Goal: Information Seeking & Learning: Learn about a topic

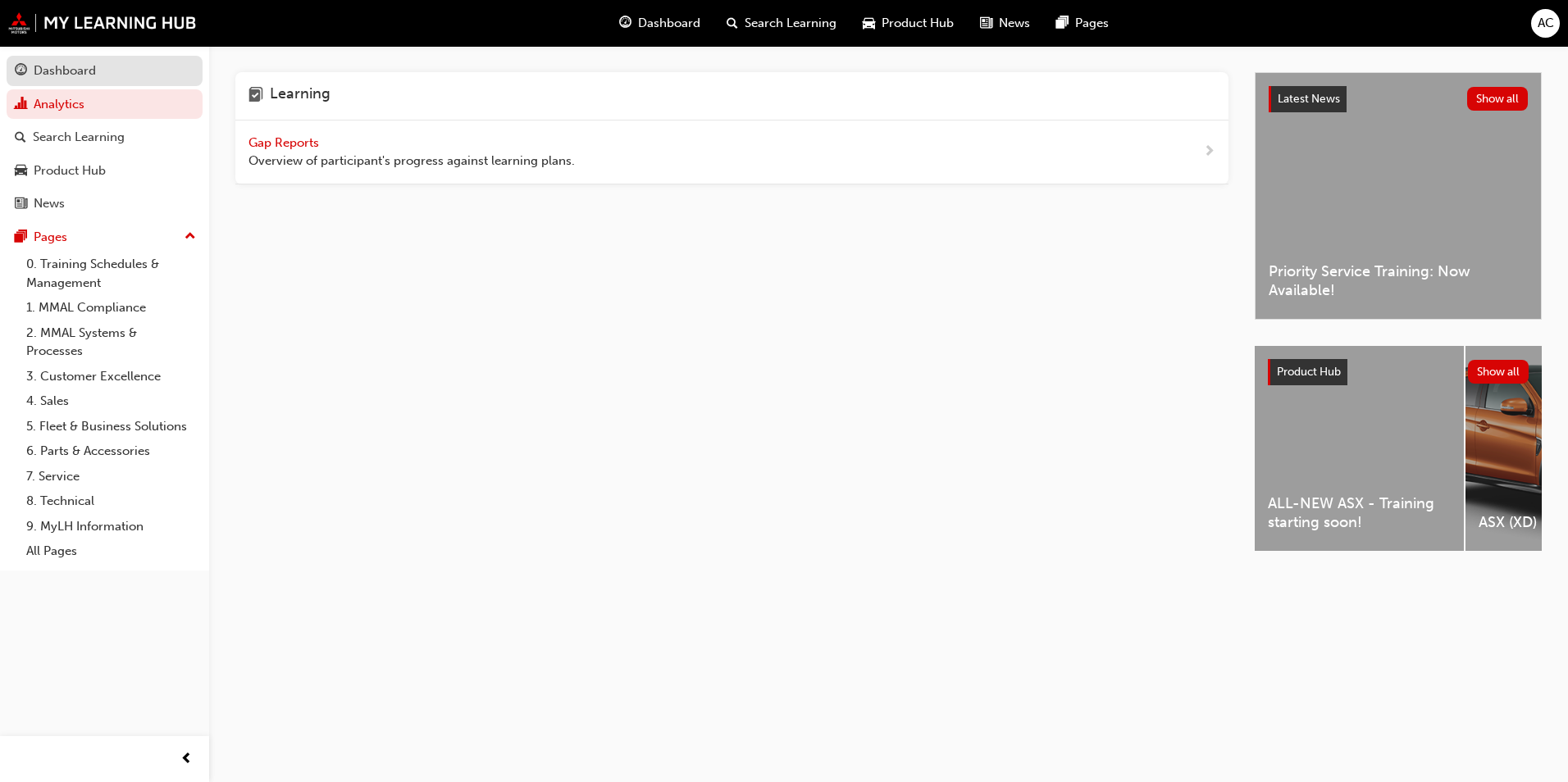
click at [111, 84] on link "Dashboard" at bounding box center [104, 70] width 196 height 30
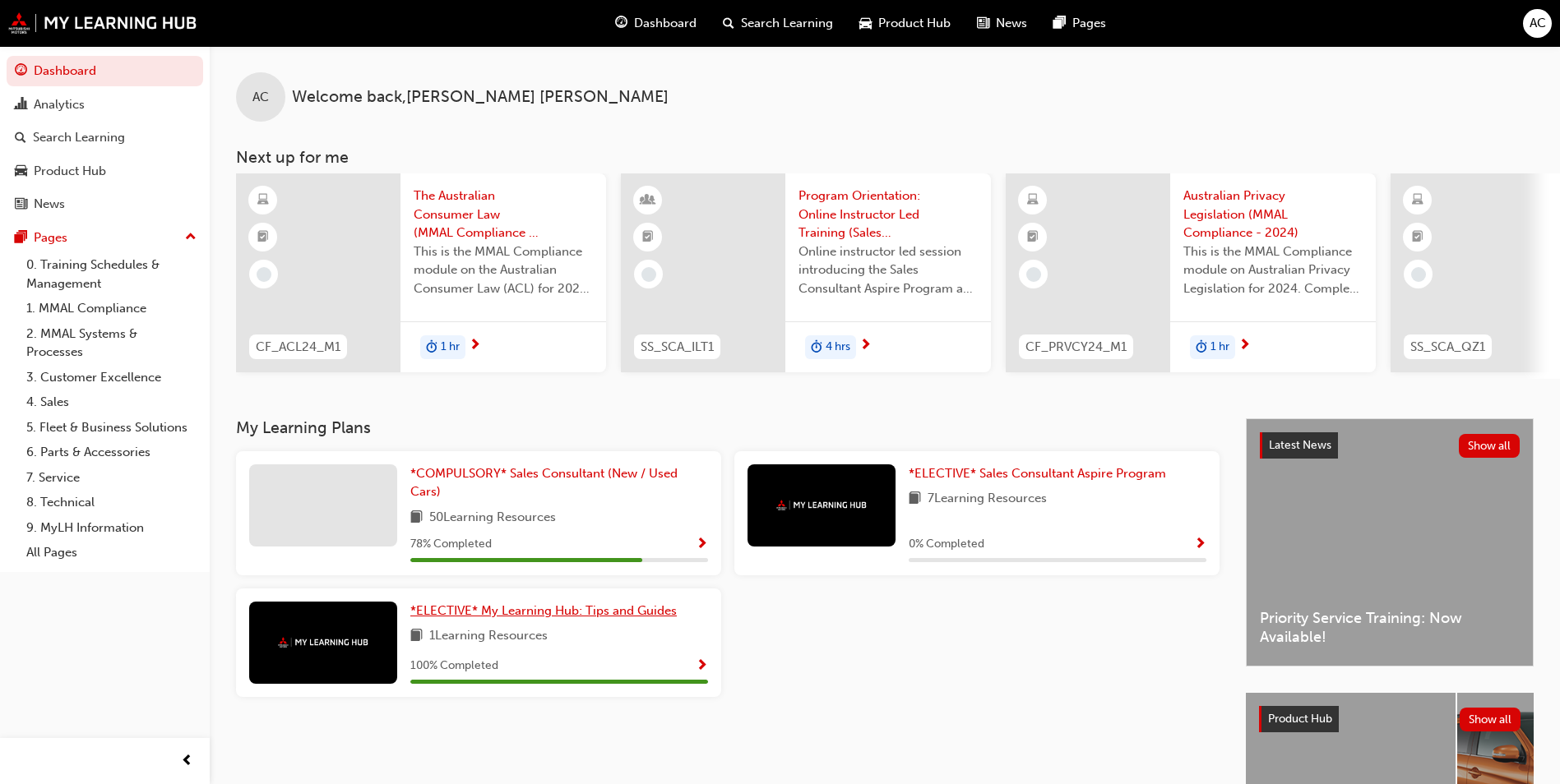
click at [635, 620] on link "*ELECTIVE* My Learning Hub: Tips and Guides" at bounding box center [547, 612] width 273 height 19
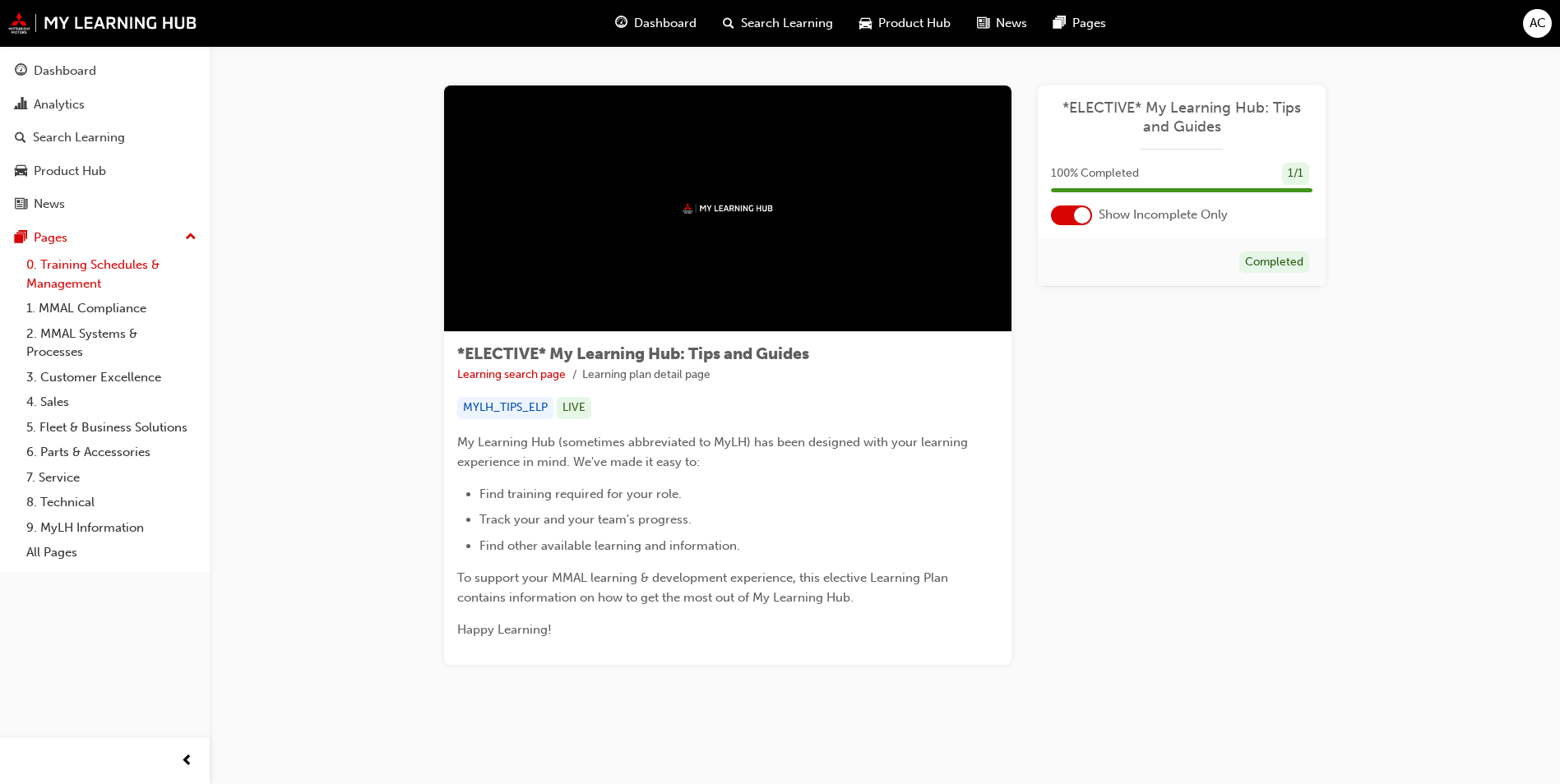
click at [80, 258] on link "0. Training Schedules & Management" at bounding box center [110, 274] width 183 height 44
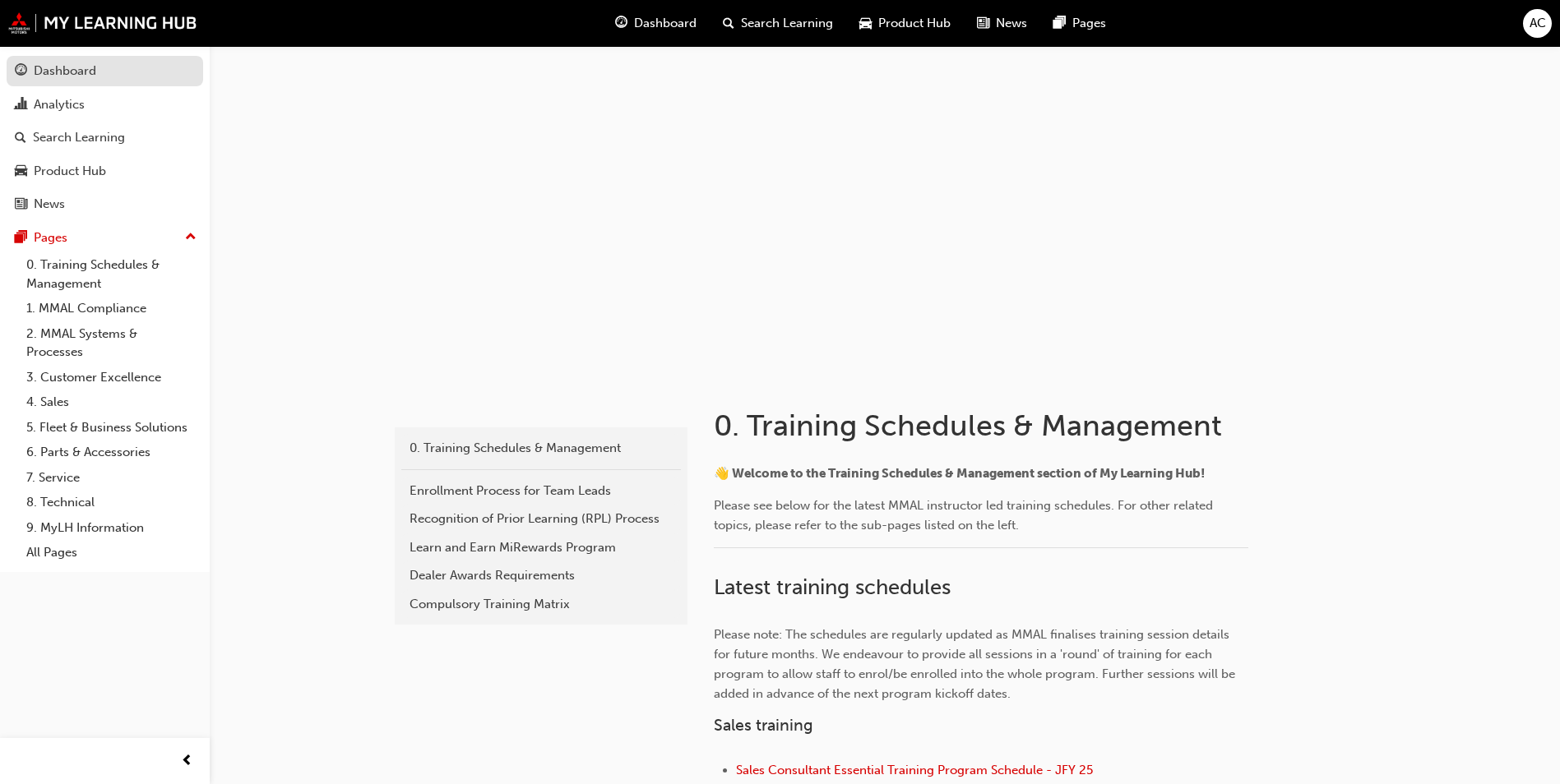
click at [59, 69] on div "Dashboard" at bounding box center [65, 72] width 63 height 19
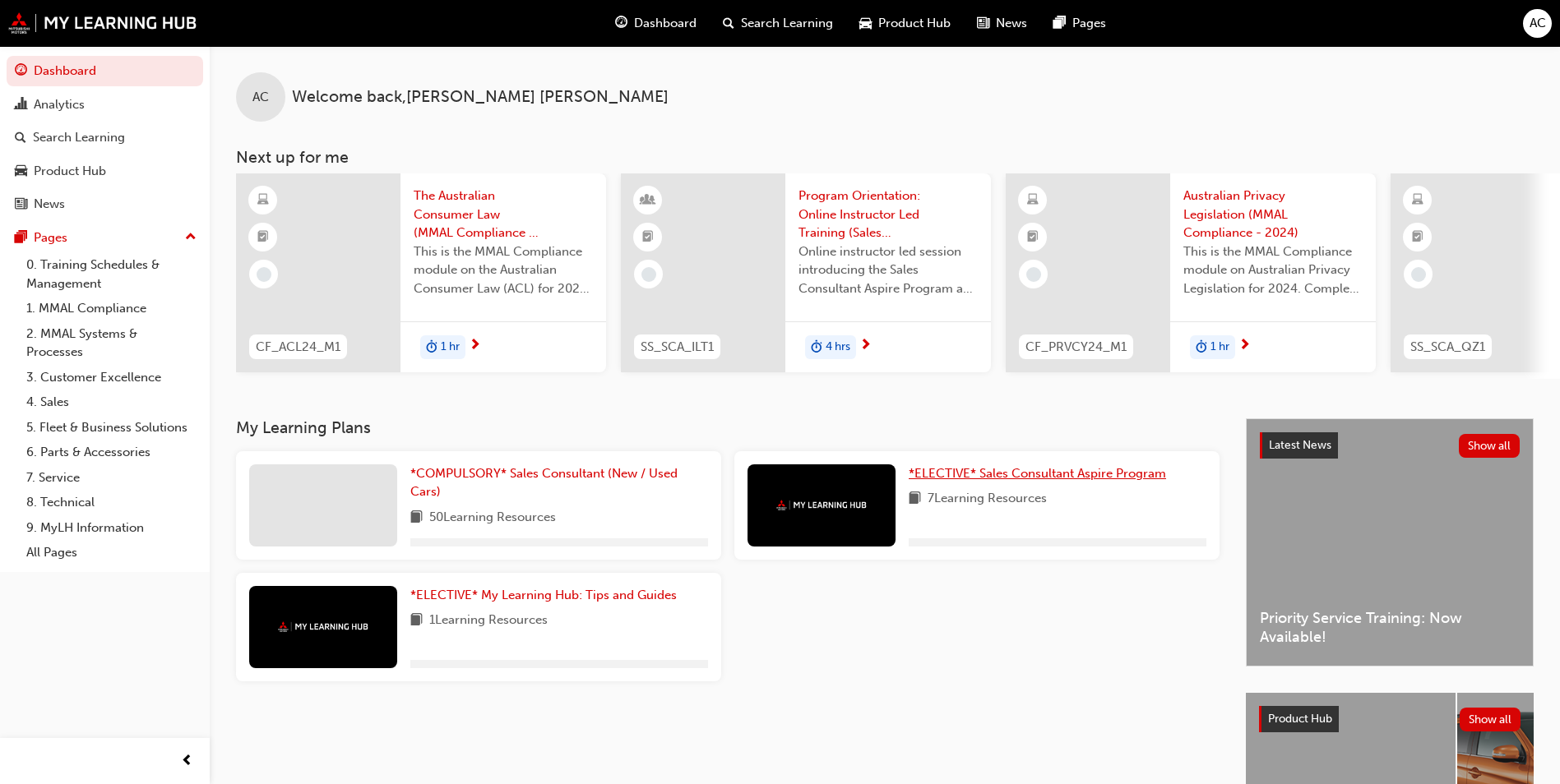
click at [1123, 475] on span "*ELECTIVE* Sales Consultant Aspire Program" at bounding box center [1037, 472] width 258 height 15
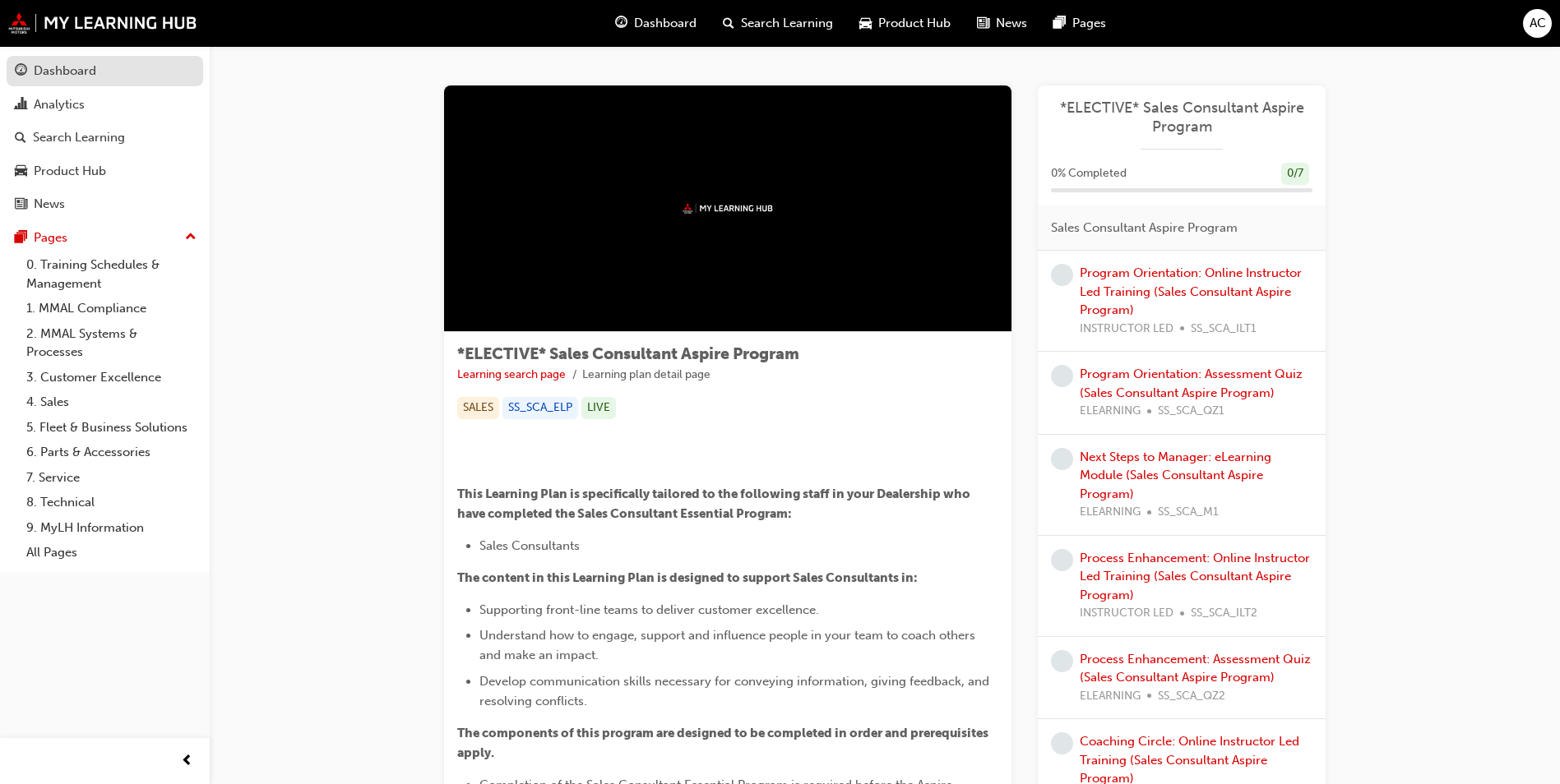
click at [84, 78] on div "Dashboard" at bounding box center [65, 72] width 63 height 19
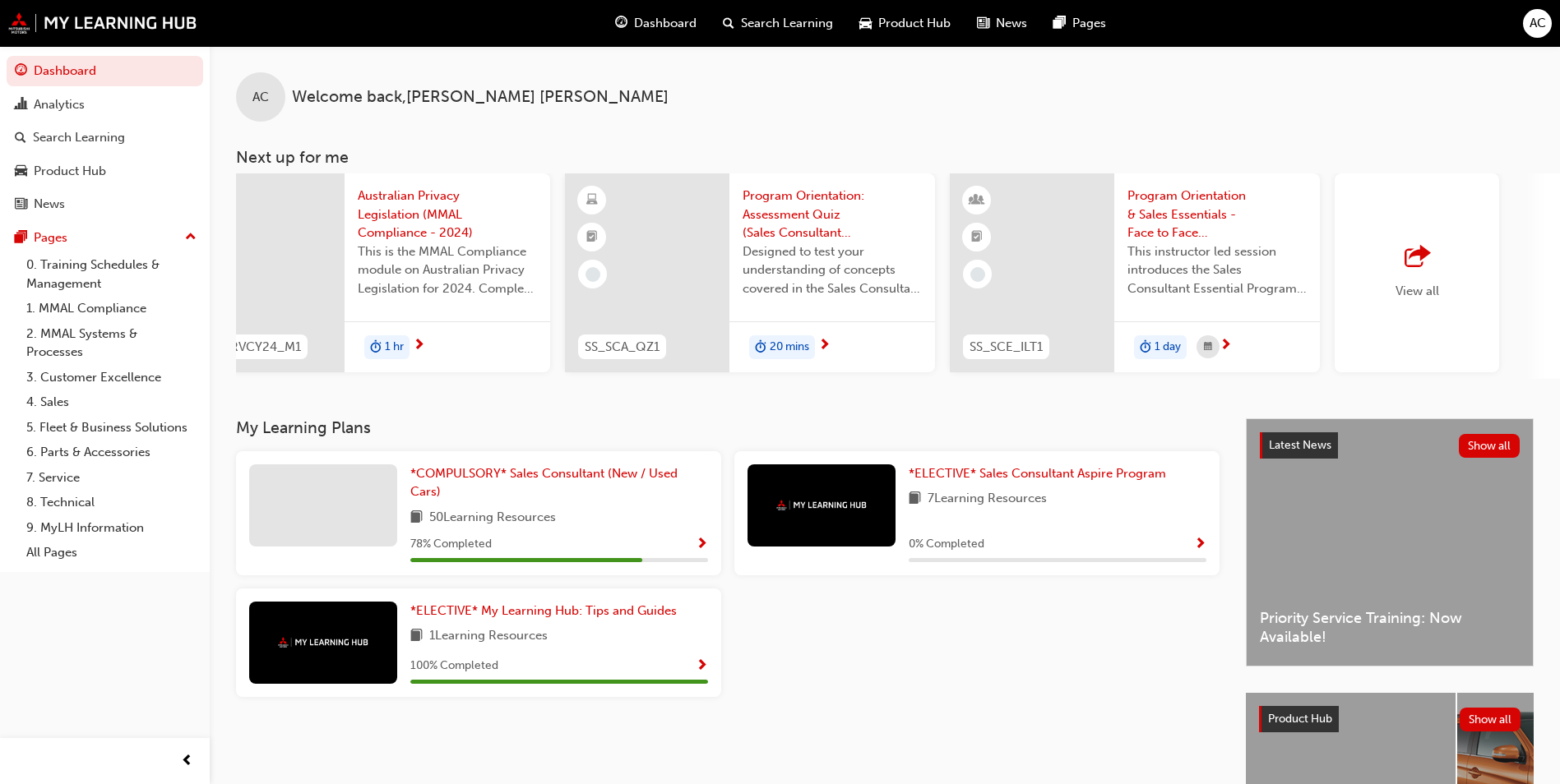
scroll to position [0, 983]
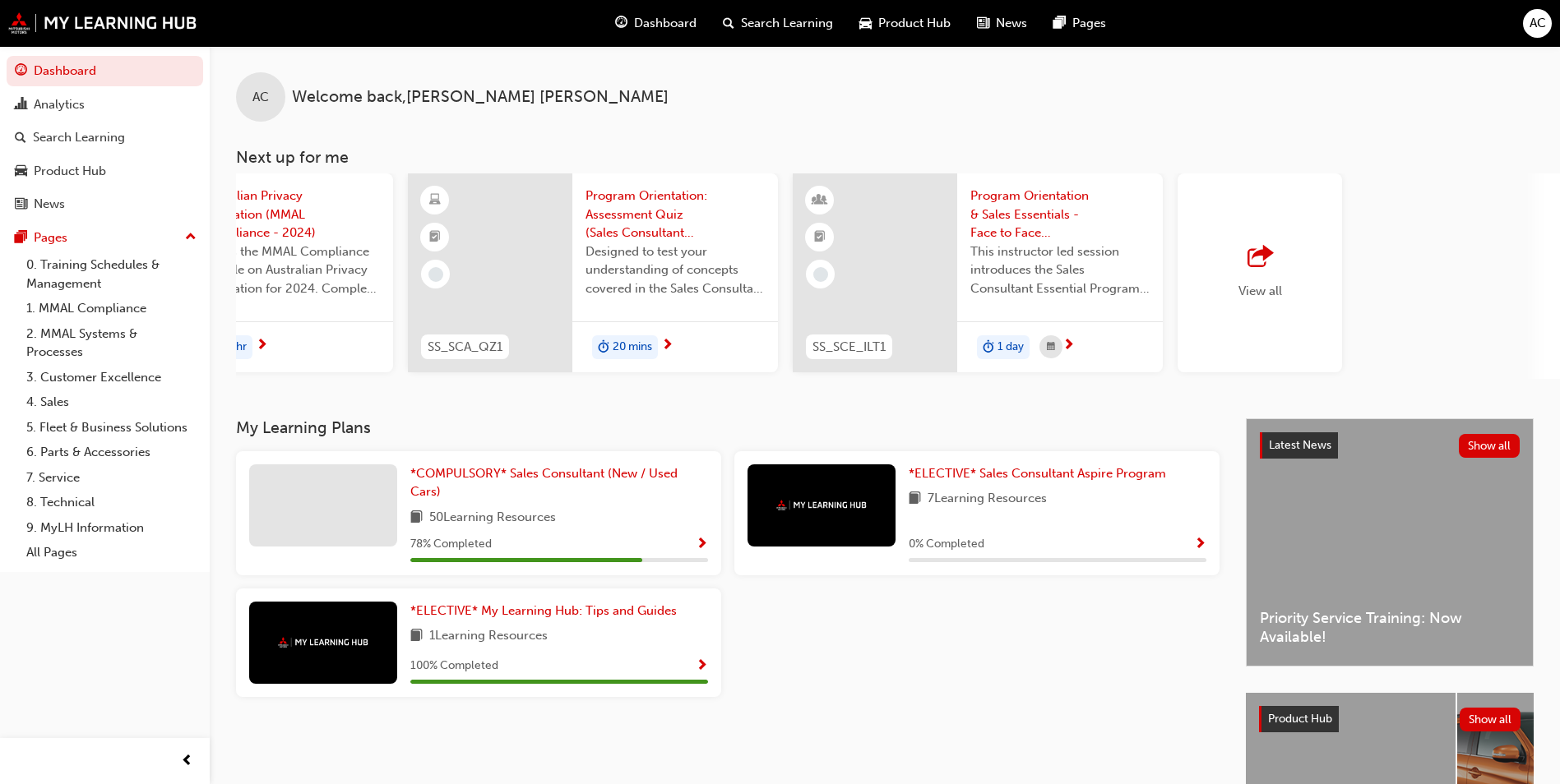
click at [1222, 270] on div "View all" at bounding box center [1260, 272] width 165 height 198
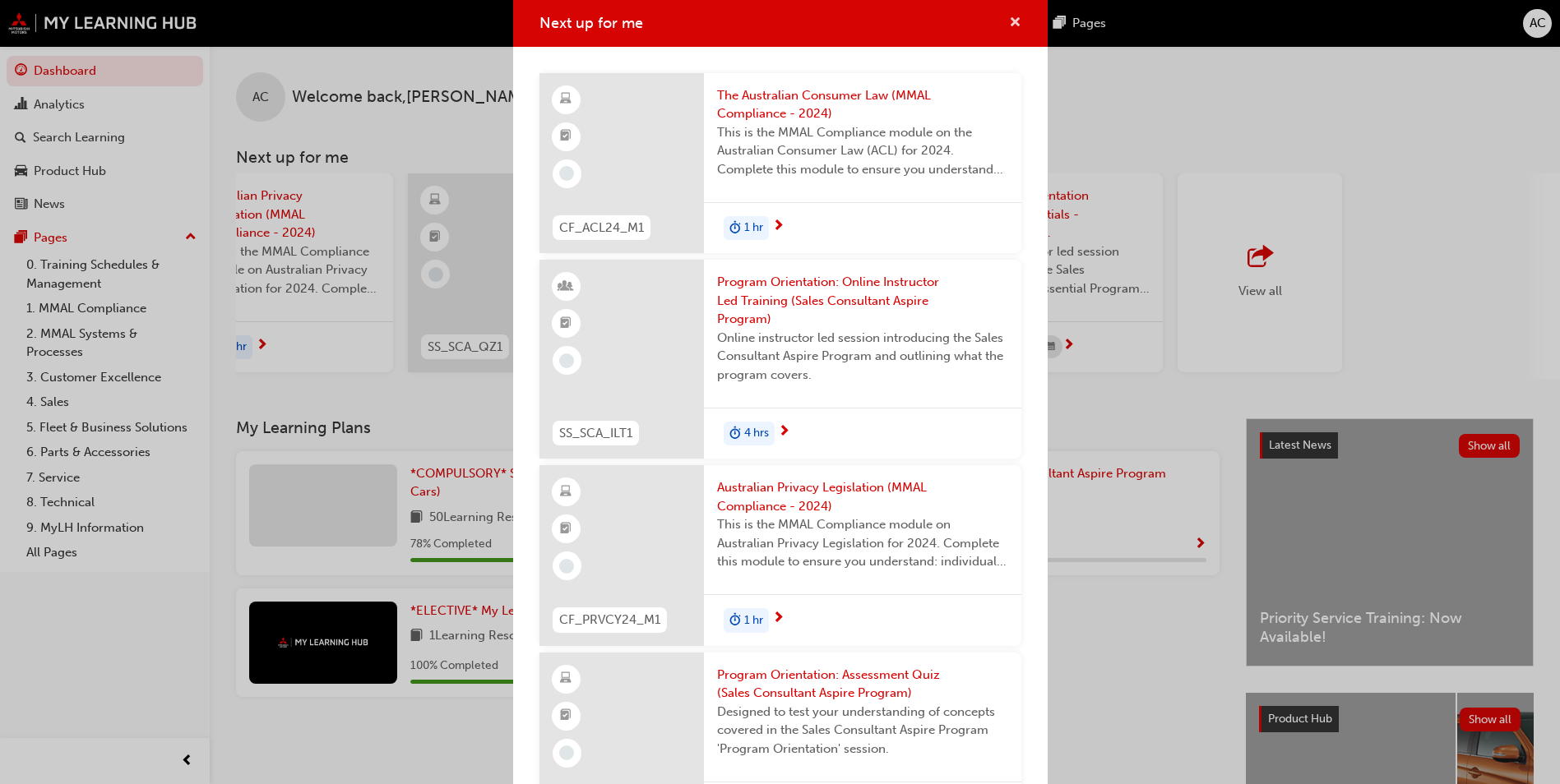
click at [1009, 17] on span "cross-icon" at bounding box center [1015, 23] width 13 height 15
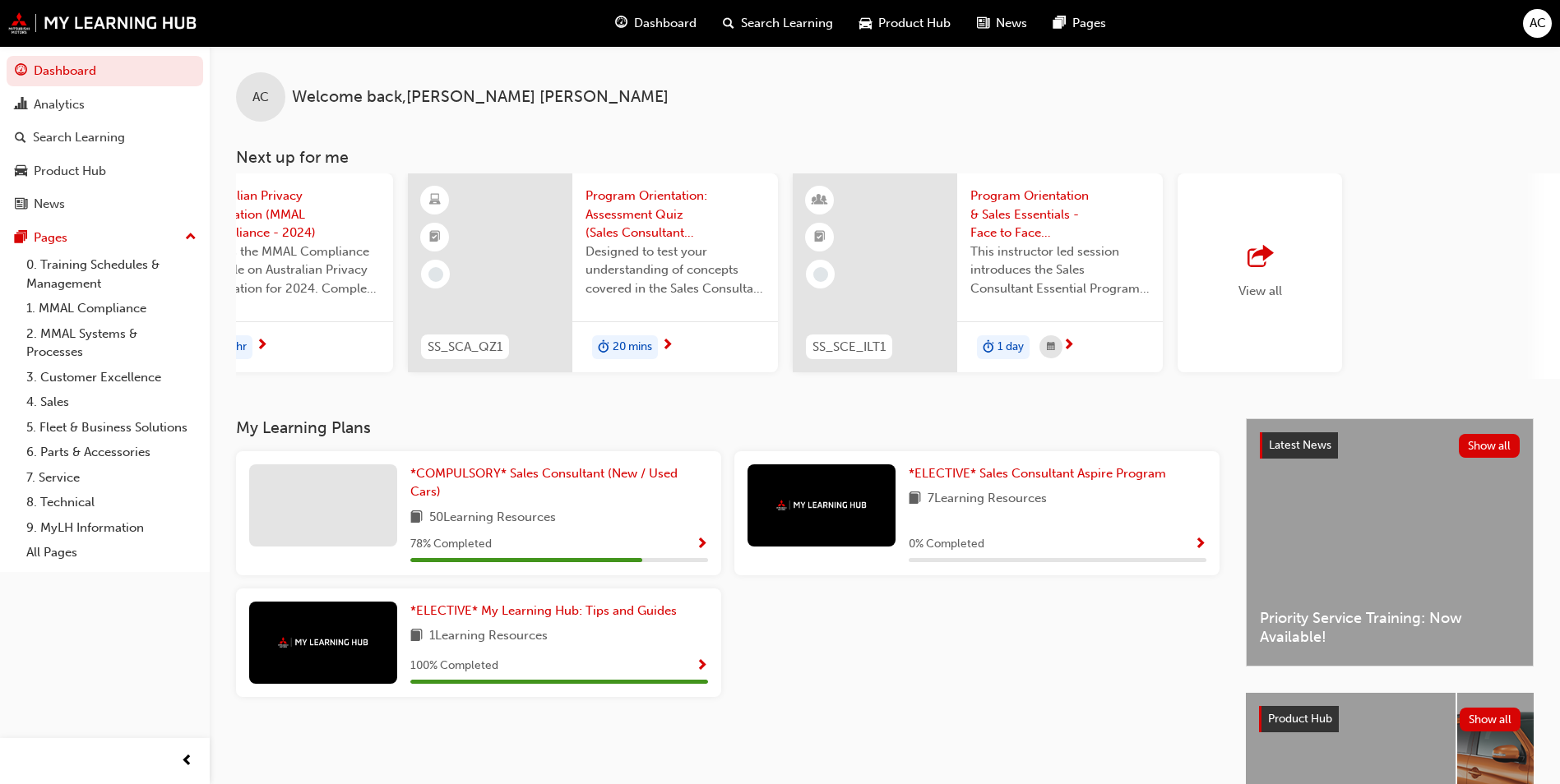
click at [1300, 307] on div "View all" at bounding box center [1260, 272] width 165 height 198
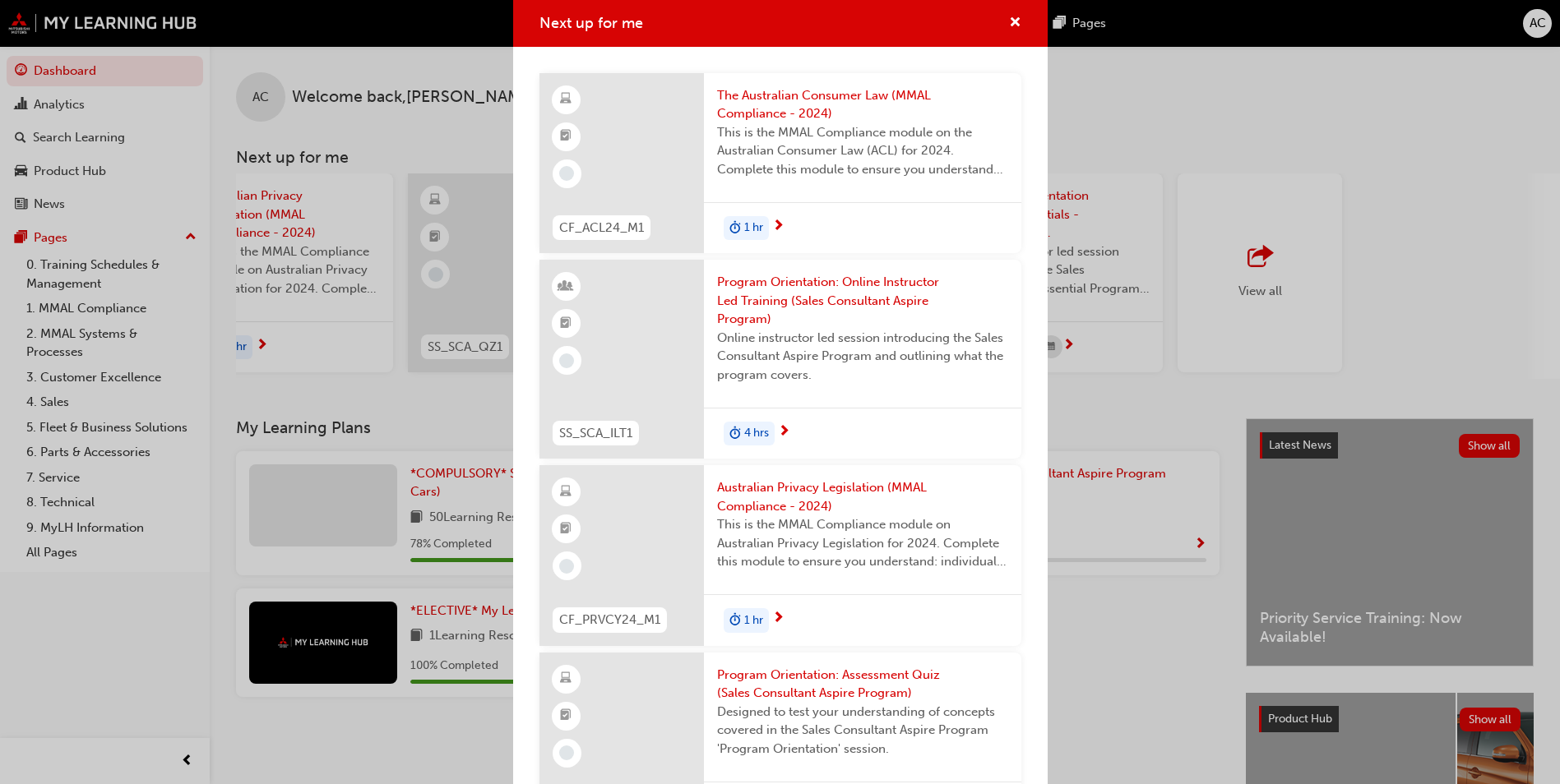
drag, startPoint x: 1011, startPoint y: 25, endPoint x: 990, endPoint y: 24, distance: 21.0
click at [1004, 26] on div "Next up for me" at bounding box center [780, 23] width 535 height 46
click at [995, 24] on div "Next up for me" at bounding box center [1008, 23] width 25 height 20
click at [1009, 19] on span "cross-icon" at bounding box center [1015, 23] width 13 height 15
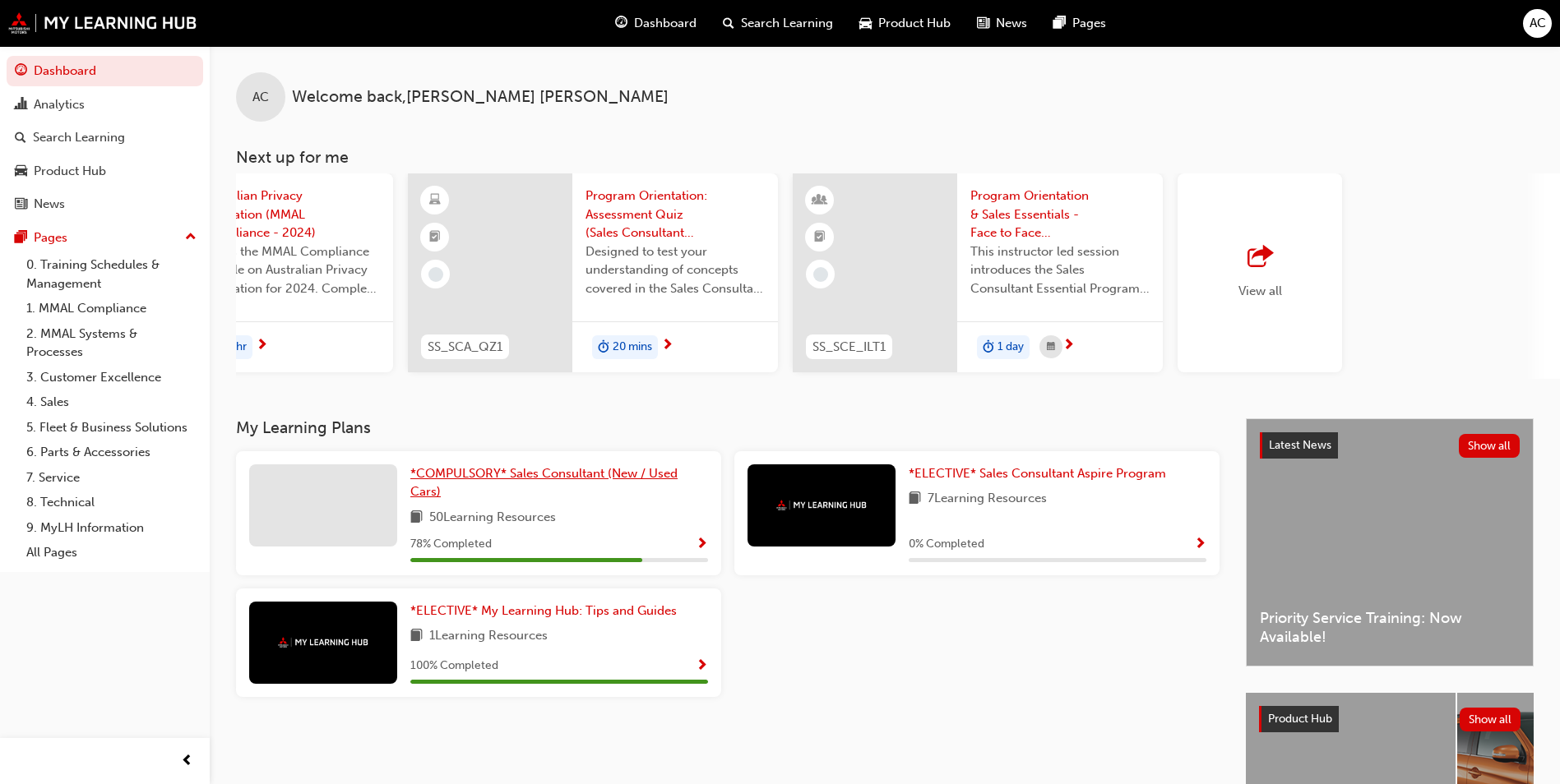
click at [499, 479] on span "*COMPULSORY* Sales Consultant (New / Used Cars)" at bounding box center [544, 482] width 267 height 34
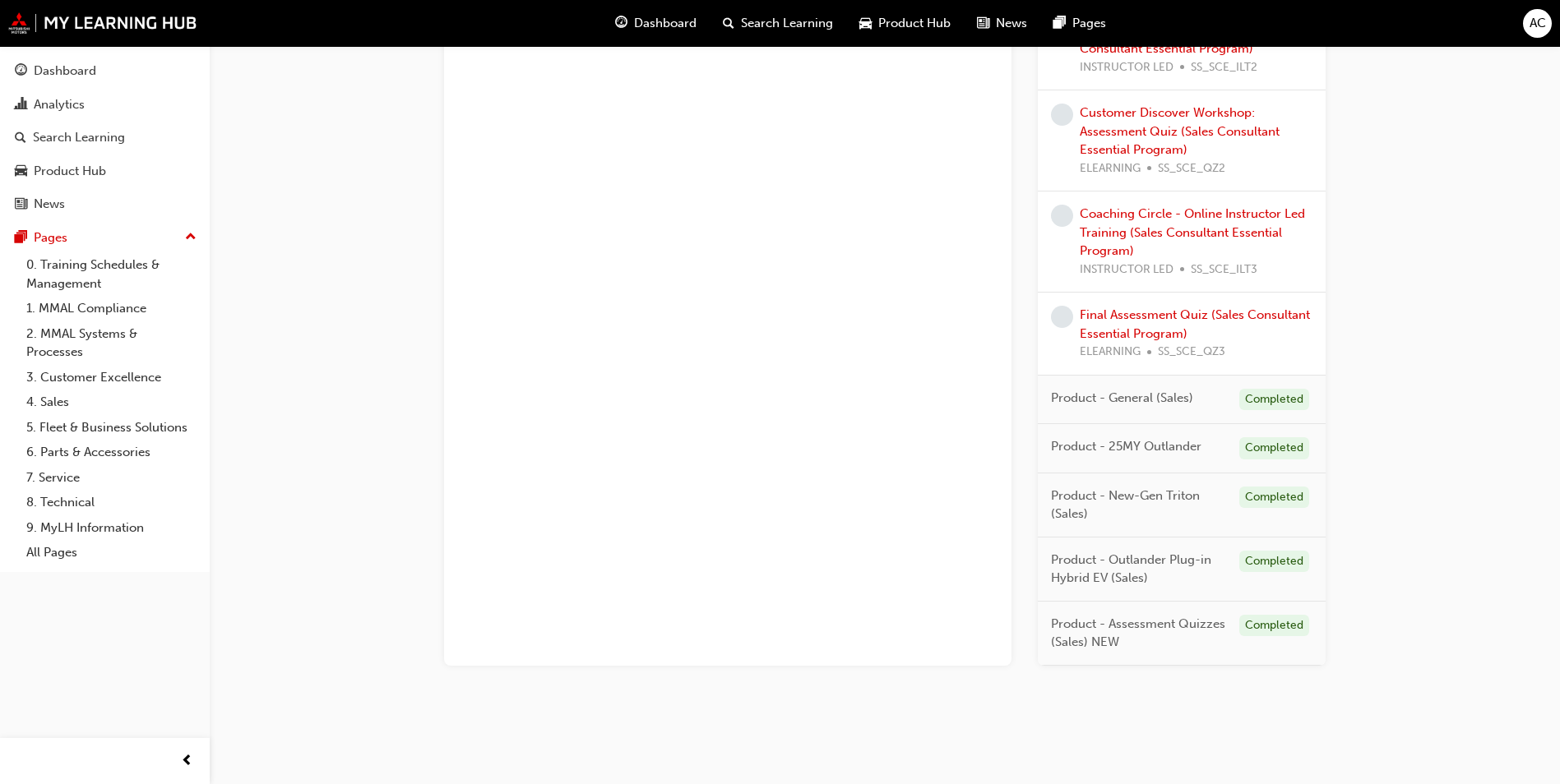
scroll to position [1321, 0]
click at [1137, 447] on span "Product - 25MY Outlander" at bounding box center [1125, 445] width 150 height 19
click at [1055, 447] on span "Product - 25MY Outlander" at bounding box center [1125, 445] width 150 height 19
click at [1087, 442] on span "Product - 25MY Outlander" at bounding box center [1125, 445] width 150 height 19
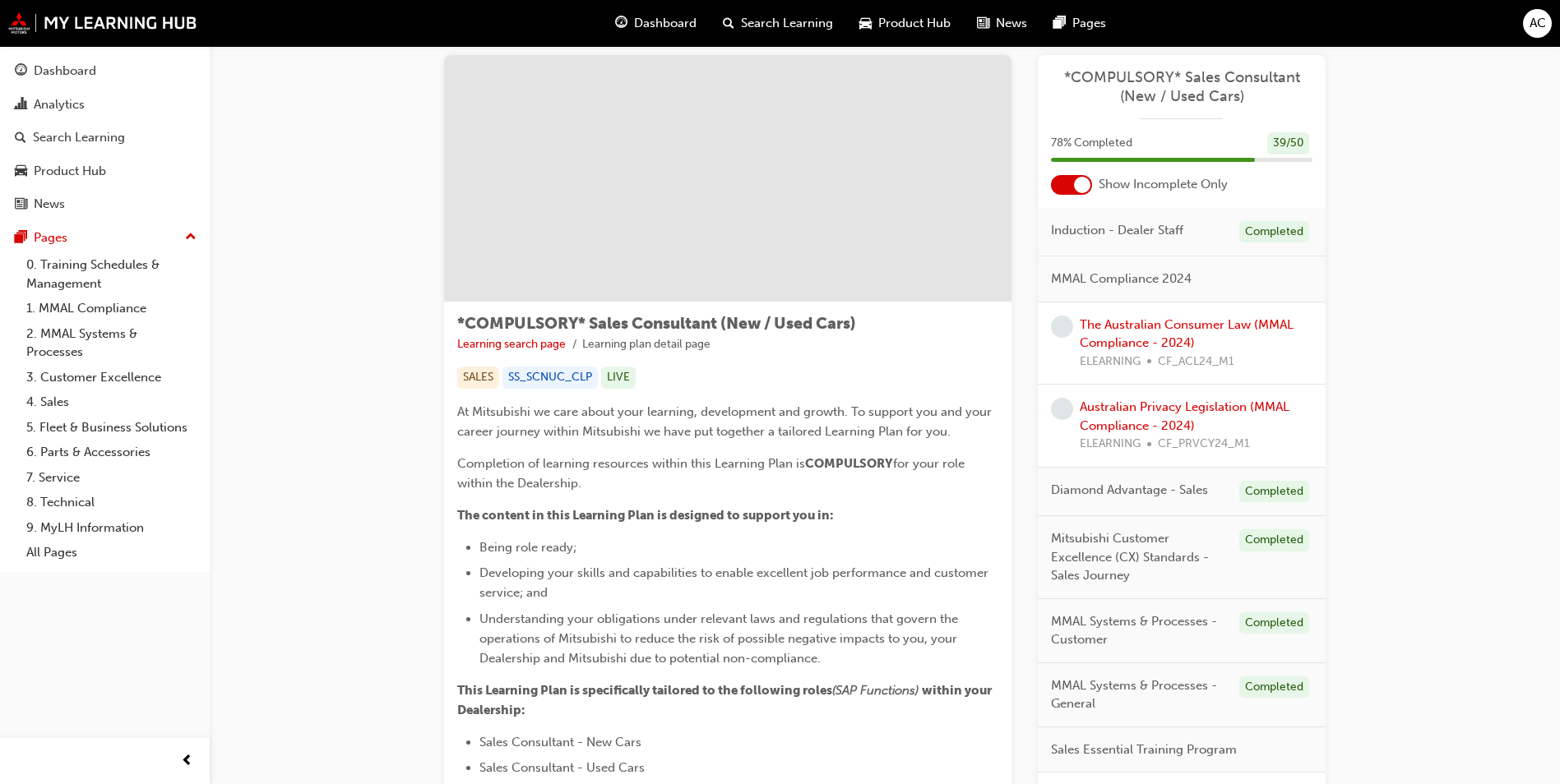
scroll to position [6, 0]
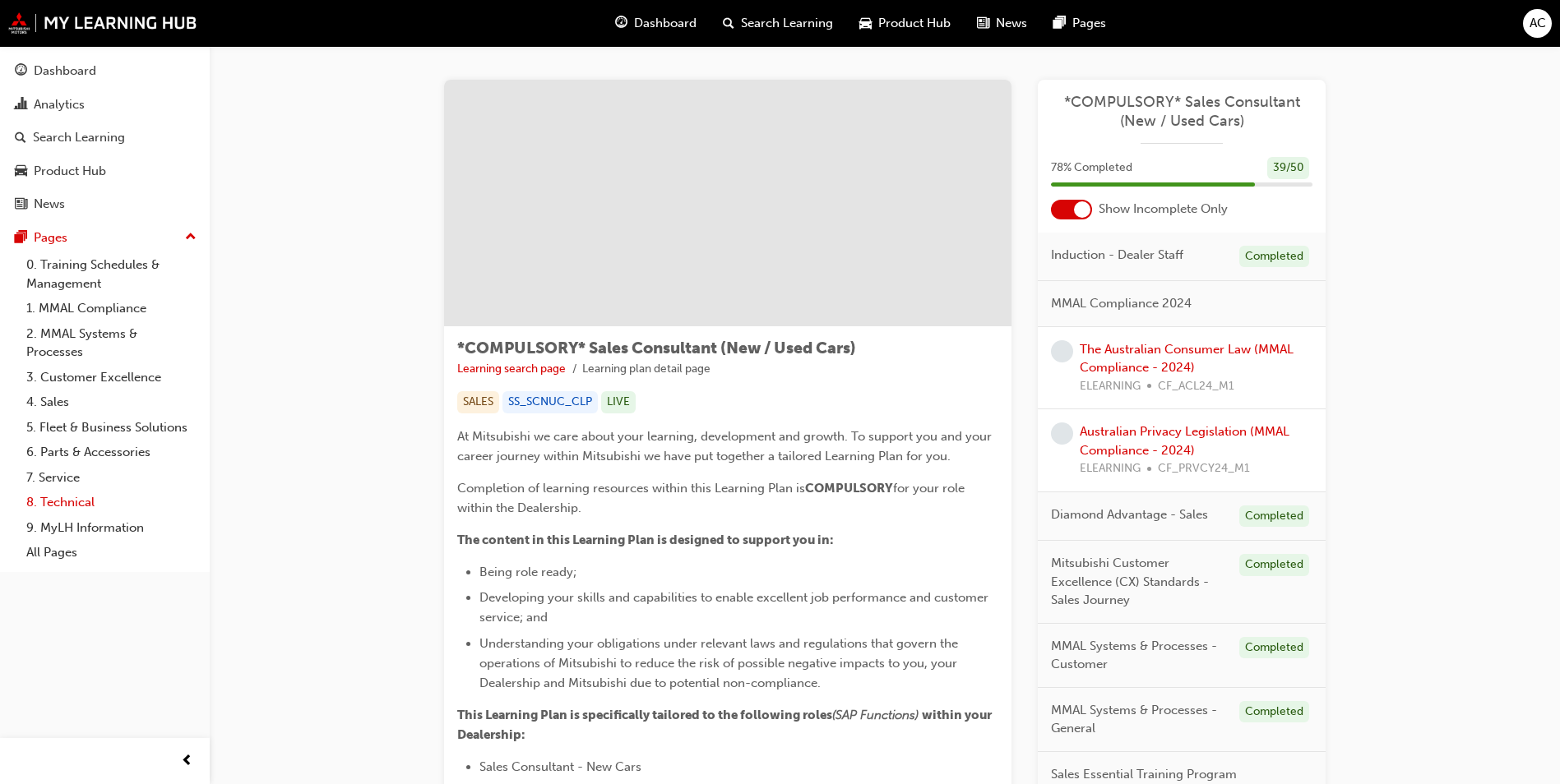
click at [79, 498] on link "8. Technical" at bounding box center [110, 502] width 183 height 25
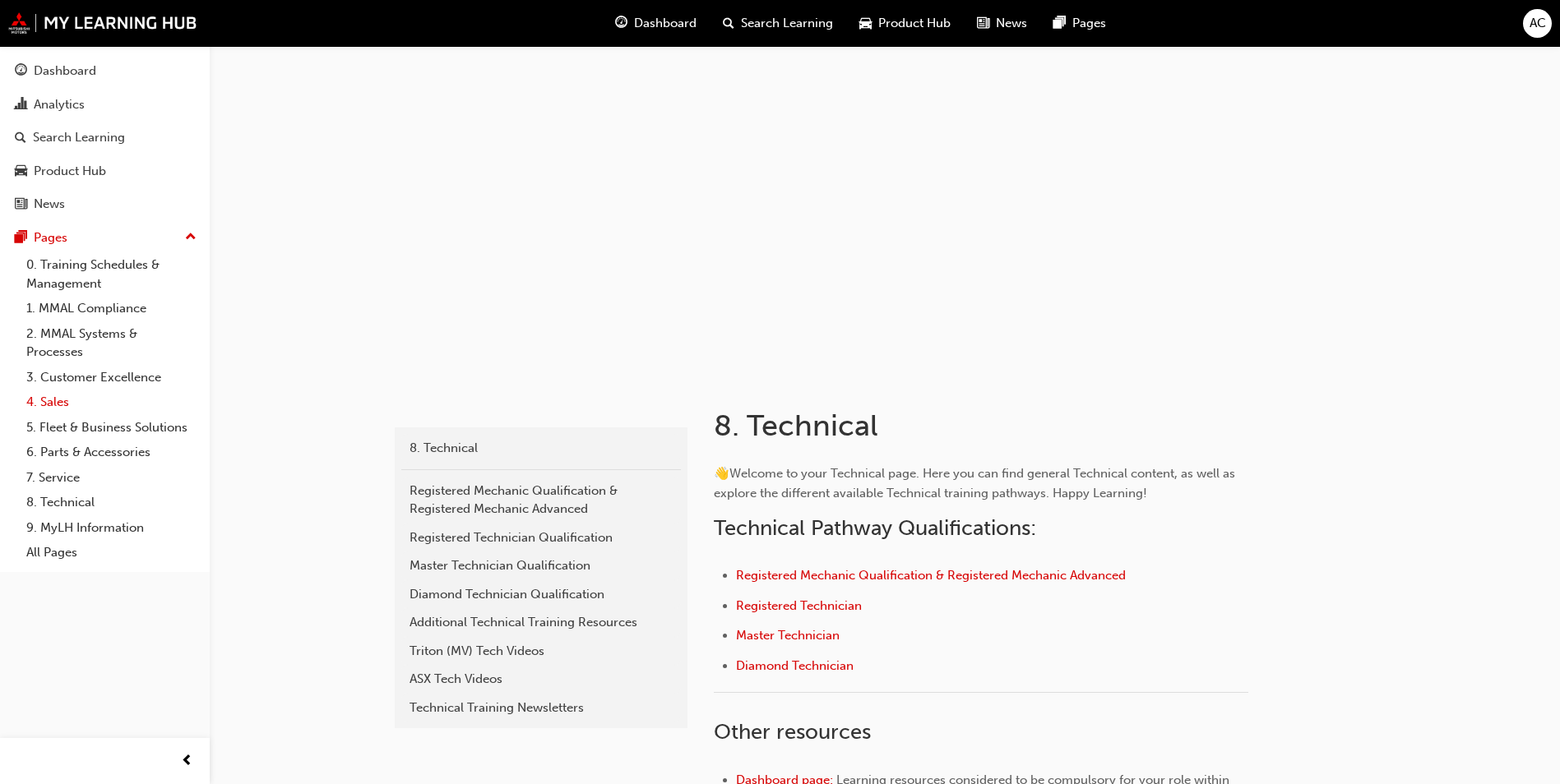
click at [65, 405] on link "4. Sales" at bounding box center [110, 403] width 183 height 25
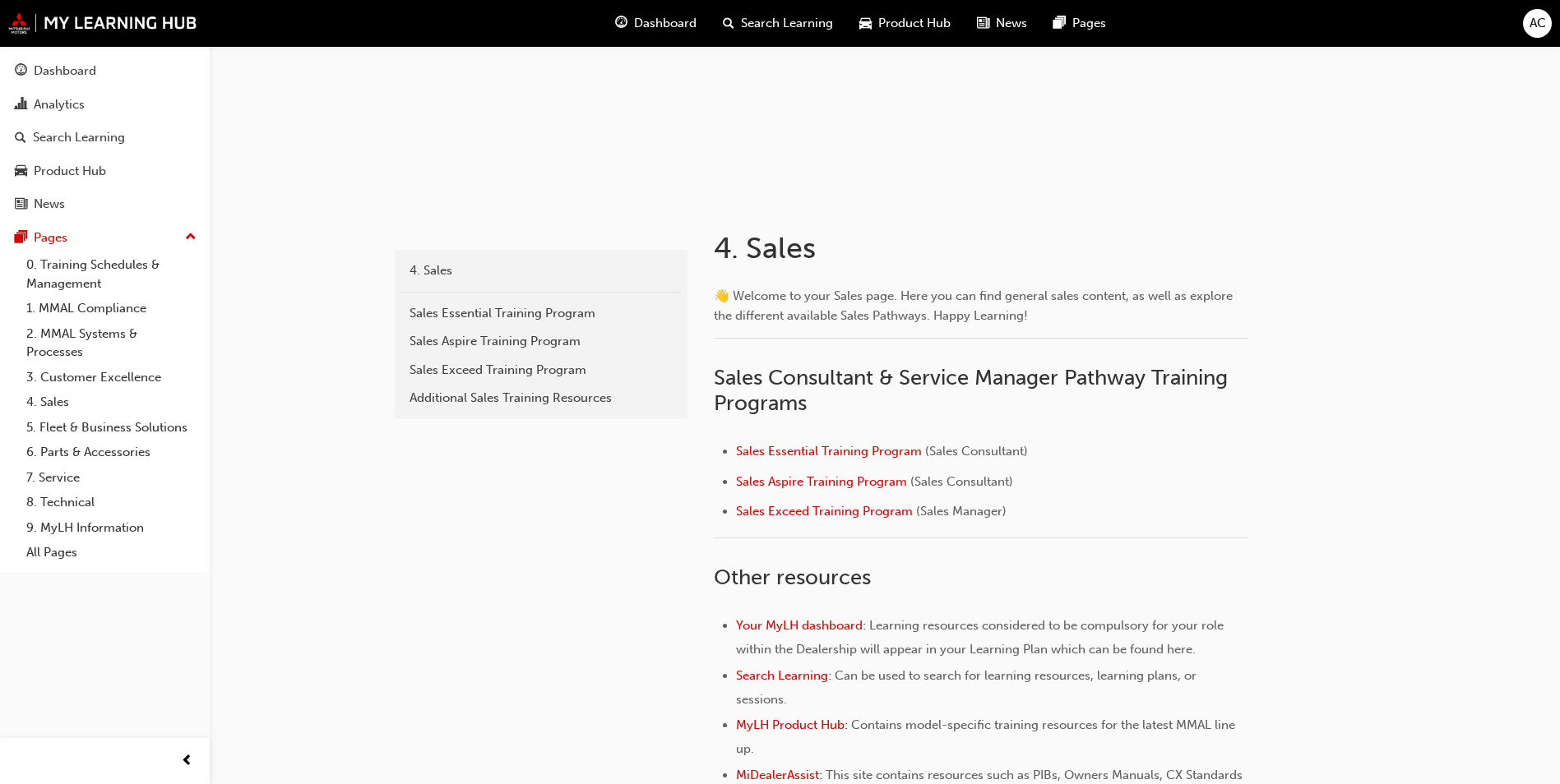
scroll to position [123, 0]
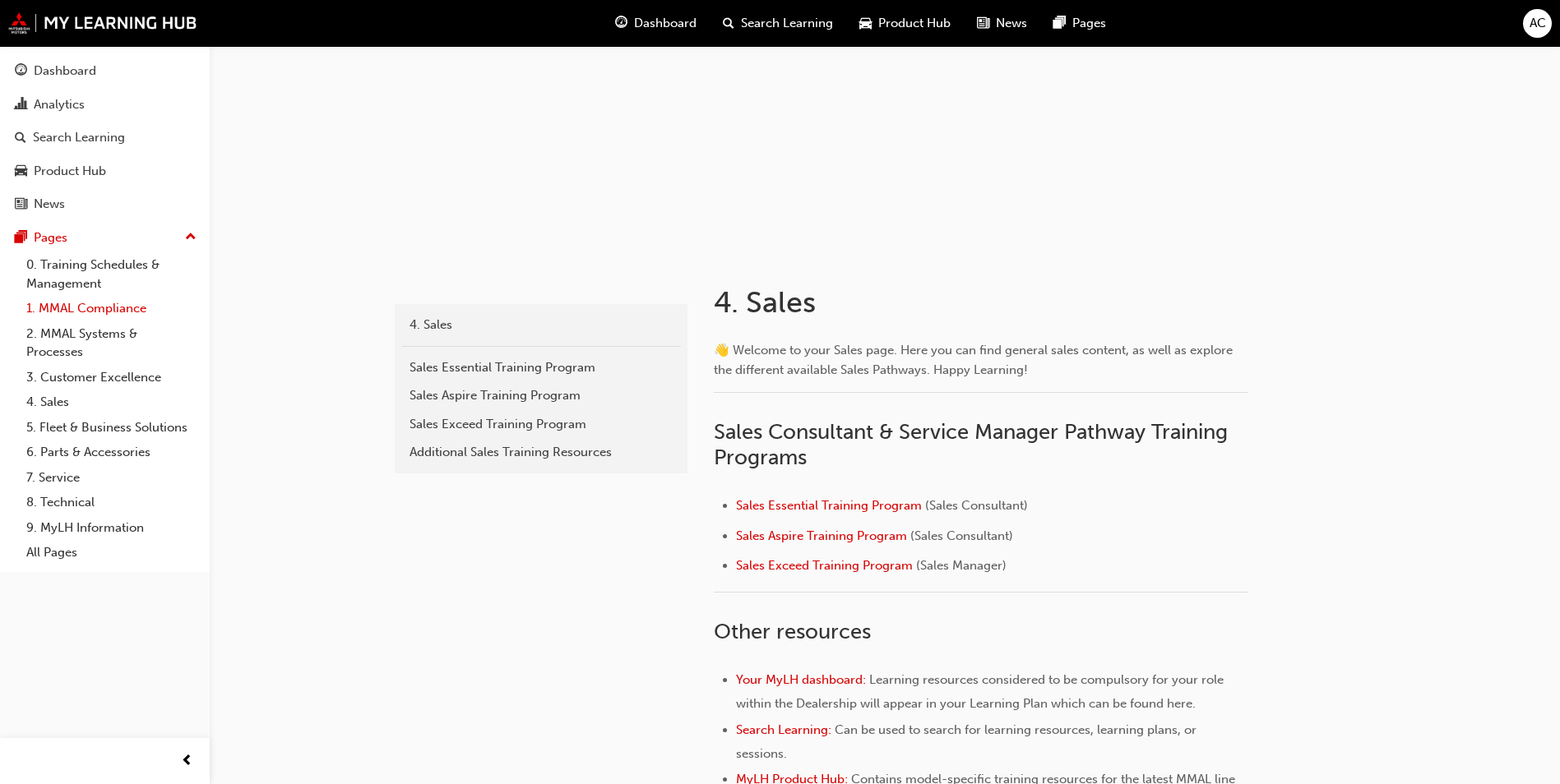
click at [111, 316] on link "1. MMAL Compliance" at bounding box center [110, 309] width 183 height 25
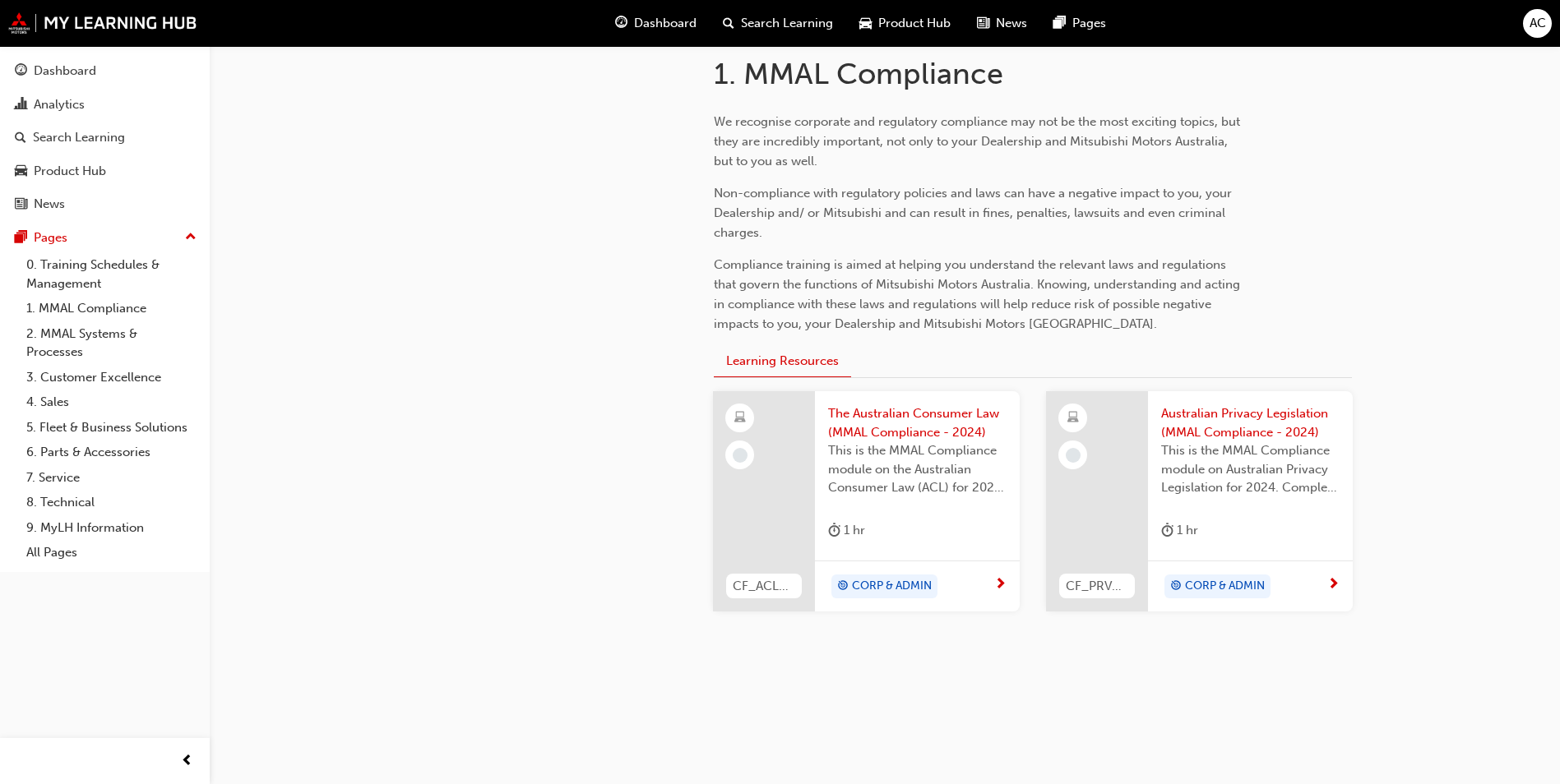
scroll to position [106, 0]
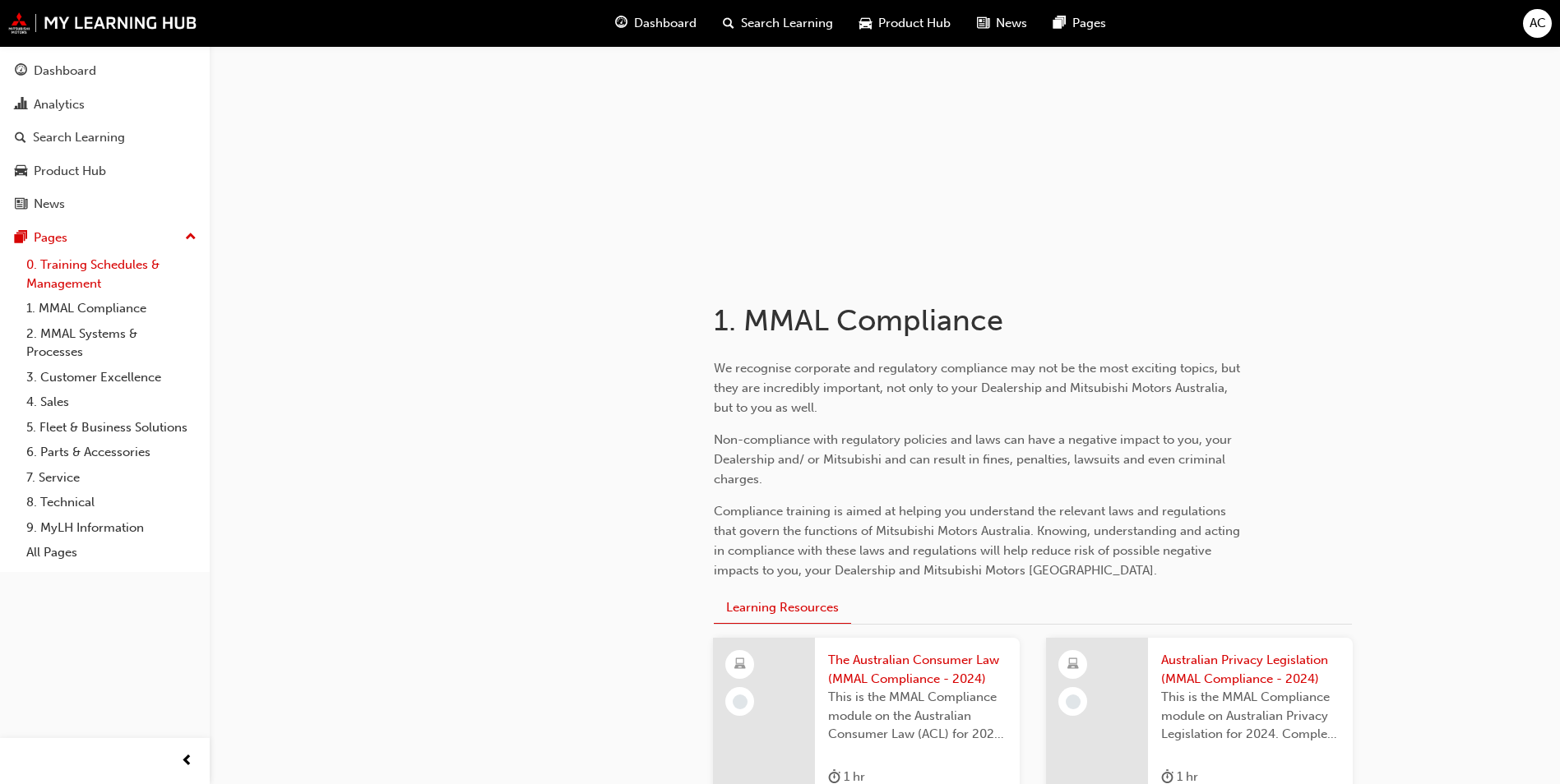
click at [123, 279] on link "0. Training Schedules & Management" at bounding box center [110, 274] width 183 height 44
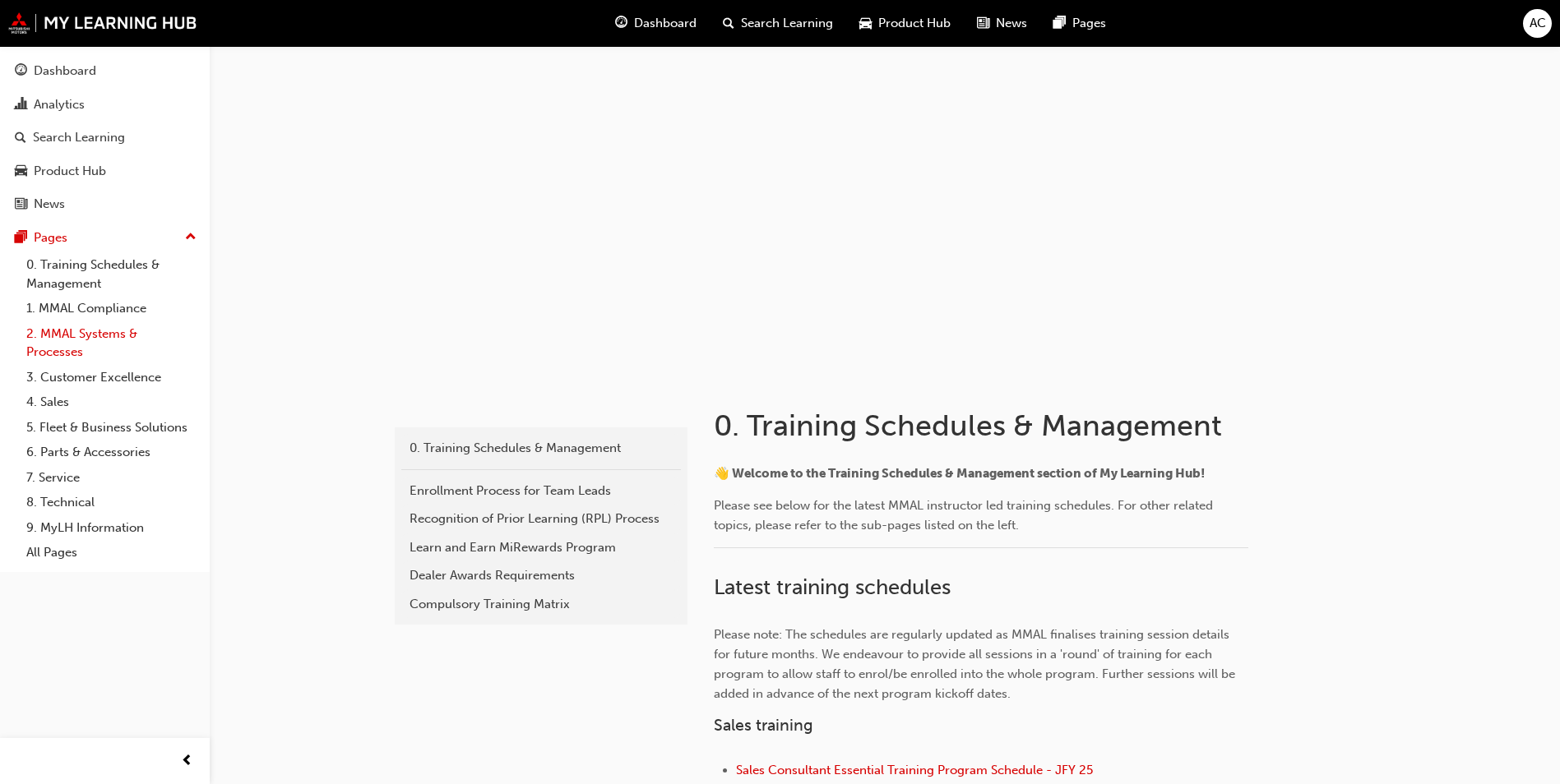
click at [82, 334] on link "2. MMAL Systems & Processes" at bounding box center [110, 343] width 183 height 44
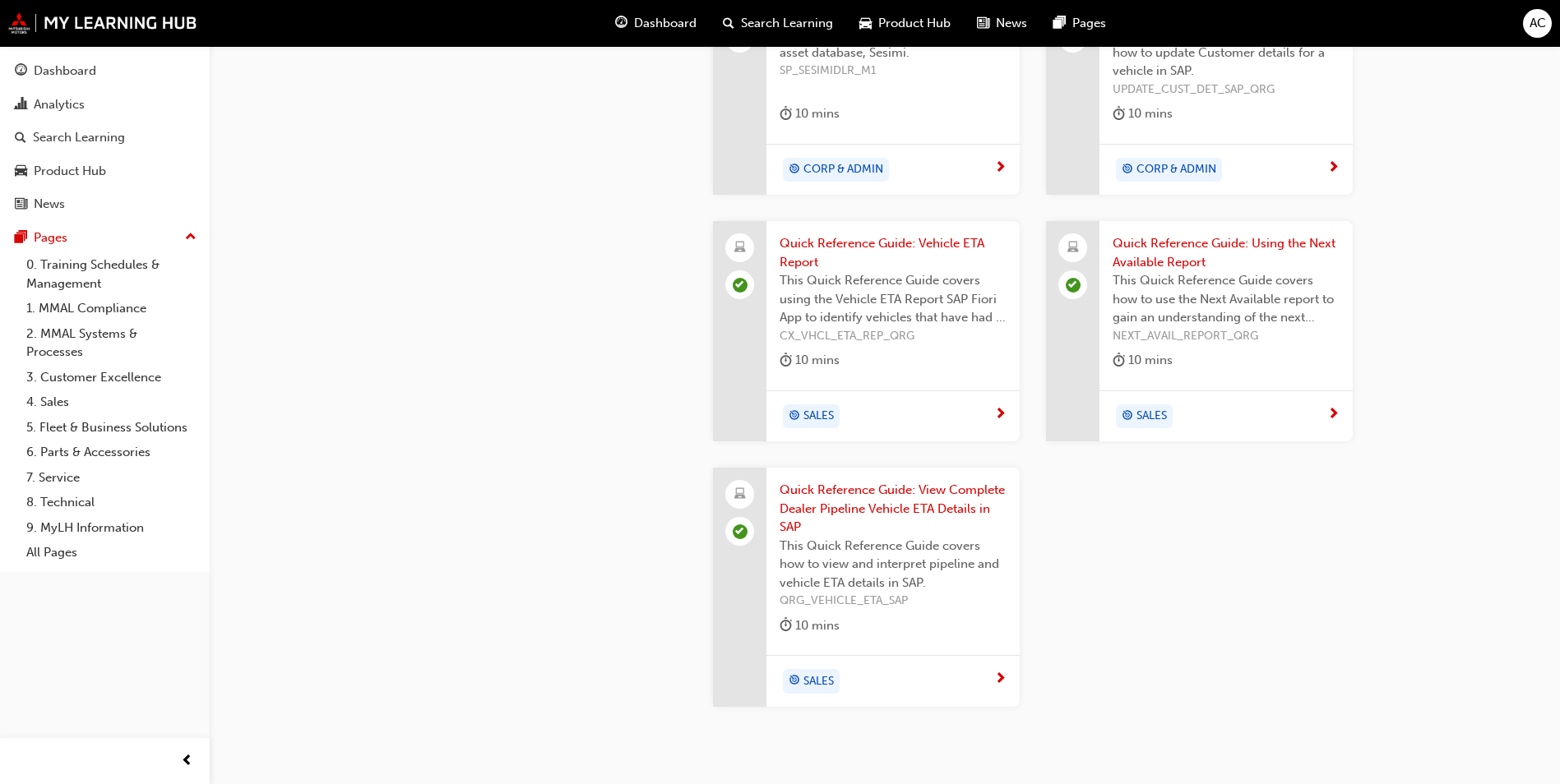
scroll to position [1899, 0]
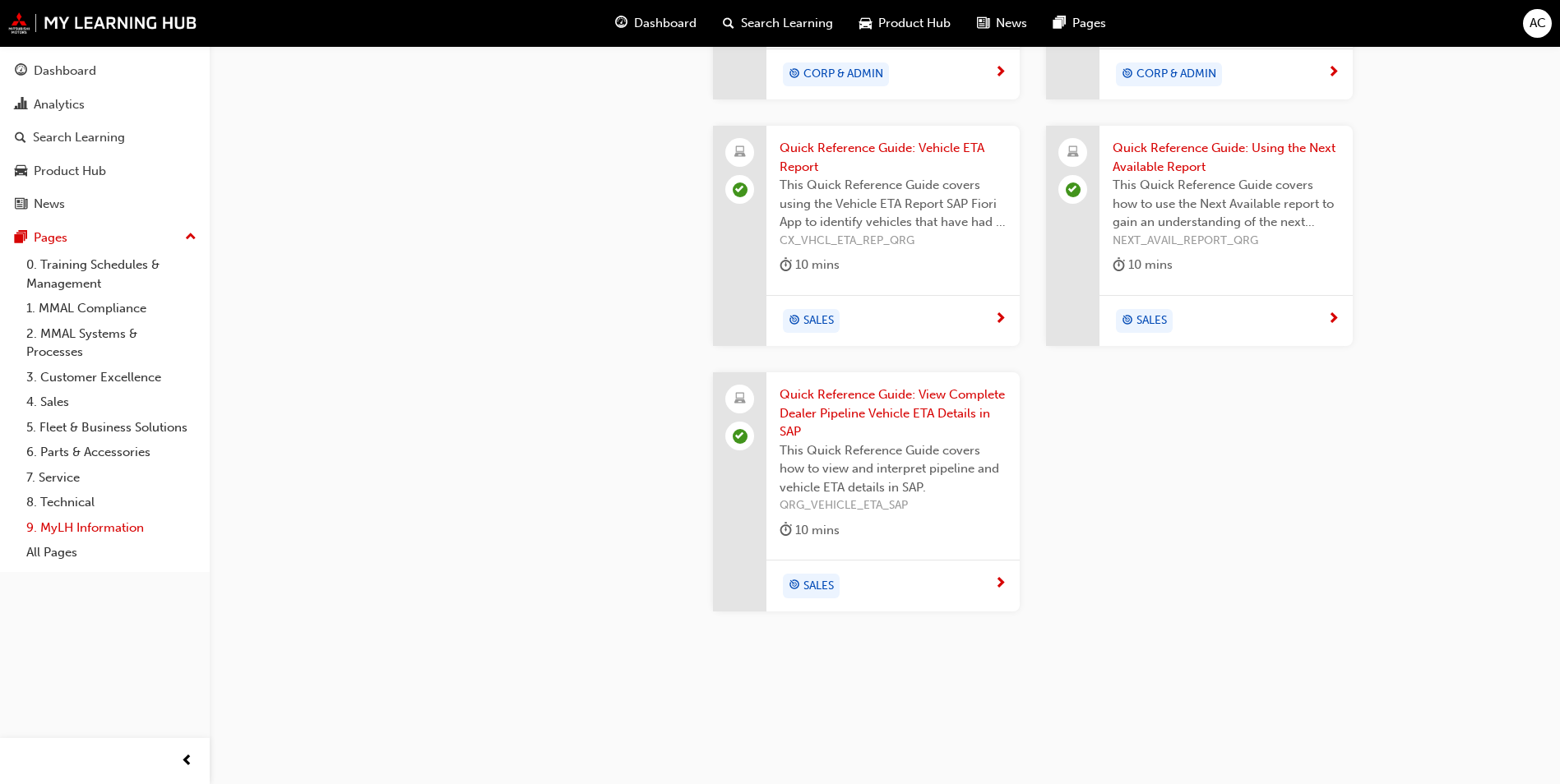
click at [100, 533] on link "9. MyLH Information" at bounding box center [110, 528] width 183 height 25
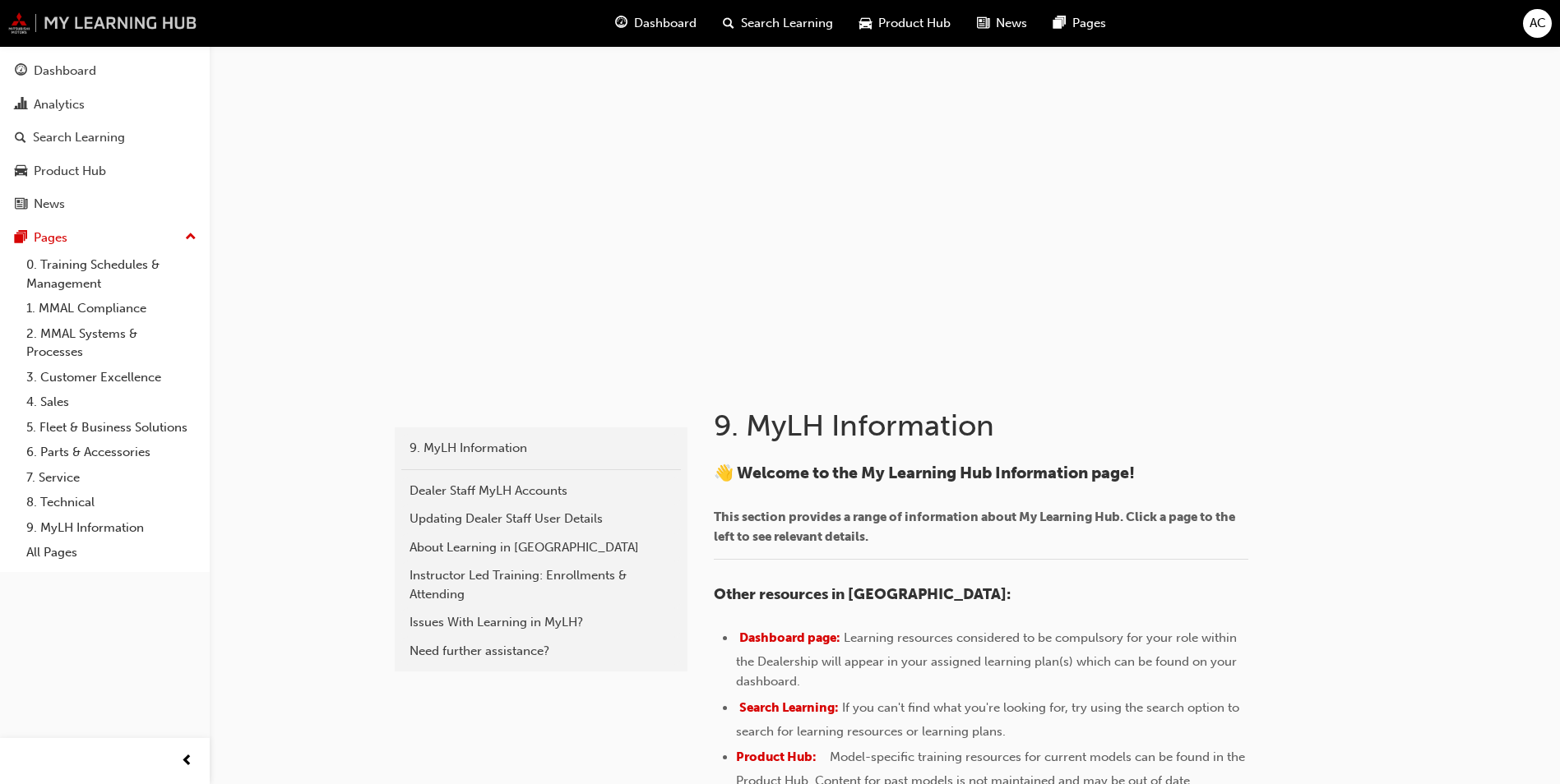
click at [119, 17] on img at bounding box center [102, 23] width 189 height 21
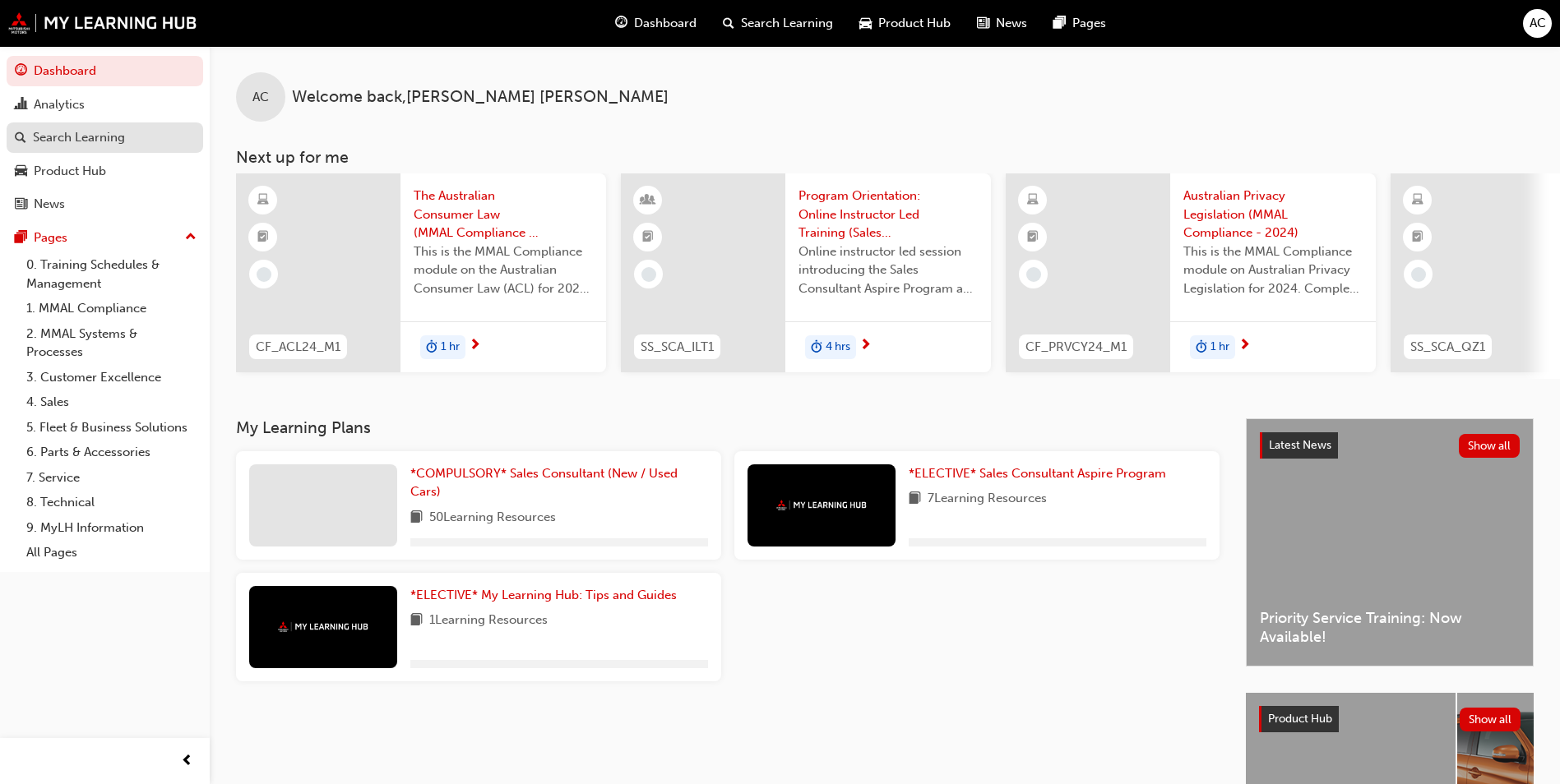
click at [116, 128] on div "Search Learning" at bounding box center [105, 137] width 180 height 20
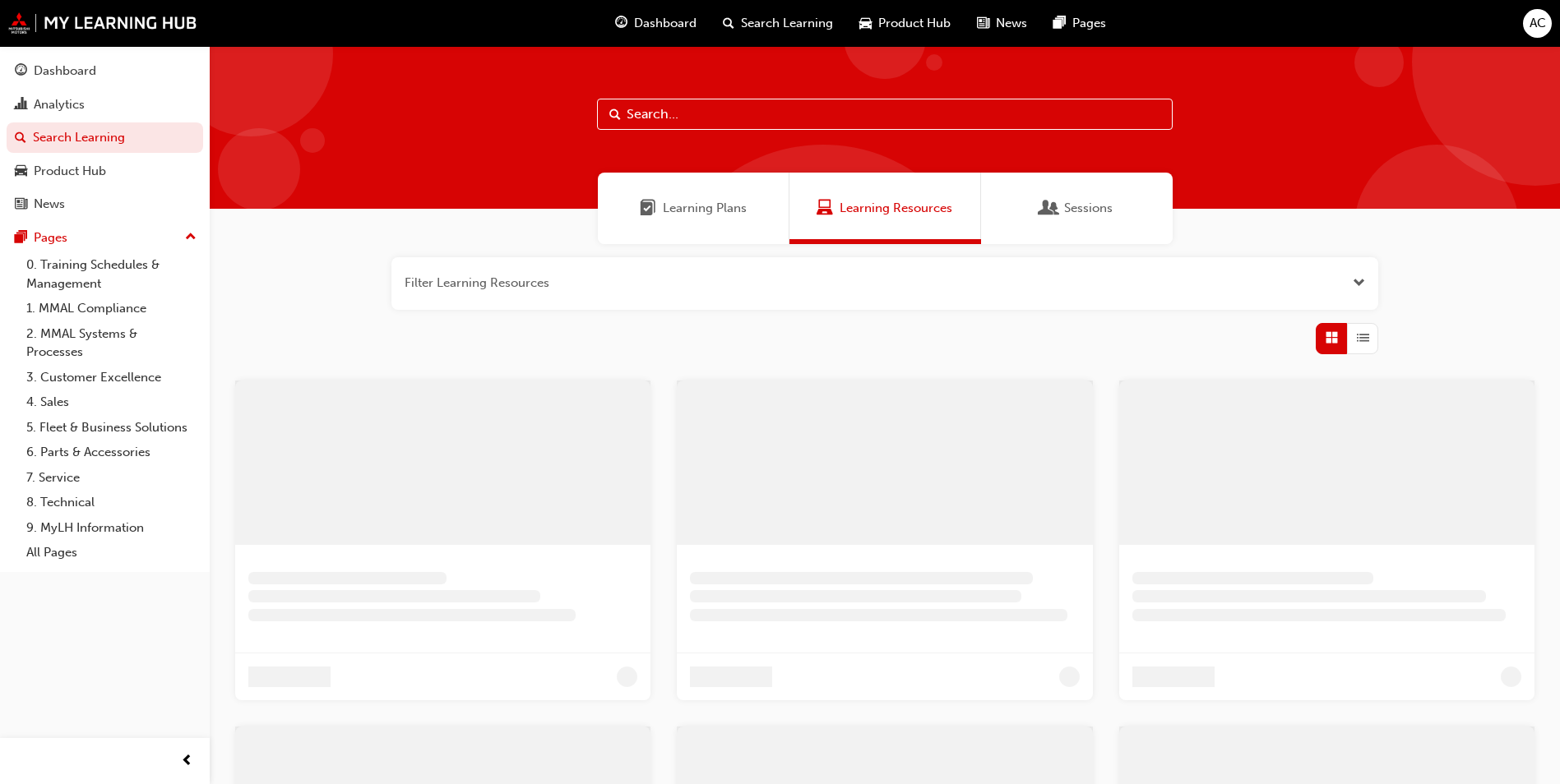
click at [707, 118] on input "text" at bounding box center [884, 114] width 575 height 31
type input "m"
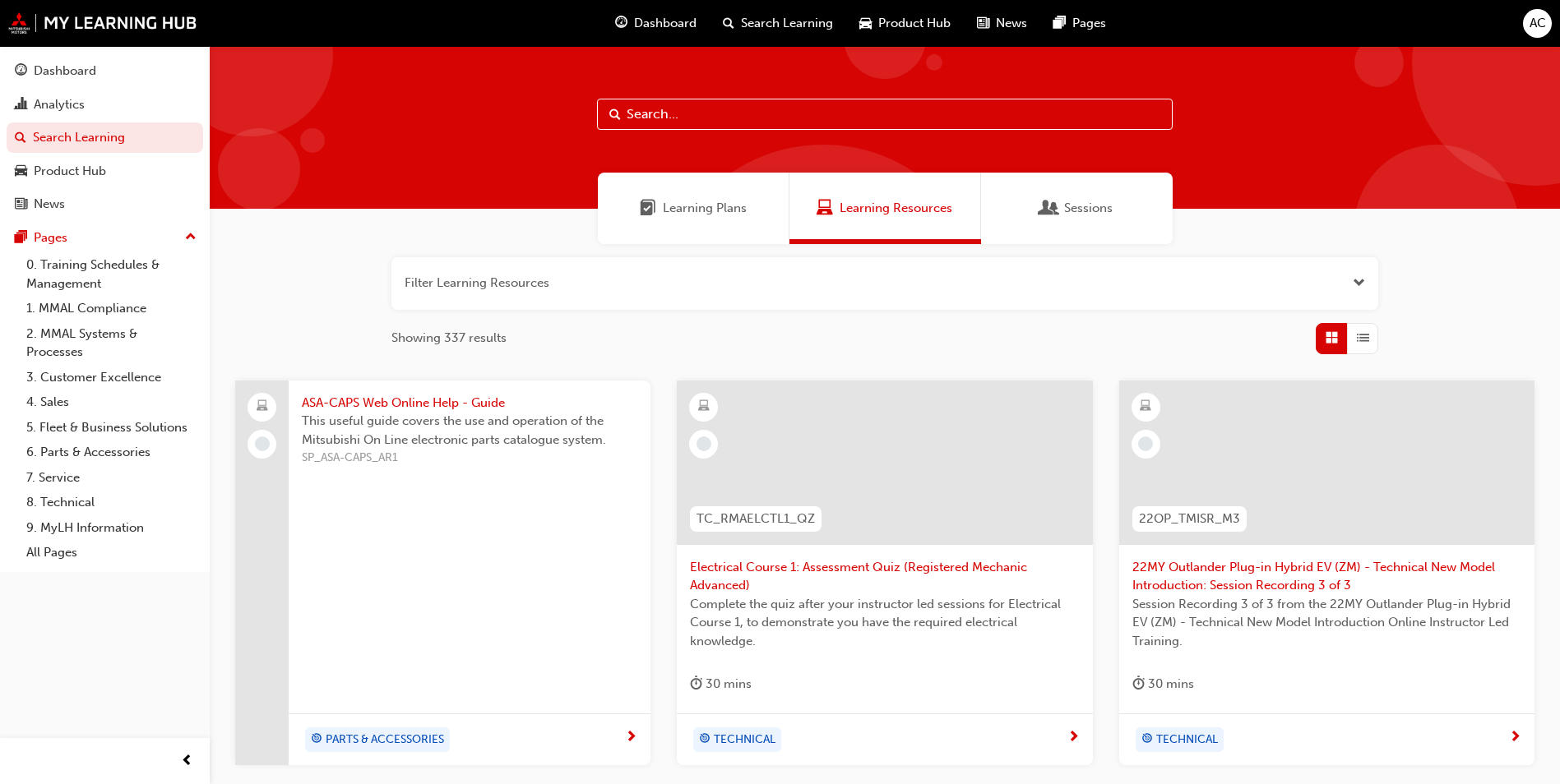
click at [703, 119] on input "text" at bounding box center [884, 114] width 575 height 31
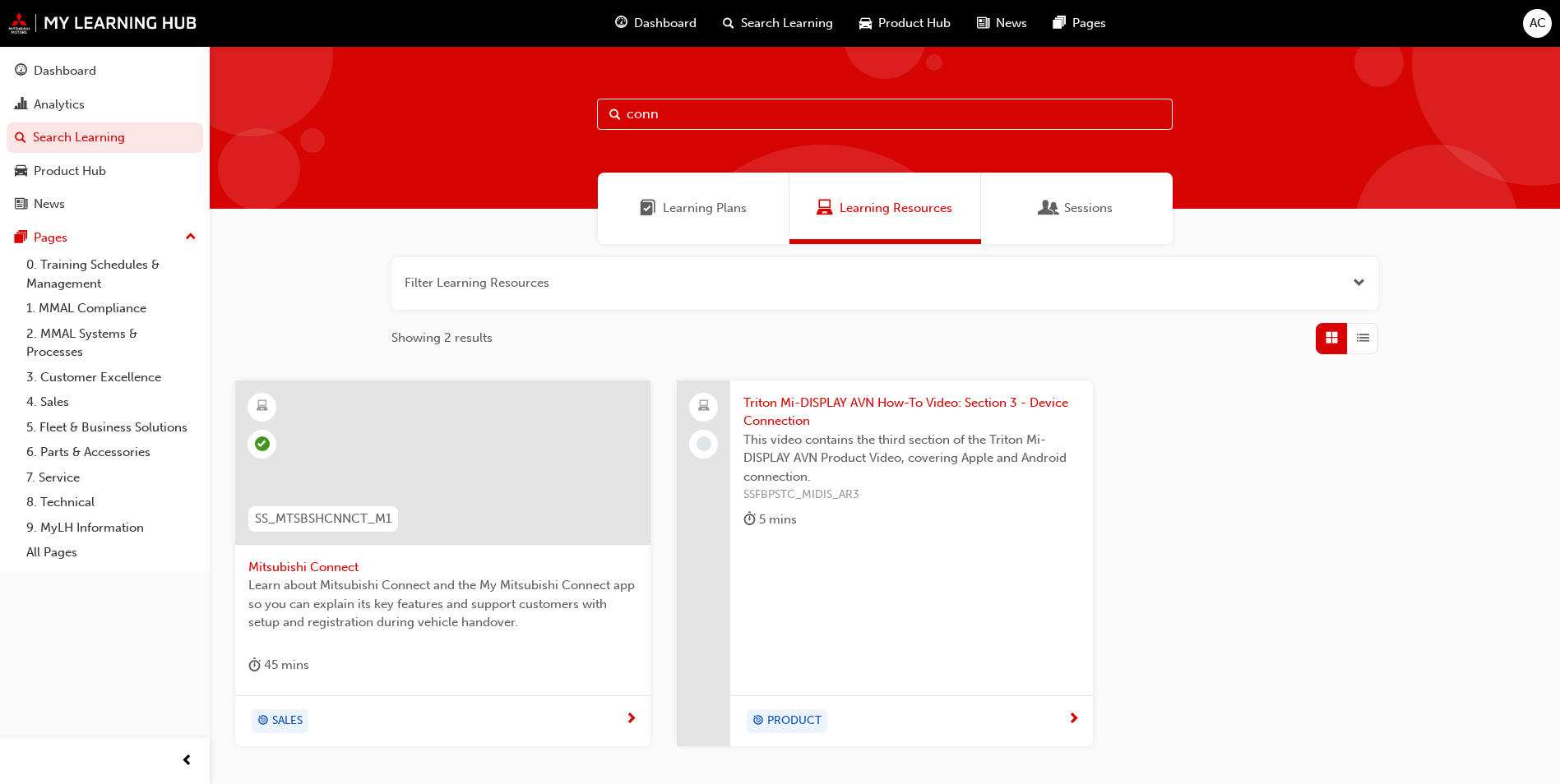
type input "conn"
click at [357, 571] on span "Mitsubishi Connect" at bounding box center [443, 568] width 389 height 19
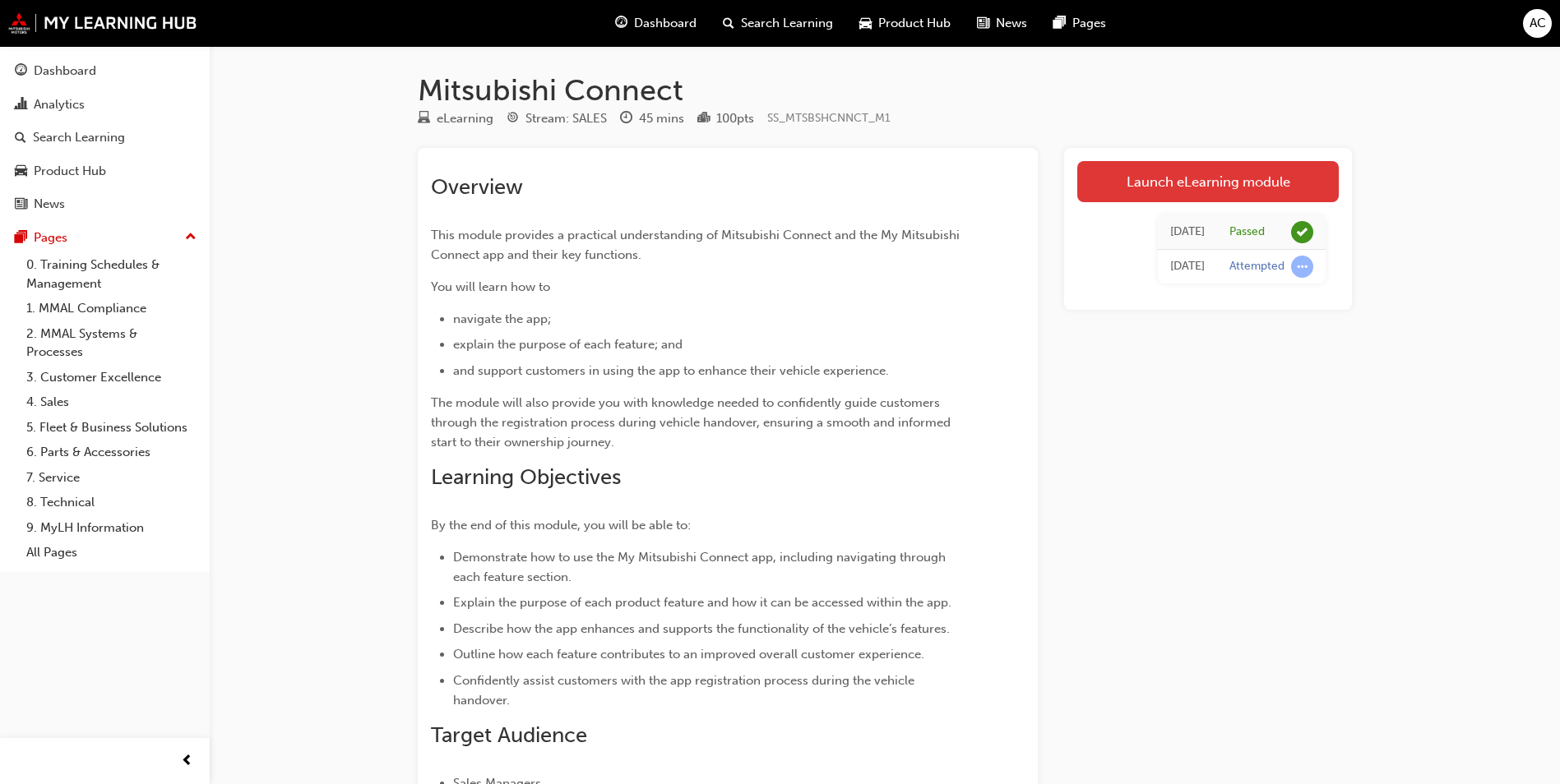
click at [1262, 172] on link "Launch eLearning module" at bounding box center [1208, 181] width 261 height 41
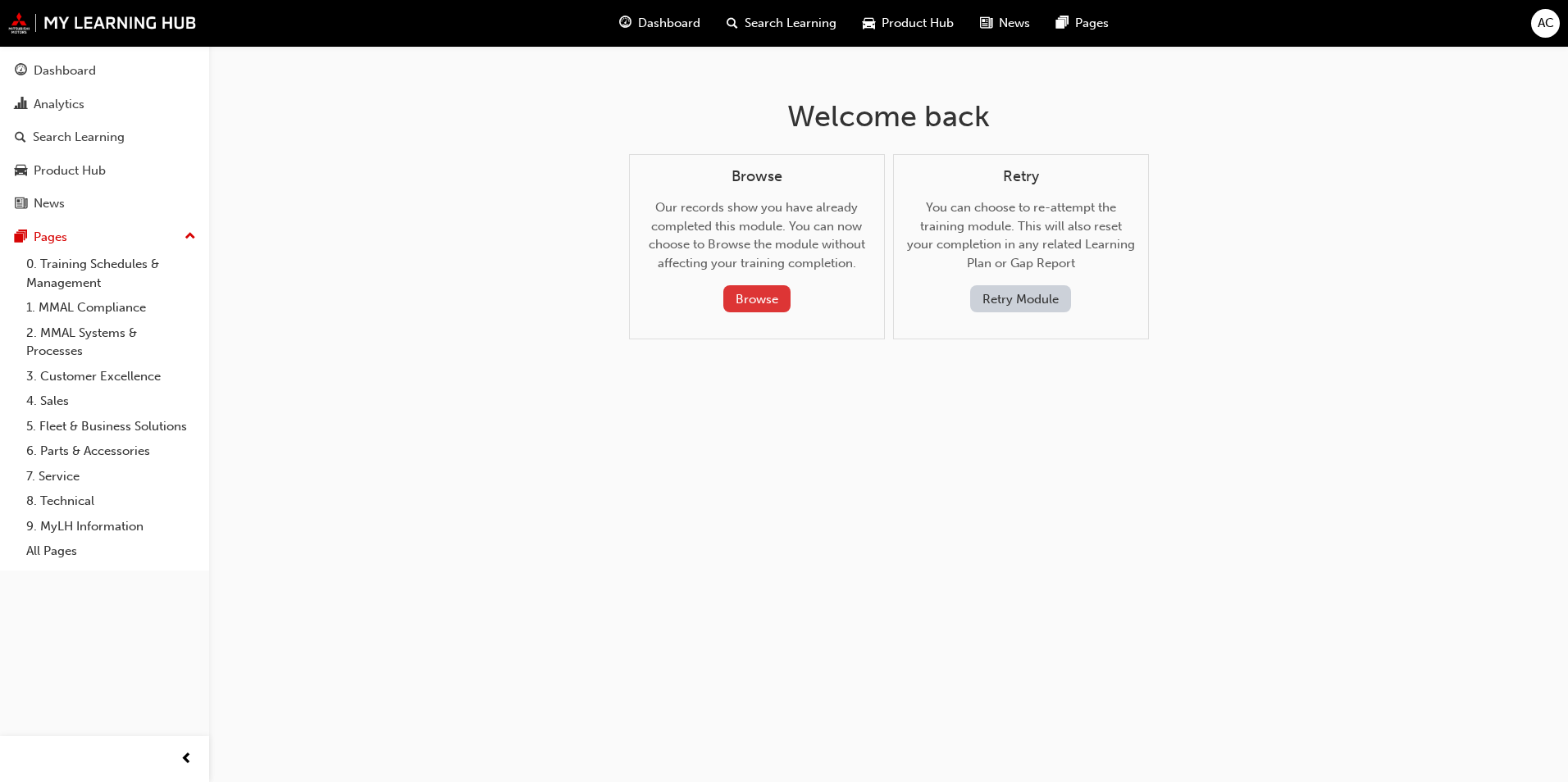
click at [783, 301] on button "Browse" at bounding box center [757, 299] width 68 height 27
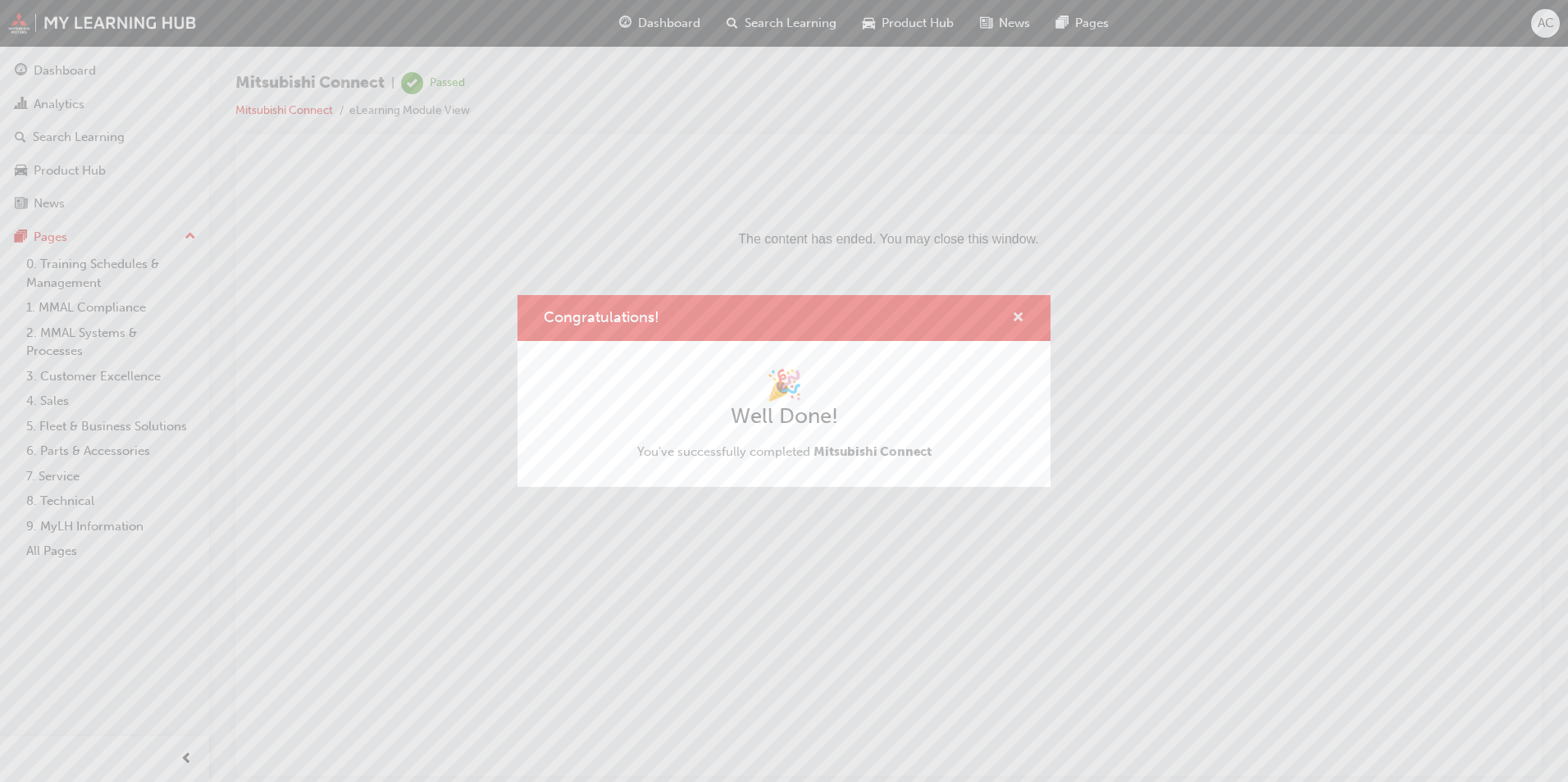
click at [1021, 322] on span "cross-icon" at bounding box center [1018, 319] width 13 height 14
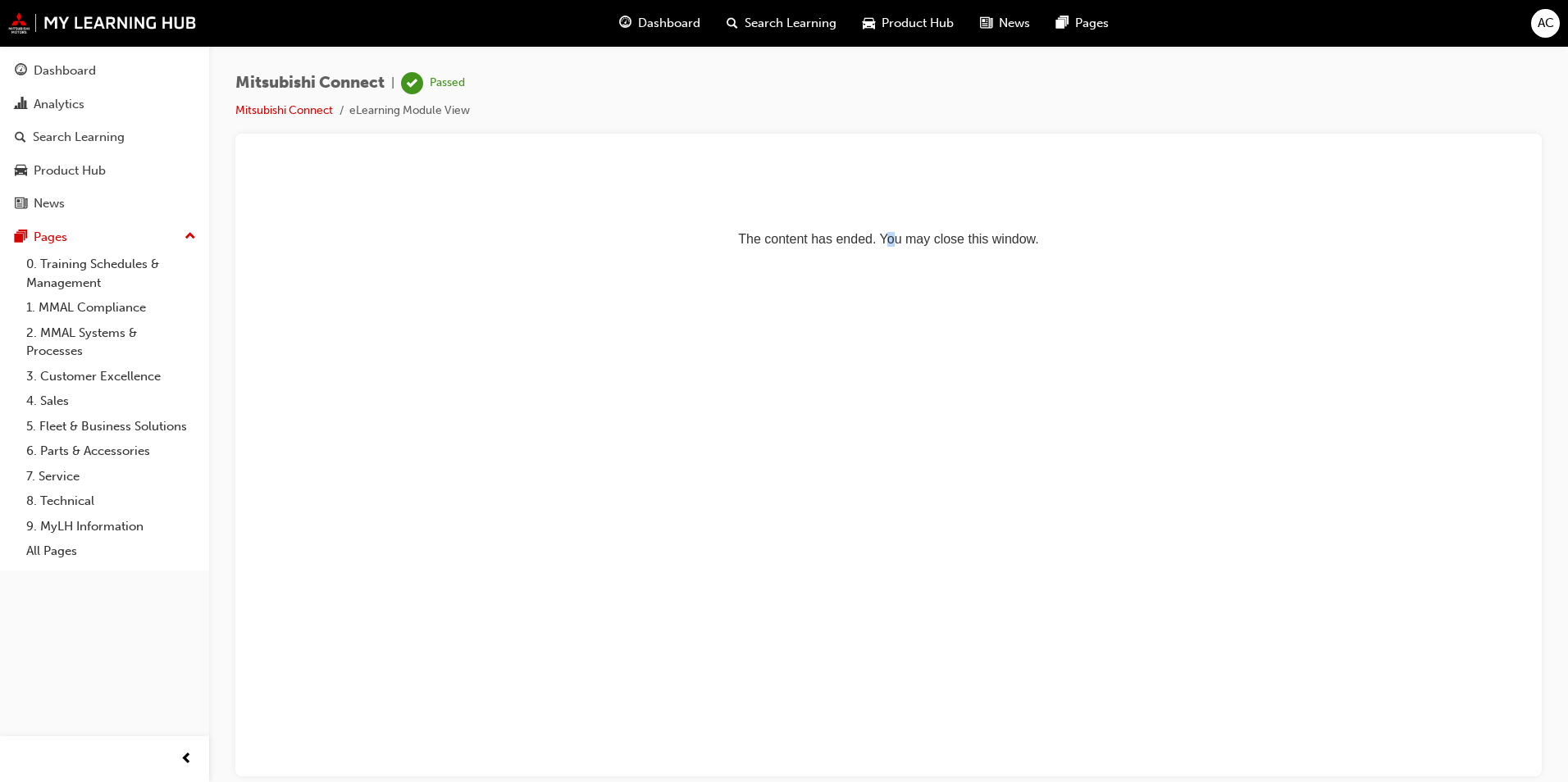
drag, startPoint x: 884, startPoint y: 257, endPoint x: 855, endPoint y: 258, distance: 29.0
click at [855, 258] on html "The content has ended. You may close this window." at bounding box center [888, 209] width 1280 height 100
click at [301, 111] on link "Mitsubishi Connect" at bounding box center [284, 110] width 98 height 14
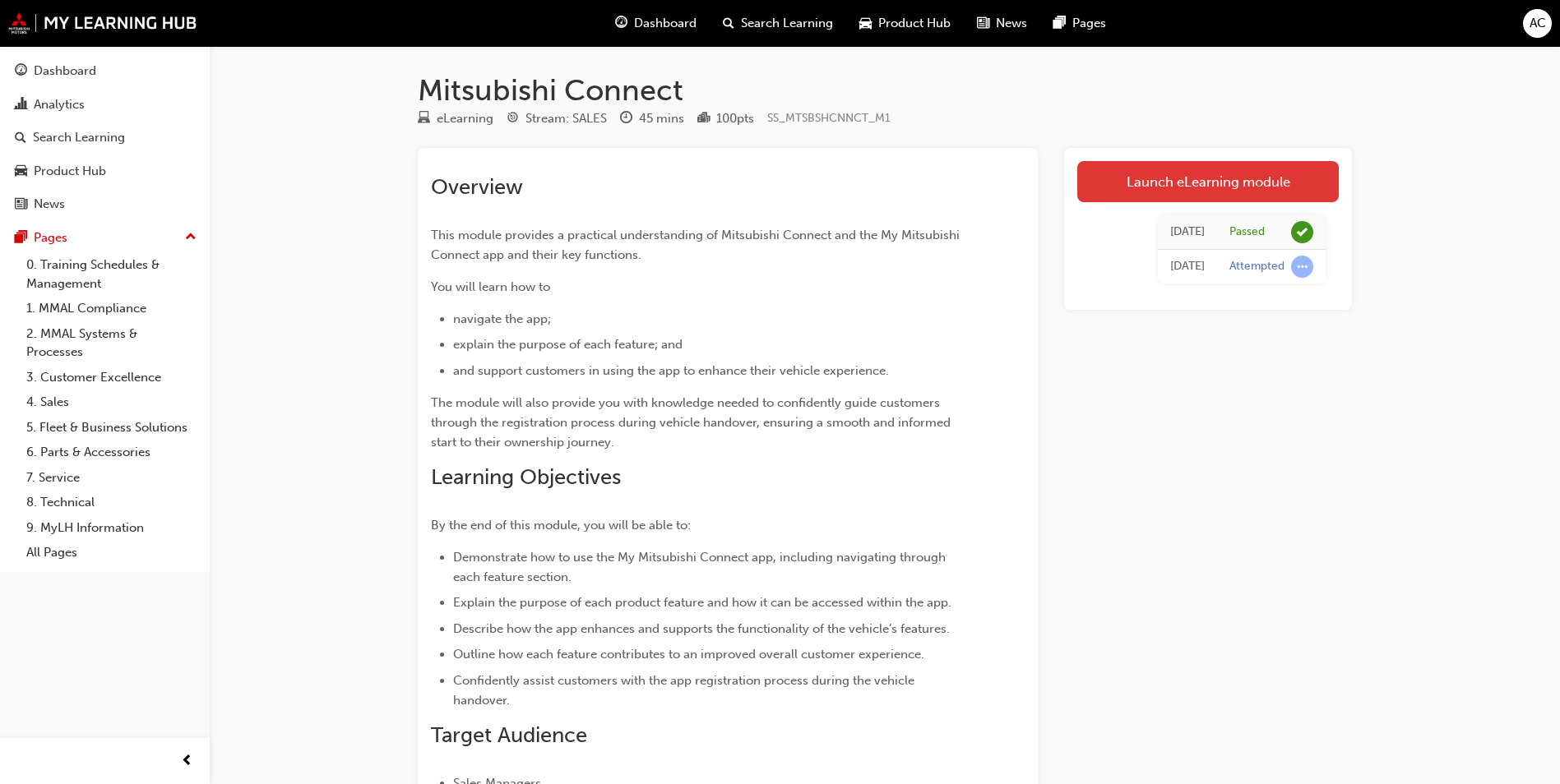
click at [1164, 188] on link "Launch eLearning module" at bounding box center [1208, 181] width 261 height 41
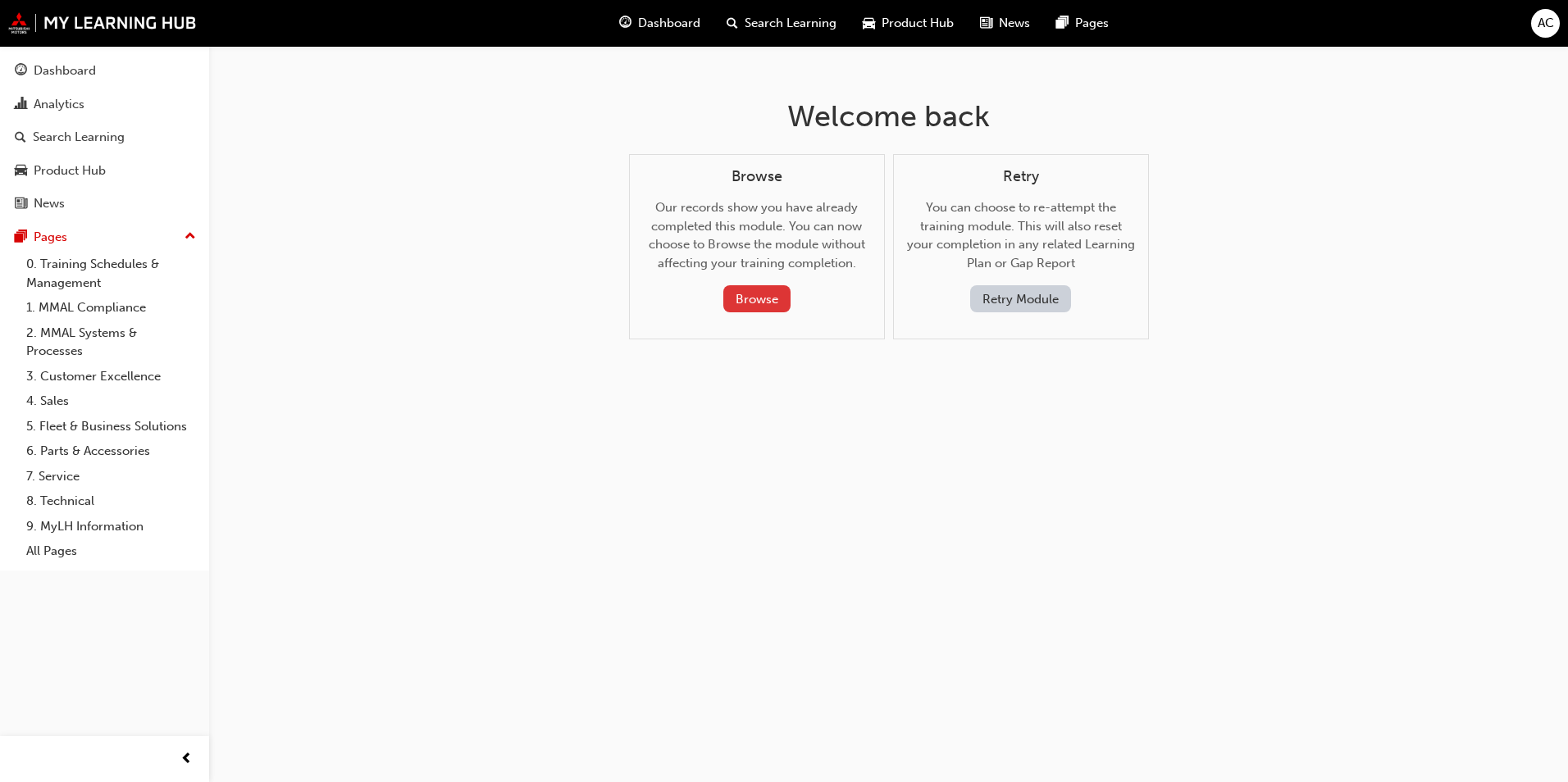
click at [758, 307] on button "Browse" at bounding box center [757, 299] width 68 height 27
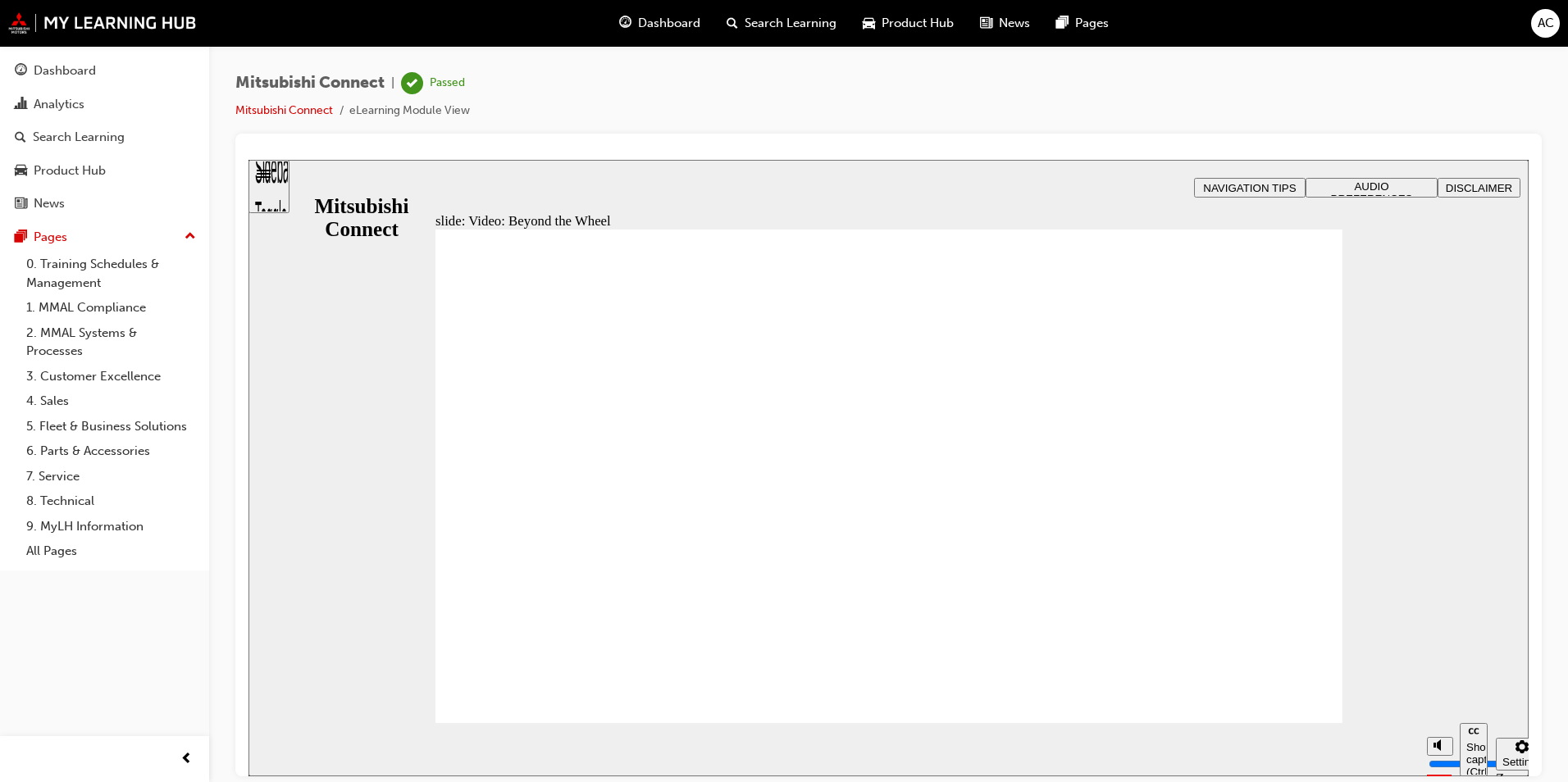
type input "57"
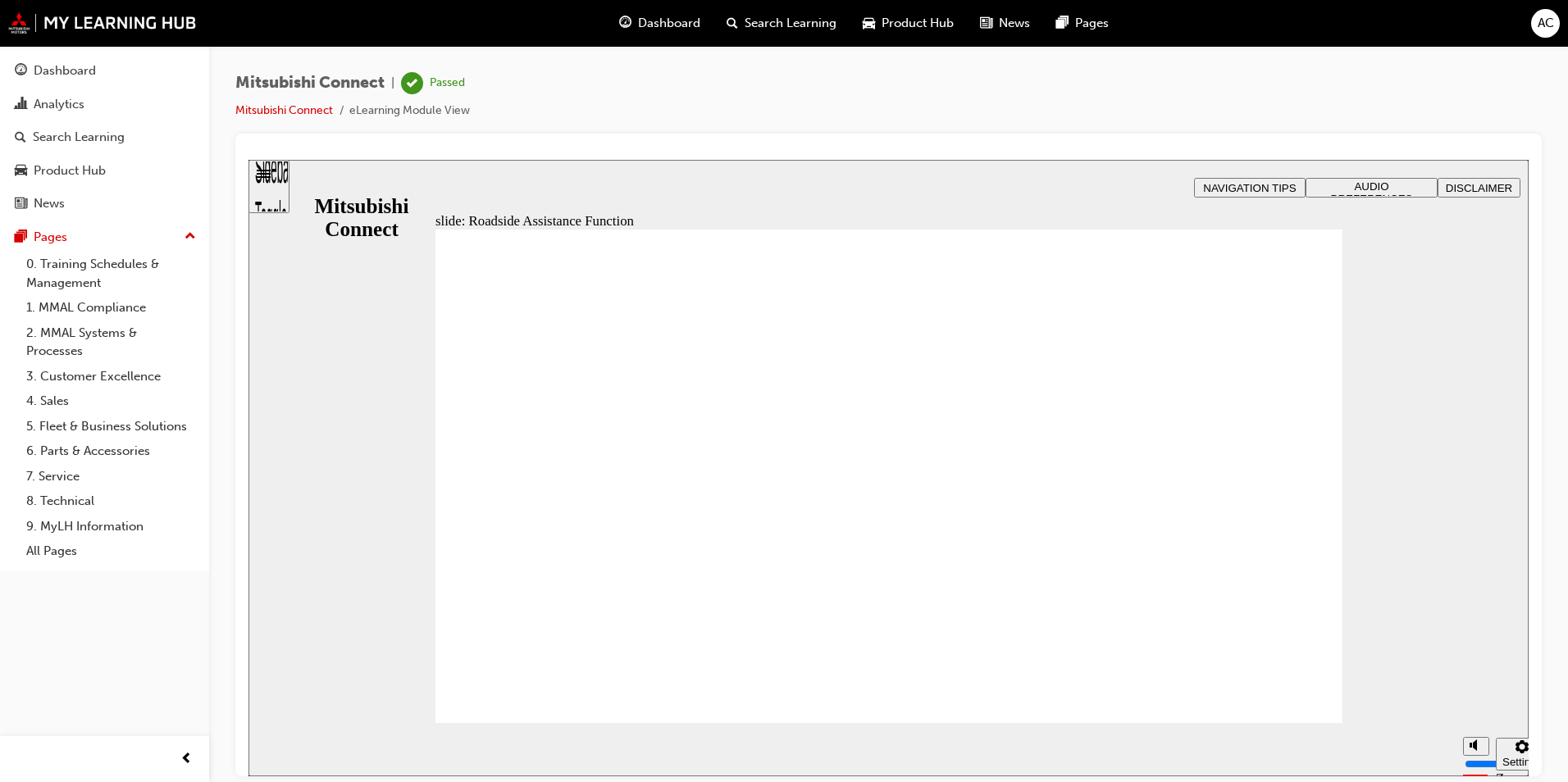
checkbox input "true"
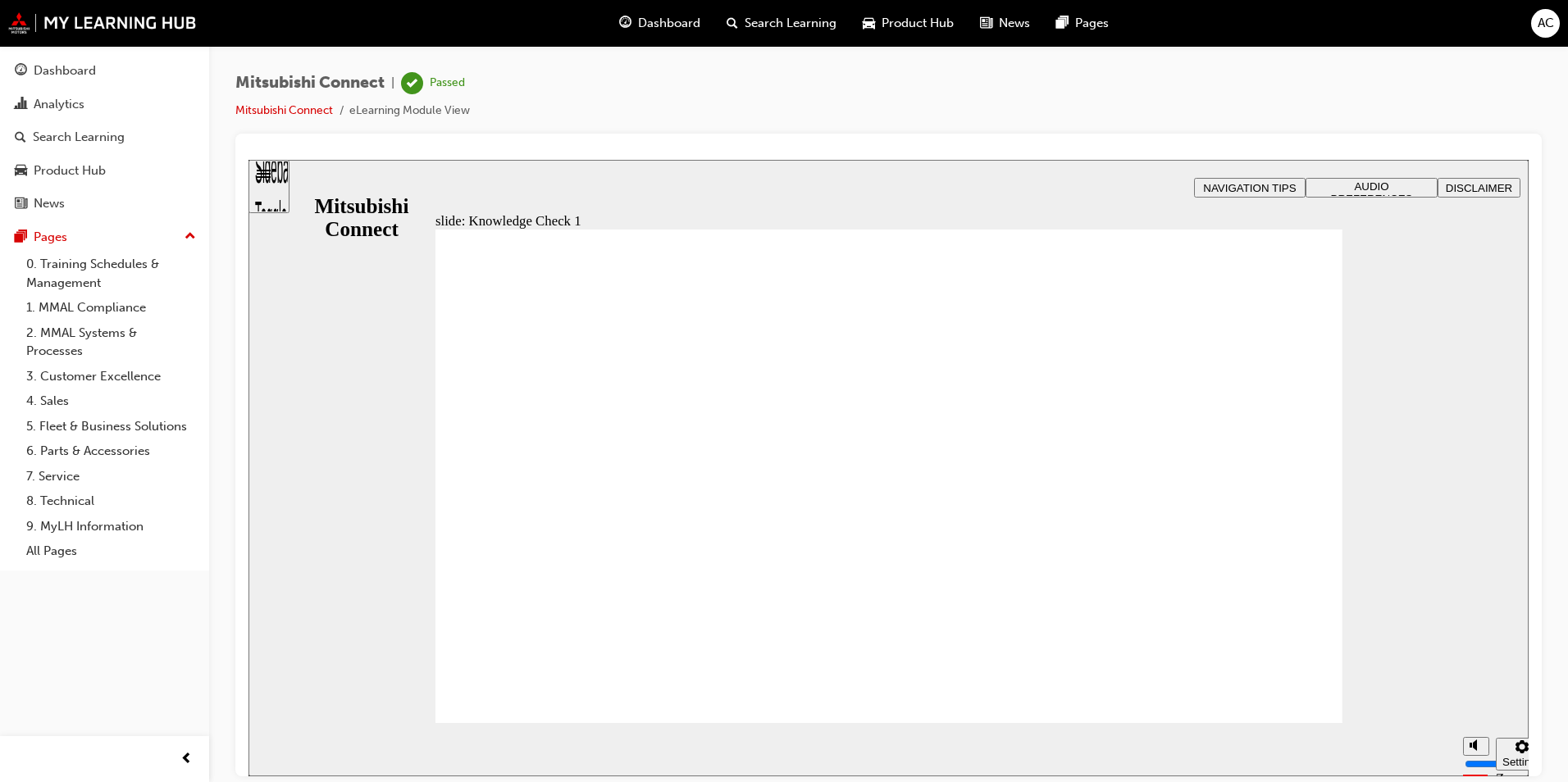
checkbox input "true"
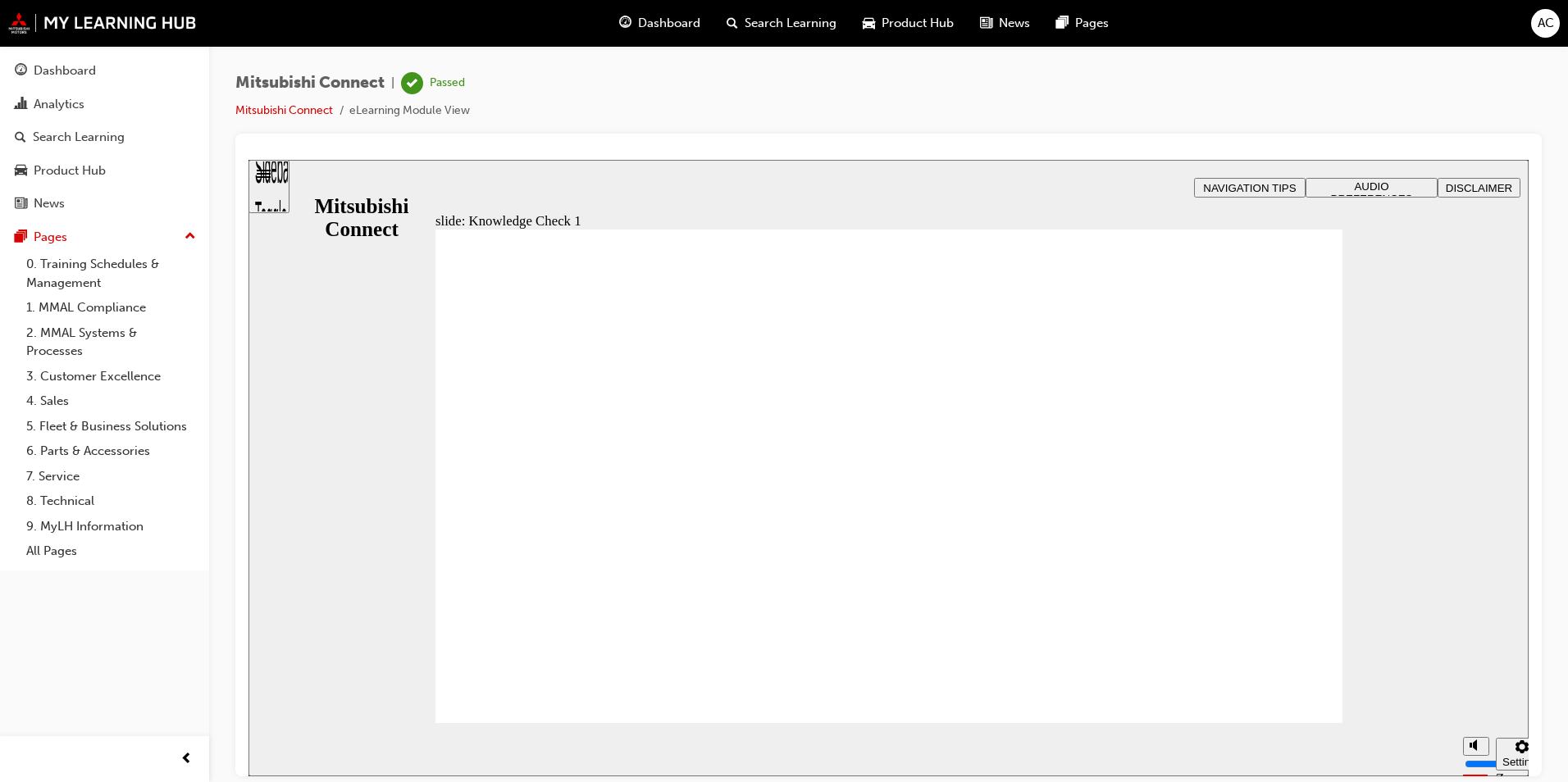
checkbox input "true"
checkbox input "false"
checkbox input "true"
drag, startPoint x: 481, startPoint y: 539, endPoint x: 497, endPoint y: 693, distance: 154.8
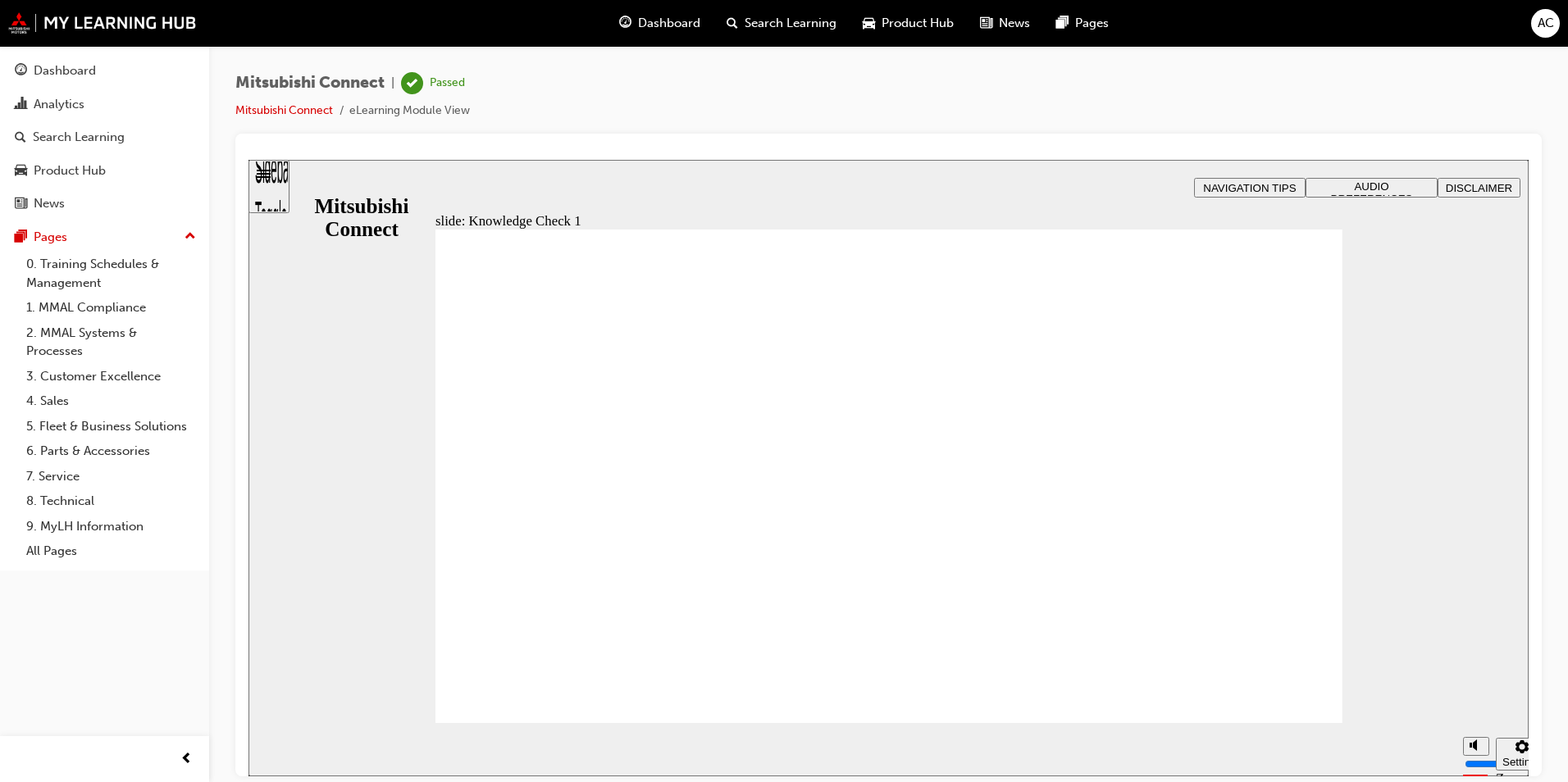
drag, startPoint x: 731, startPoint y: 698, endPoint x: 704, endPoint y: 687, distance: 29.2
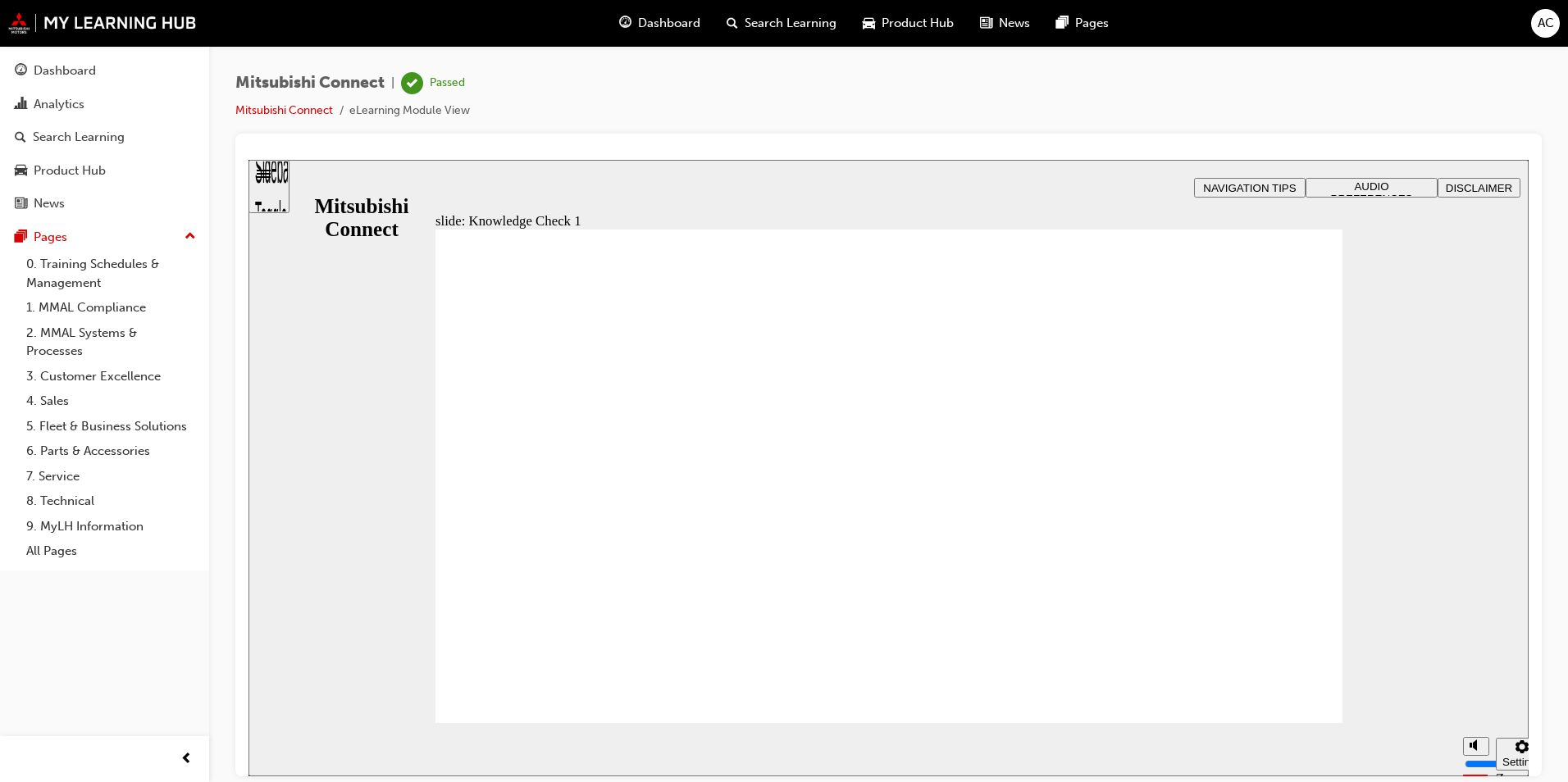
checkbox input "false"
checkbox input "true"
drag, startPoint x: 485, startPoint y: 484, endPoint x: 551, endPoint y: 677, distance: 204.0
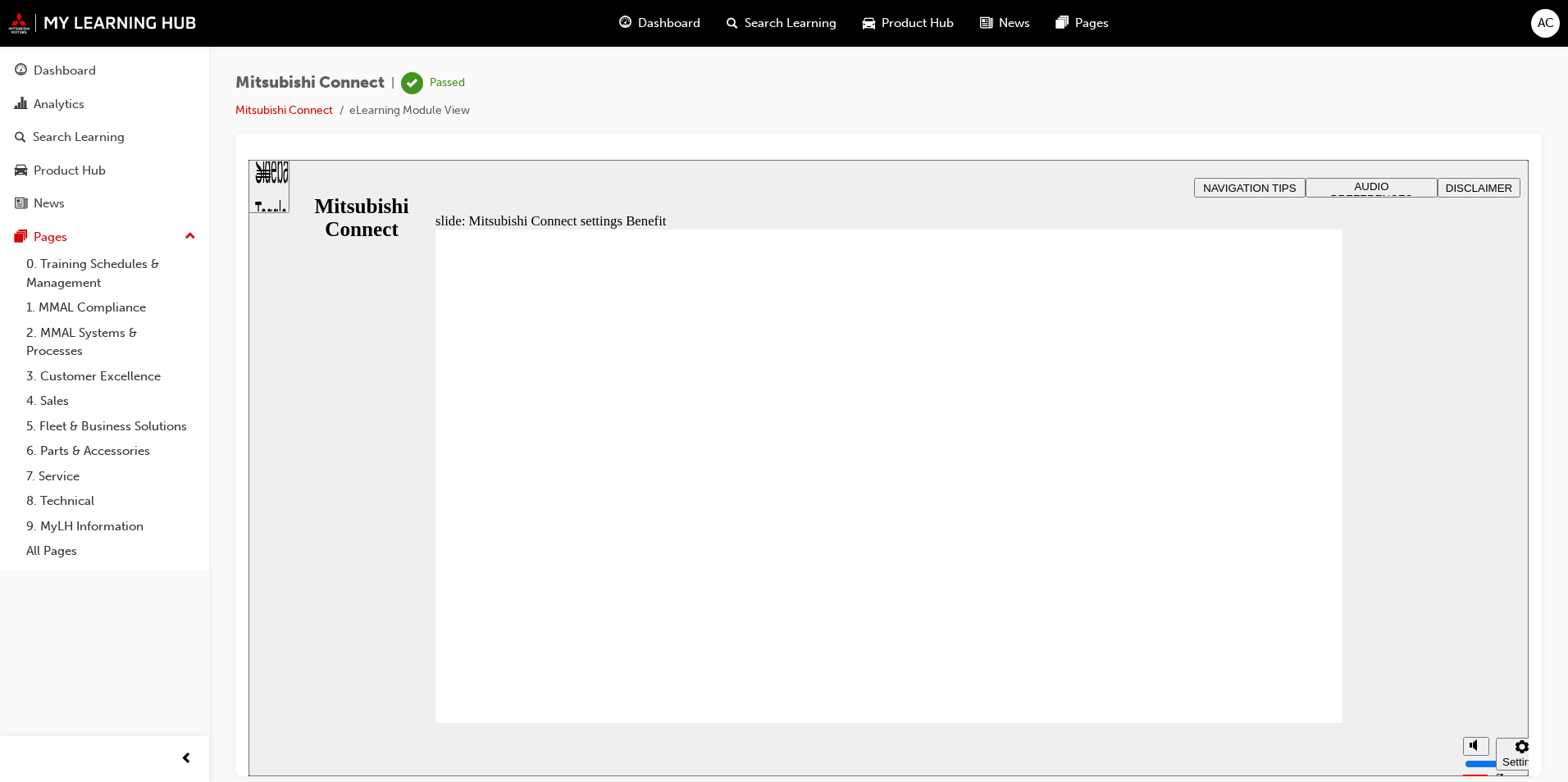
radio input "true"
drag, startPoint x: 601, startPoint y: 684, endPoint x: 581, endPoint y: 693, distance: 21.9
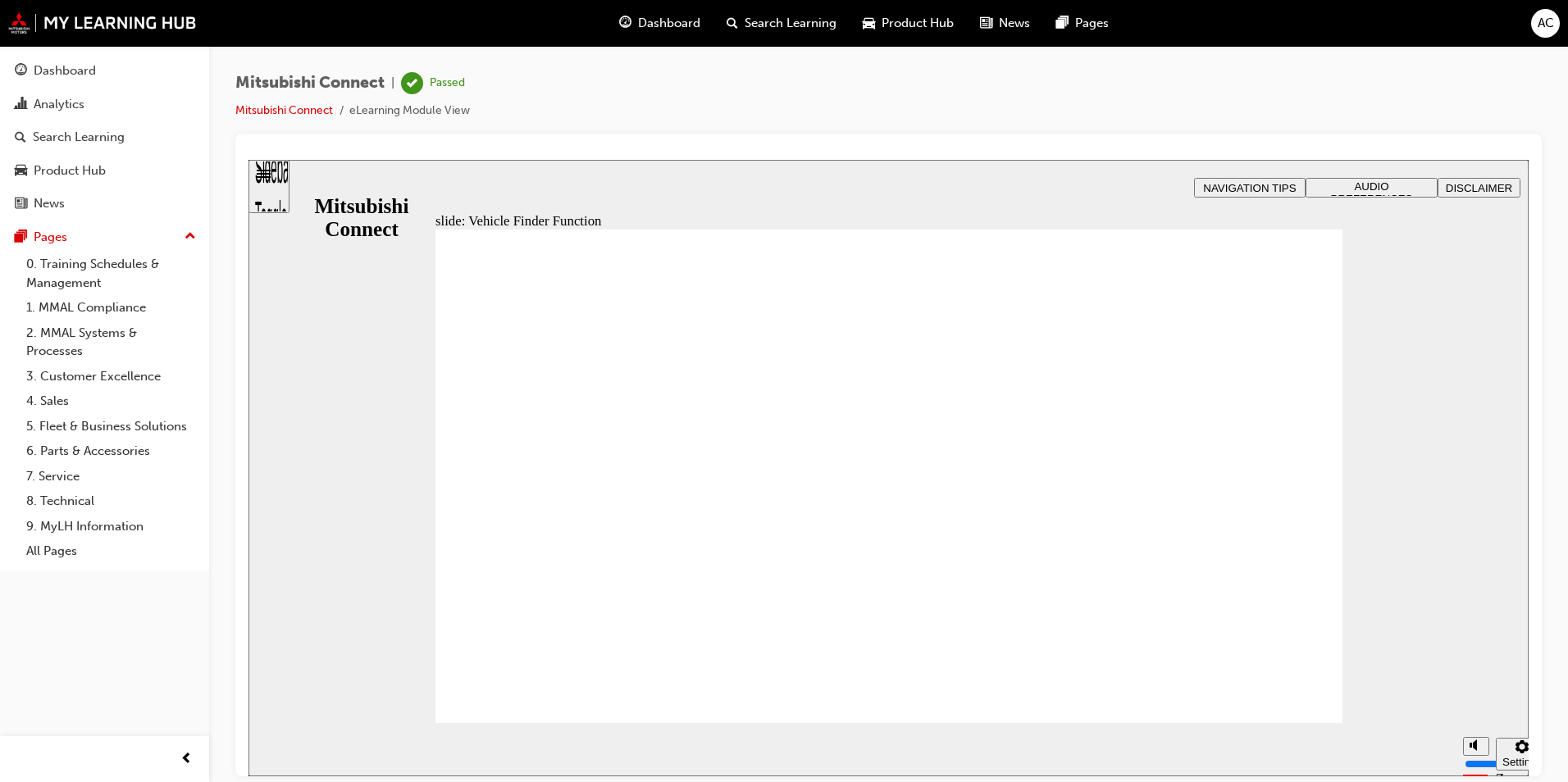
drag, startPoint x: 910, startPoint y: 649, endPoint x: 927, endPoint y: 646, distance: 17.3
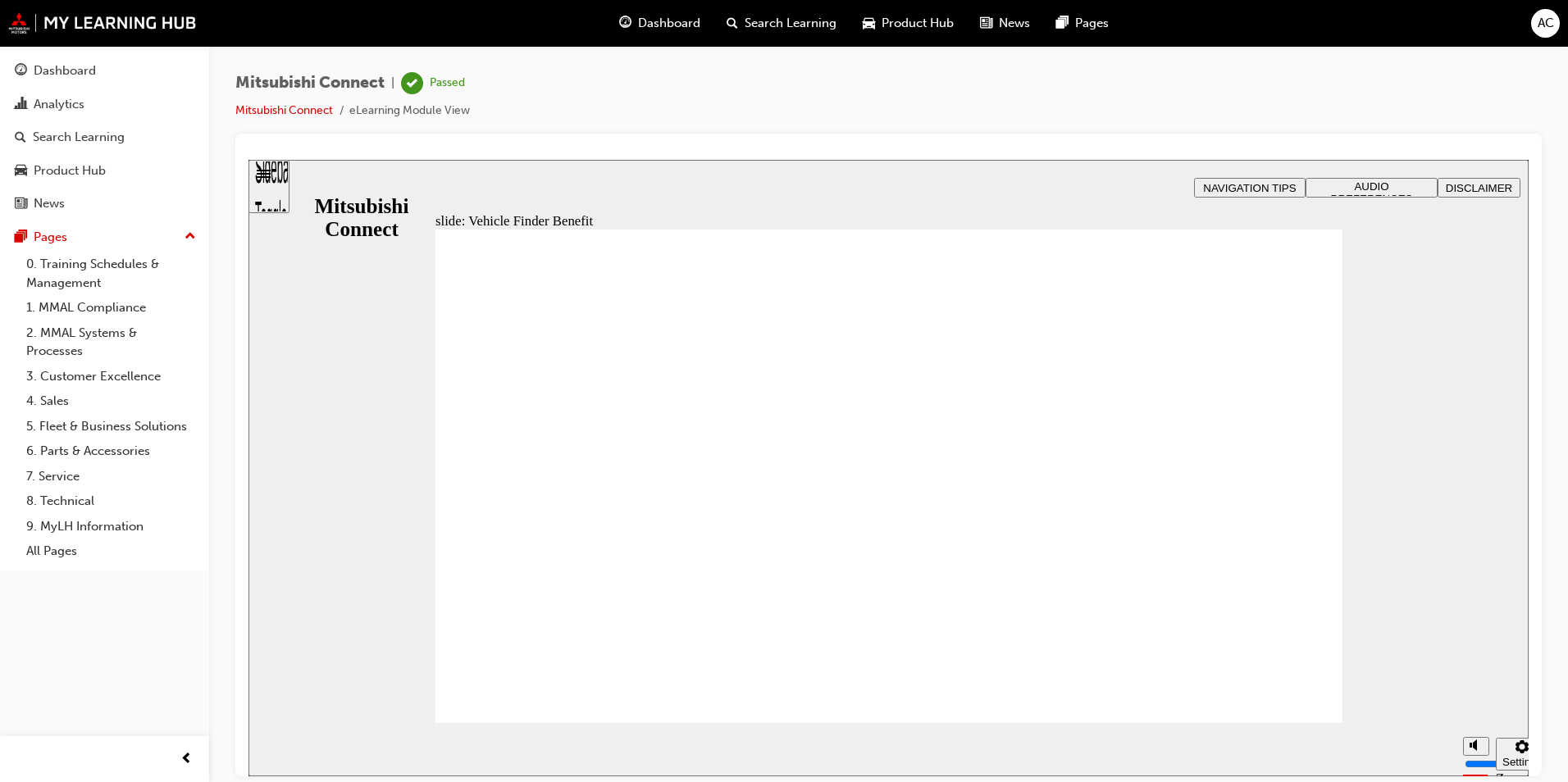
checkbox input "true"
drag, startPoint x: 565, startPoint y: 534, endPoint x: 546, endPoint y: 623, distance: 91.0
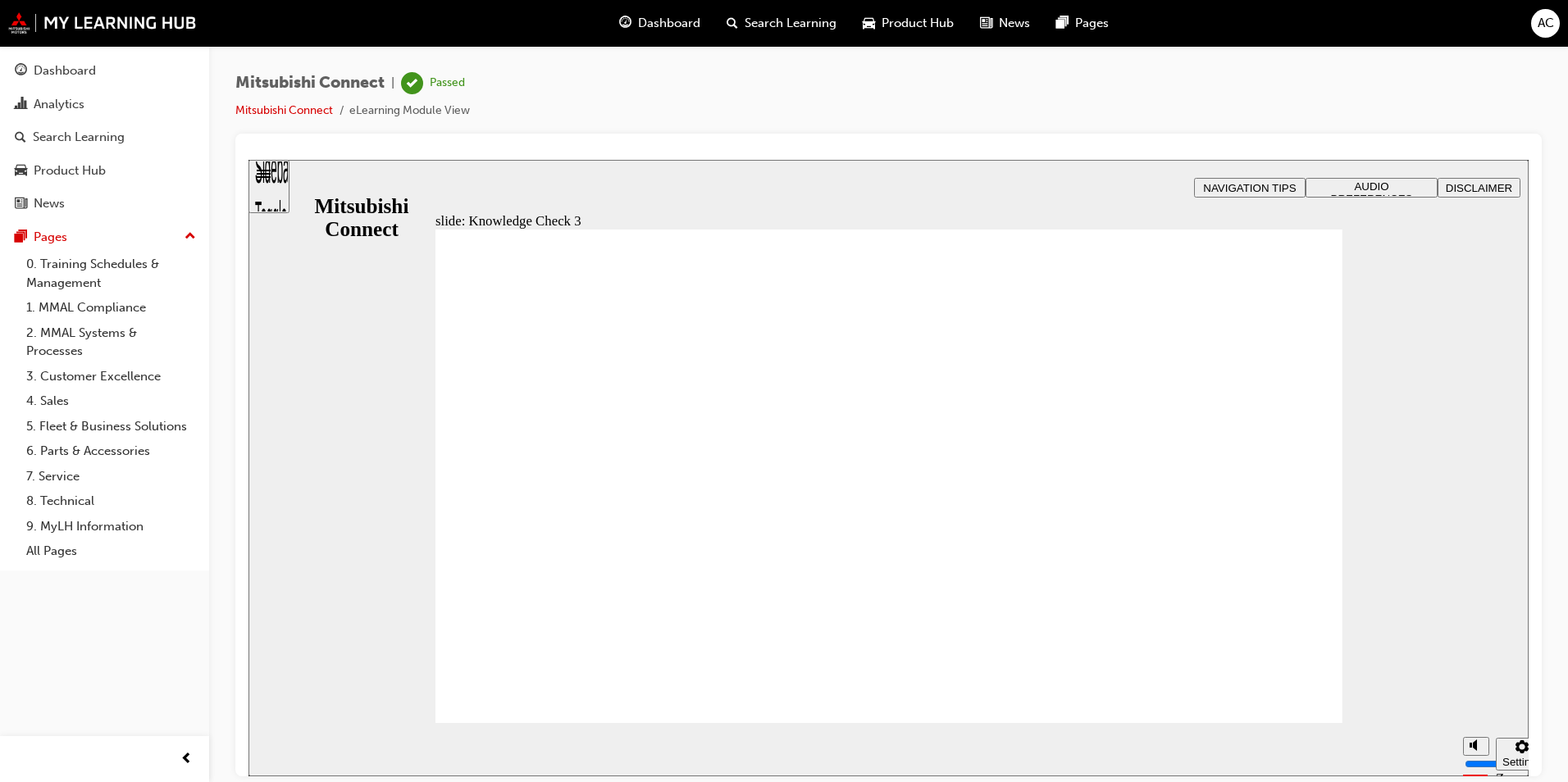
checkbox input "true"
checkbox input "false"
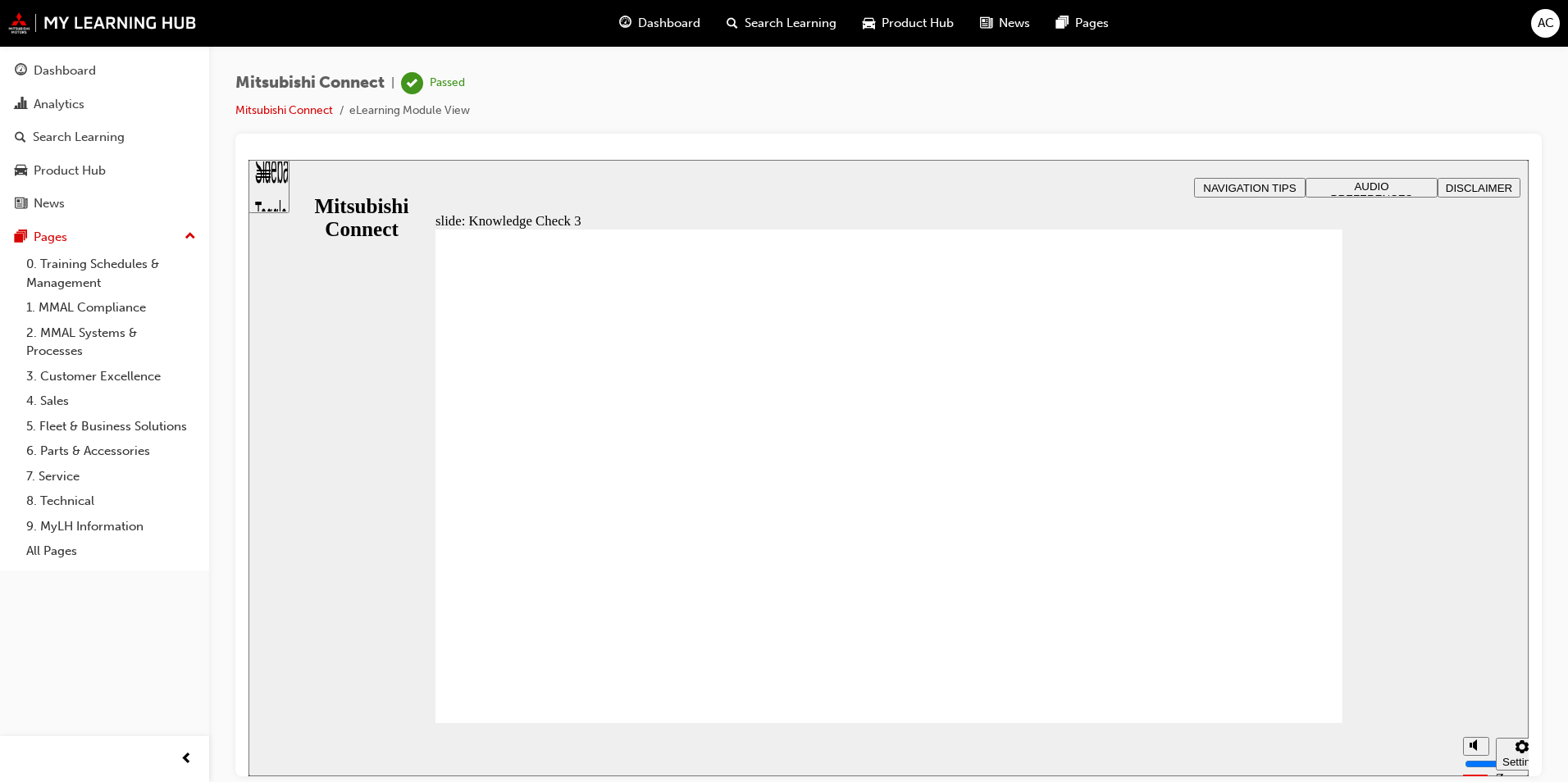
checkbox input "false"
checkbox input "true"
checkbox input "false"
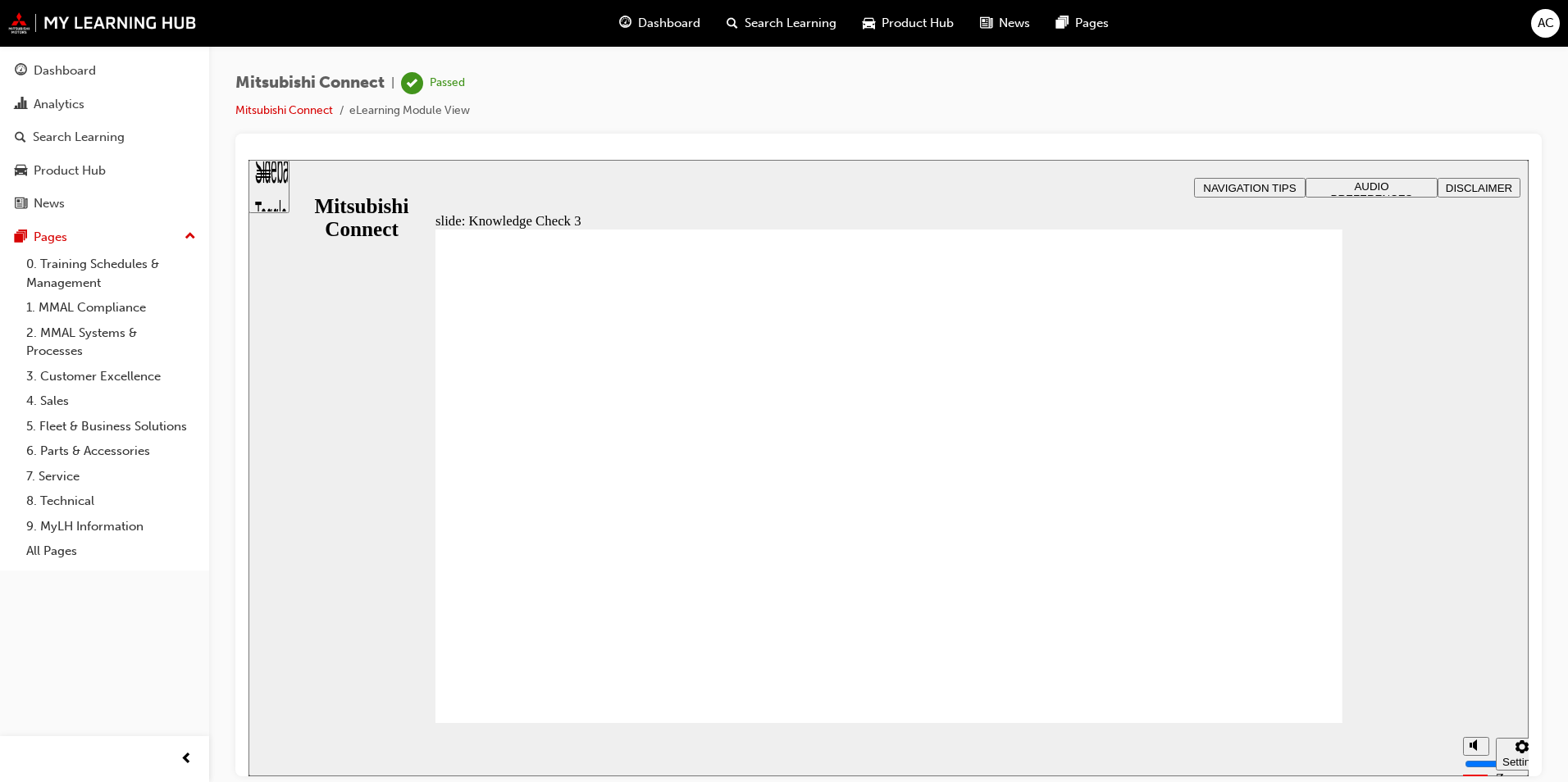
checkbox input "true"
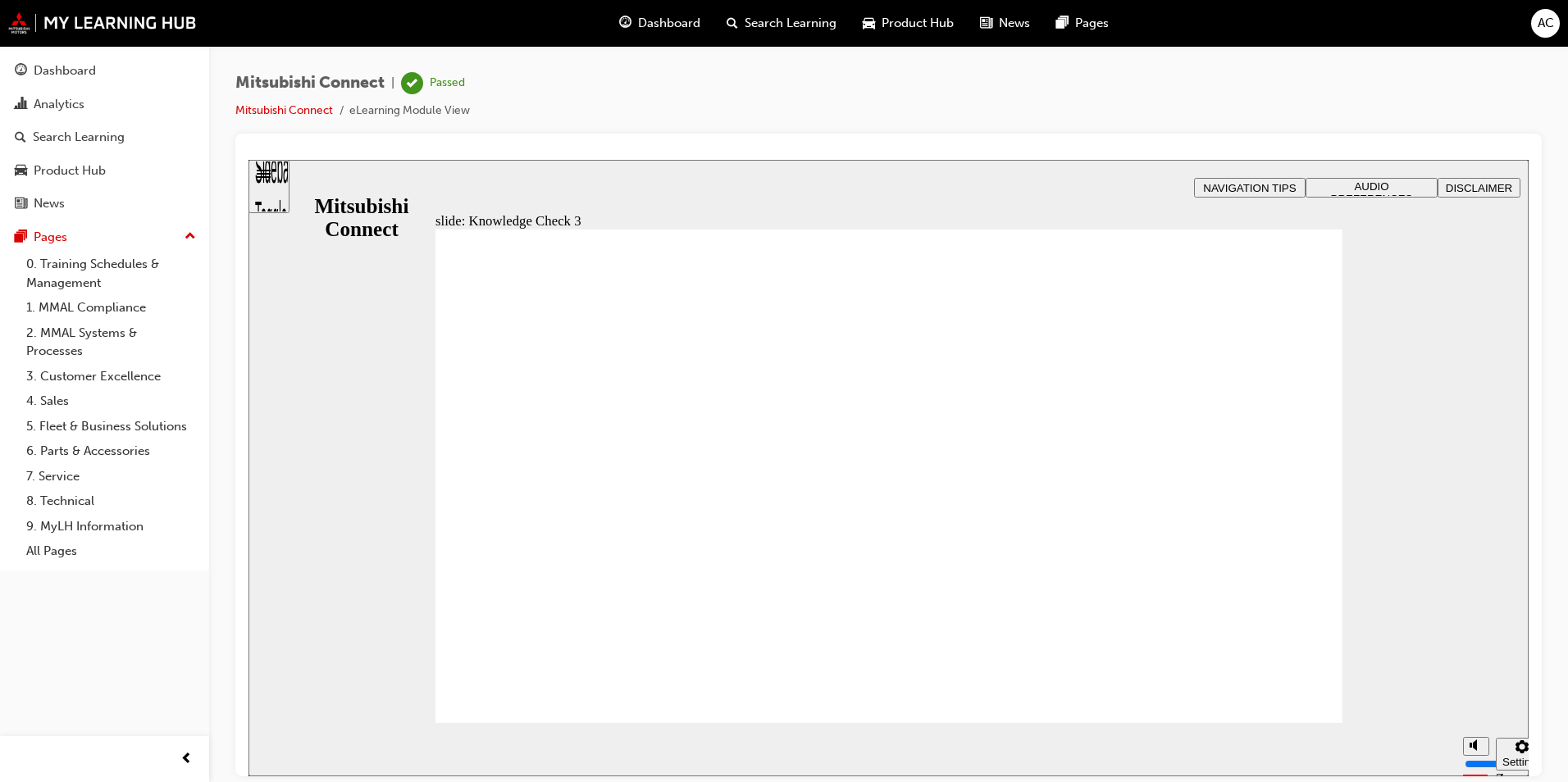
drag, startPoint x: 621, startPoint y: 687, endPoint x: 636, endPoint y: 684, distance: 15.3
checkbox input "false"
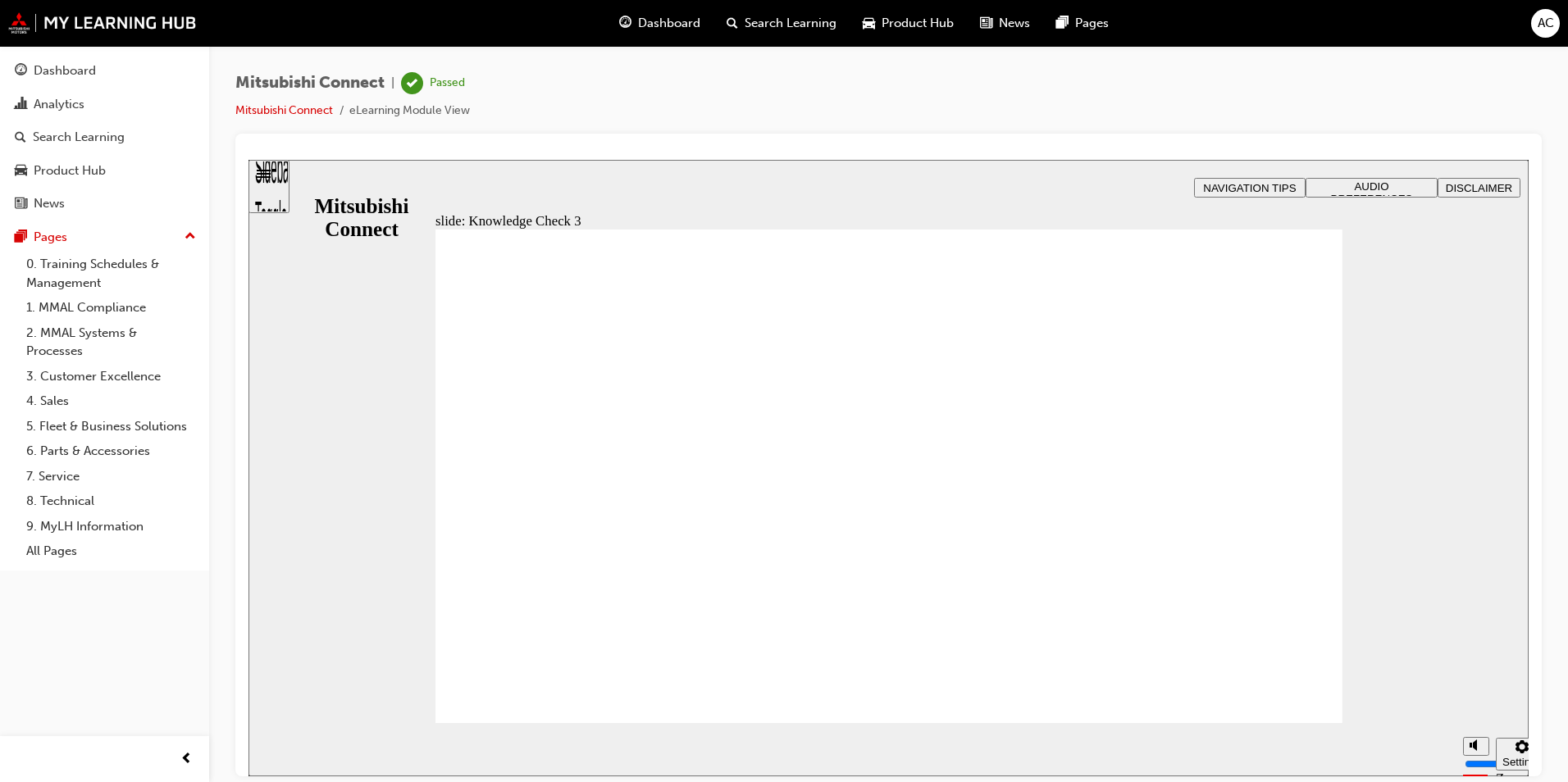
drag, startPoint x: 485, startPoint y: 518, endPoint x: 479, endPoint y: 530, distance: 13.4
checkbox input "true"
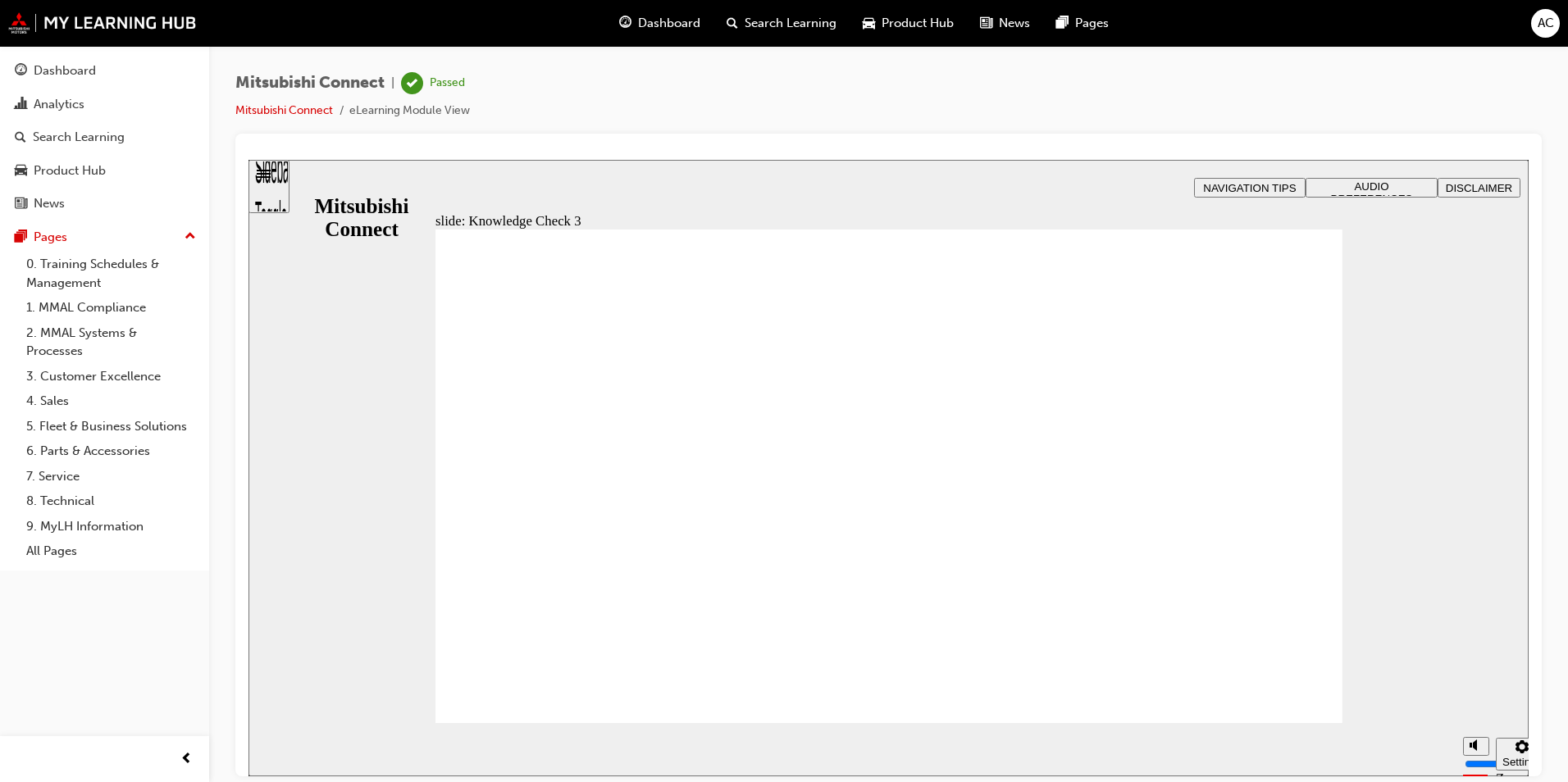
checkbox input "false"
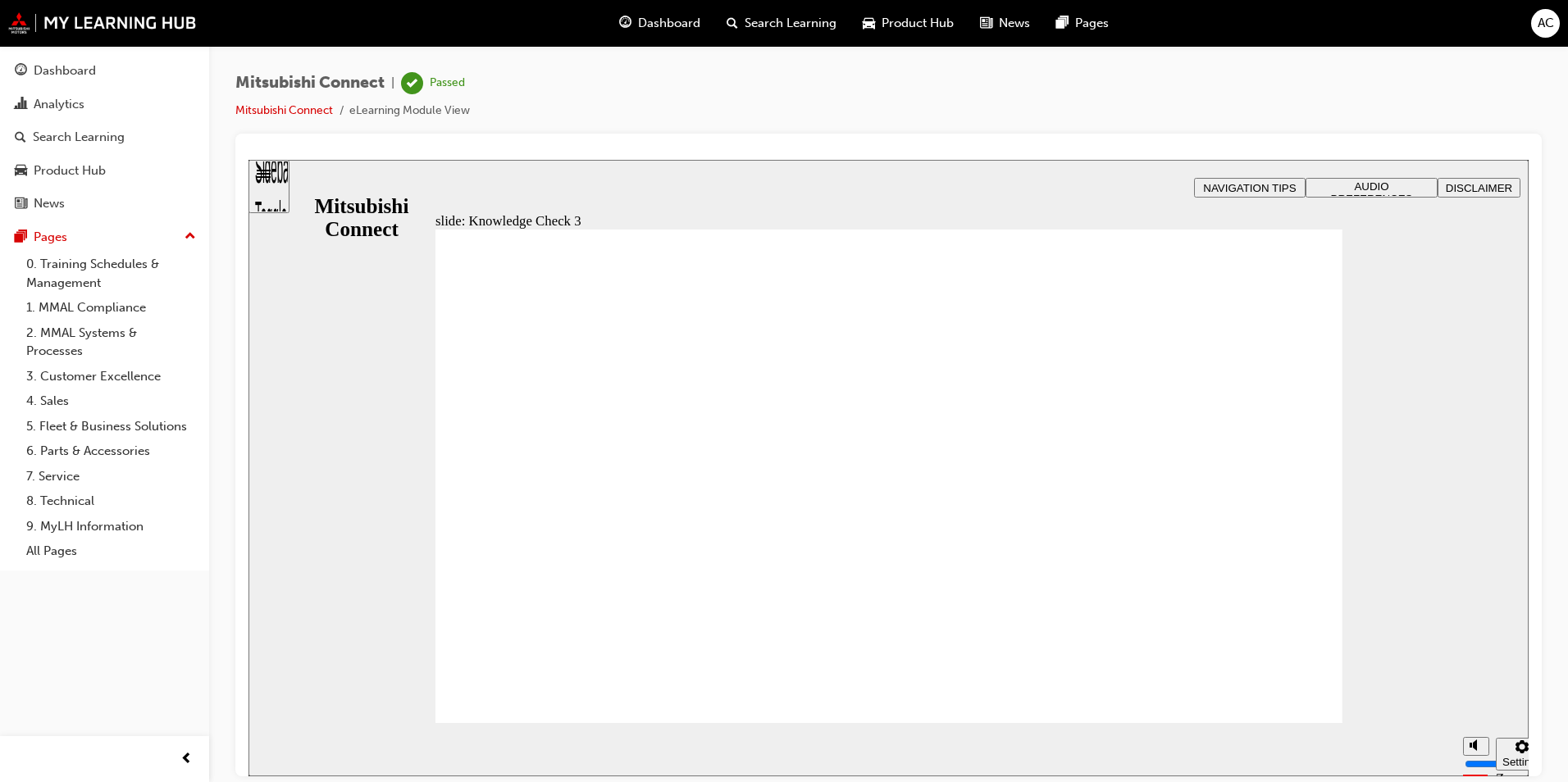
checkbox input "true"
drag, startPoint x: 481, startPoint y: 576, endPoint x: 551, endPoint y: 677, distance: 122.9
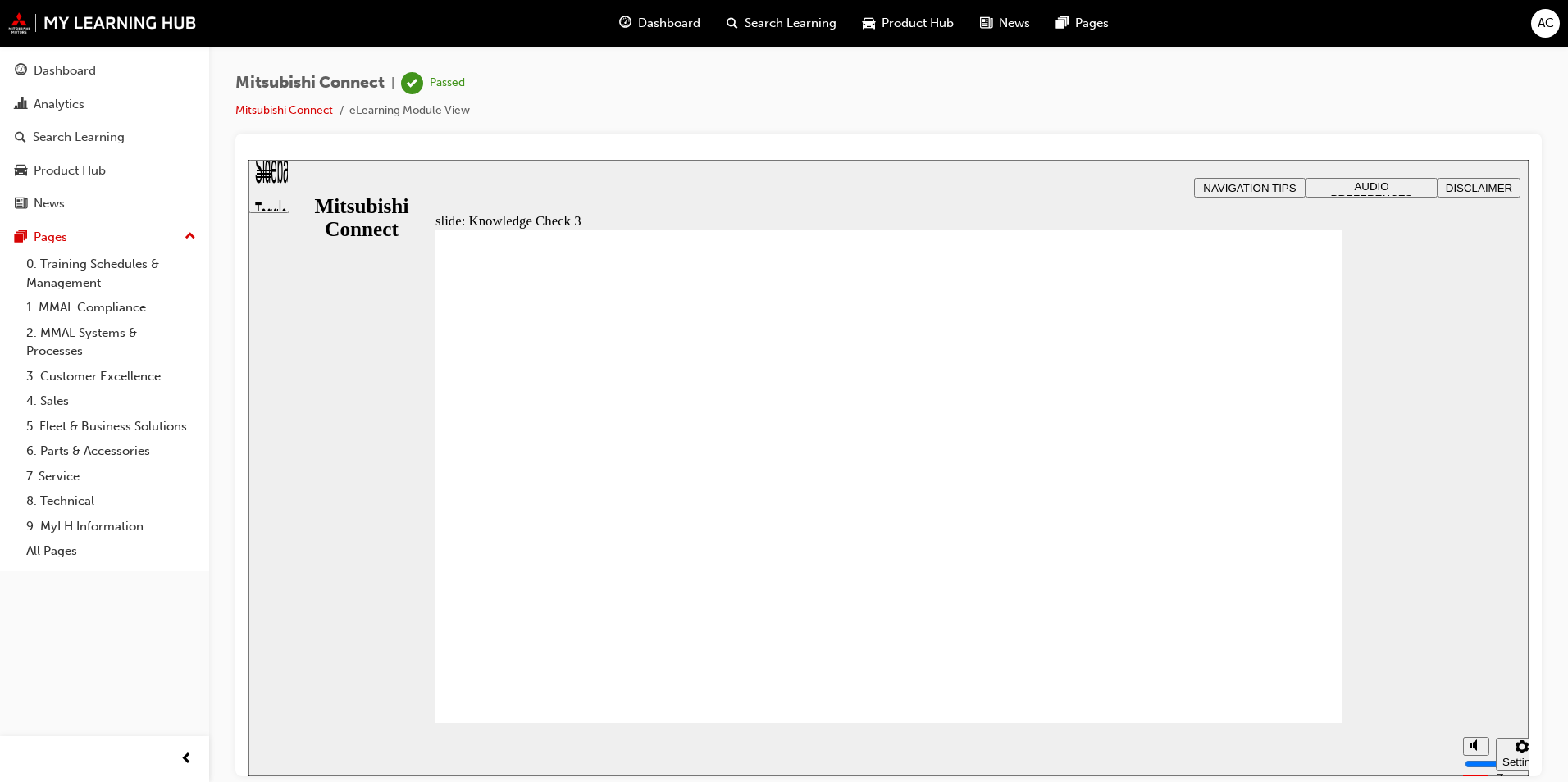
checkbox input "false"
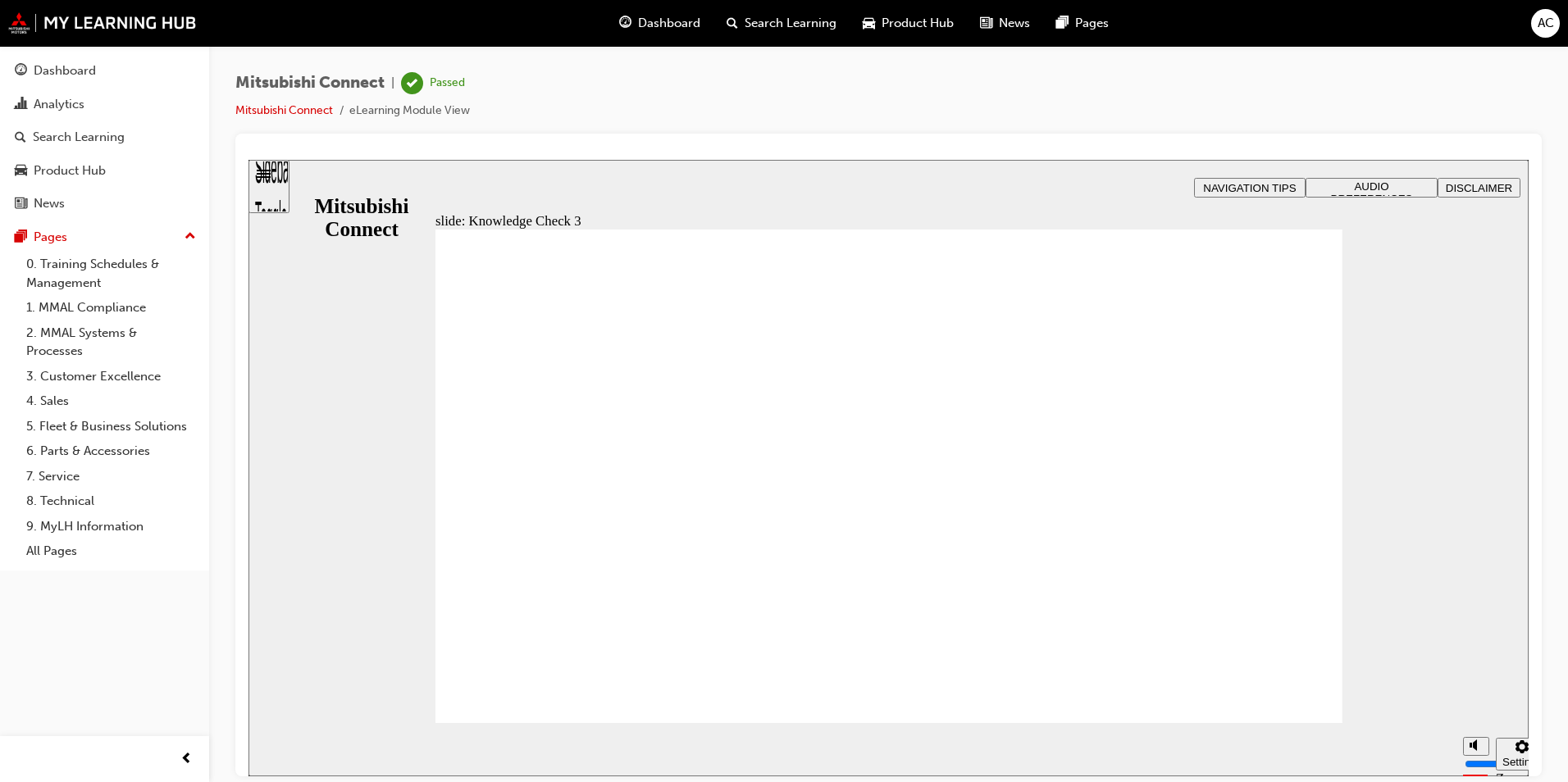
checkbox input "false"
checkbox input "true"
drag, startPoint x: 490, startPoint y: 550, endPoint x: 491, endPoint y: 527, distance: 23.0
checkbox input "true"
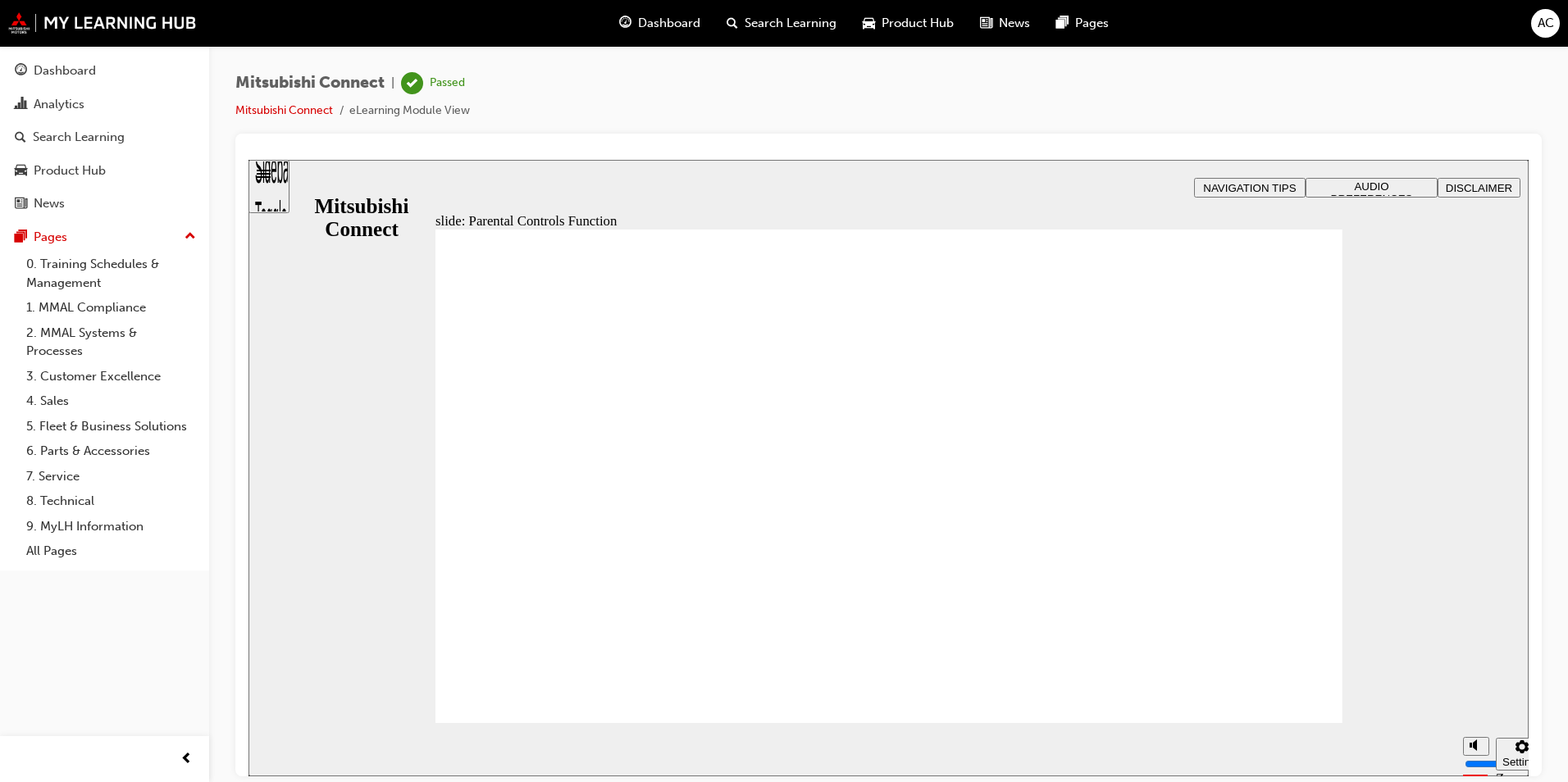
drag, startPoint x: 1072, startPoint y: 633, endPoint x: 1125, endPoint y: 652, distance: 56.3
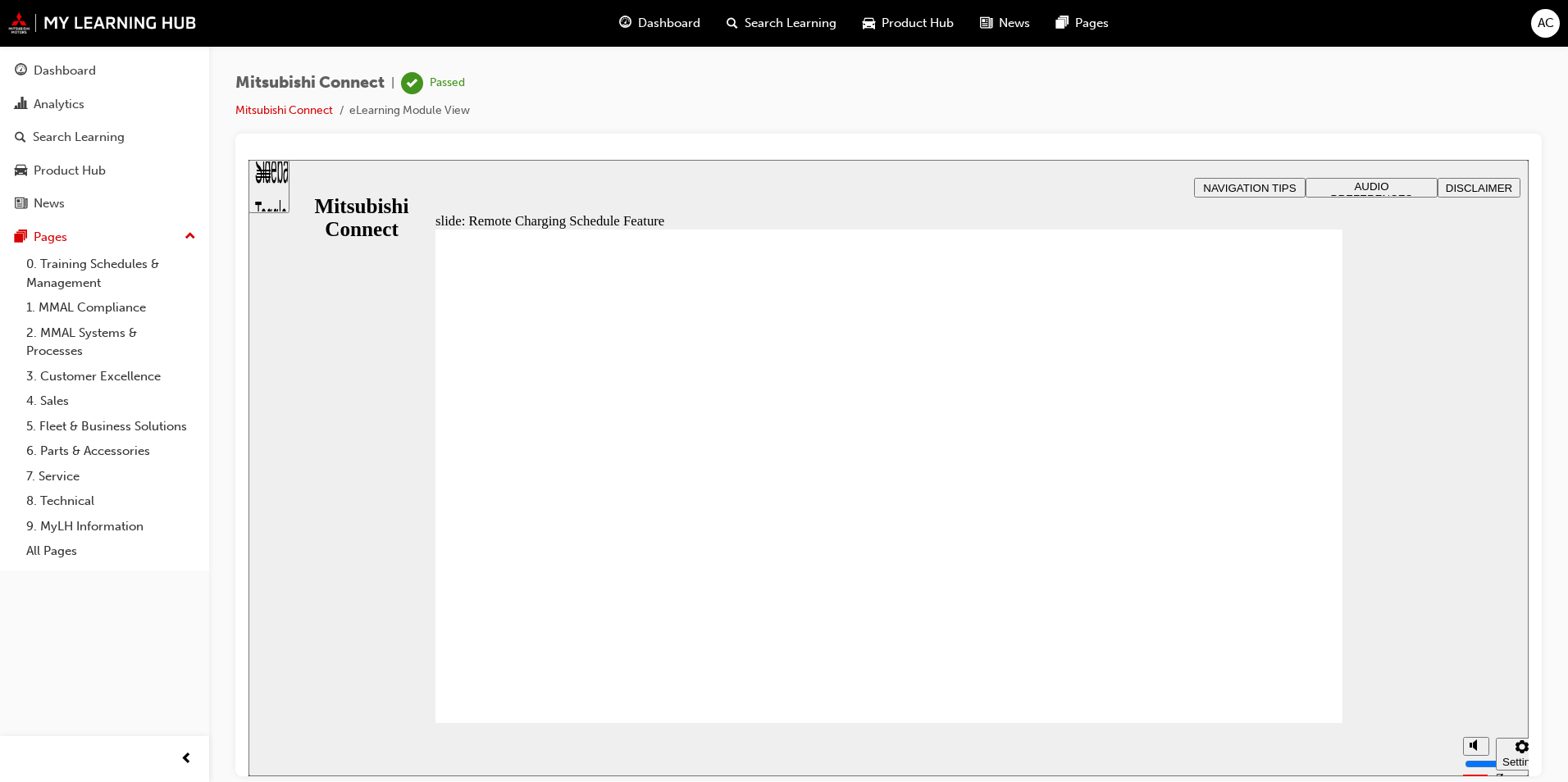
drag, startPoint x: 1274, startPoint y: 683, endPoint x: 1265, endPoint y: 683, distance: 9.0
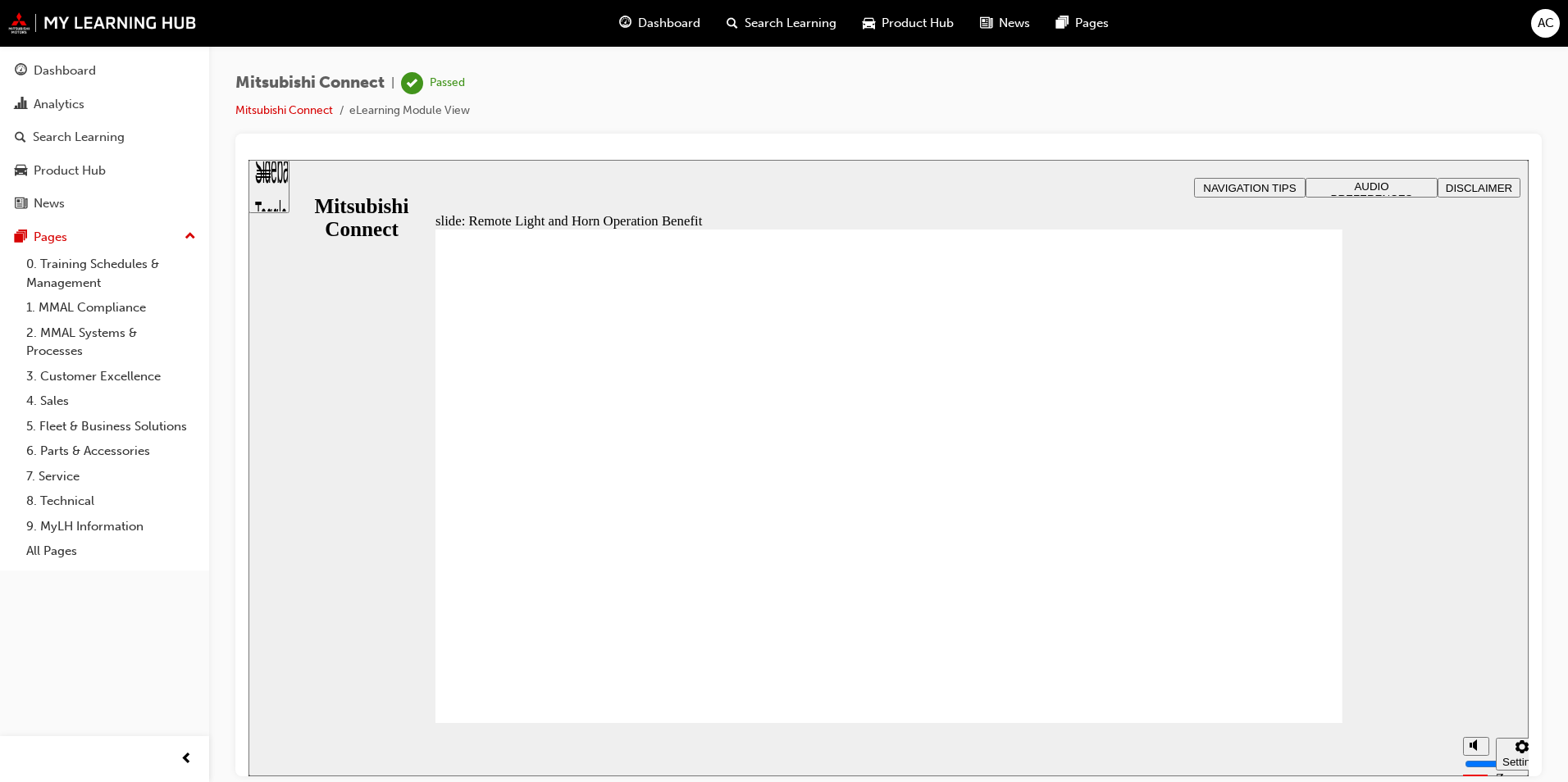
radio input "true"
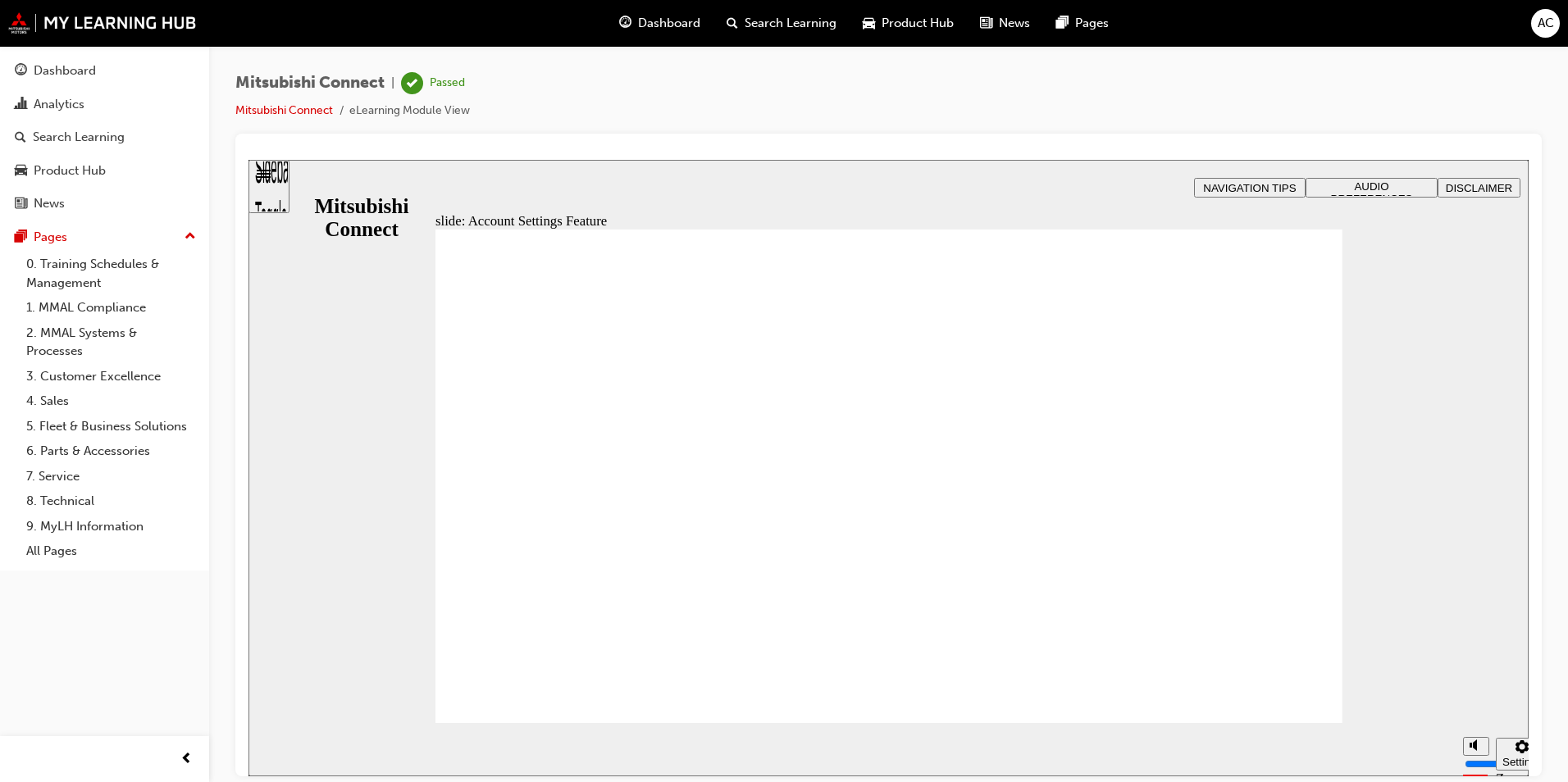
checkbox input "true"
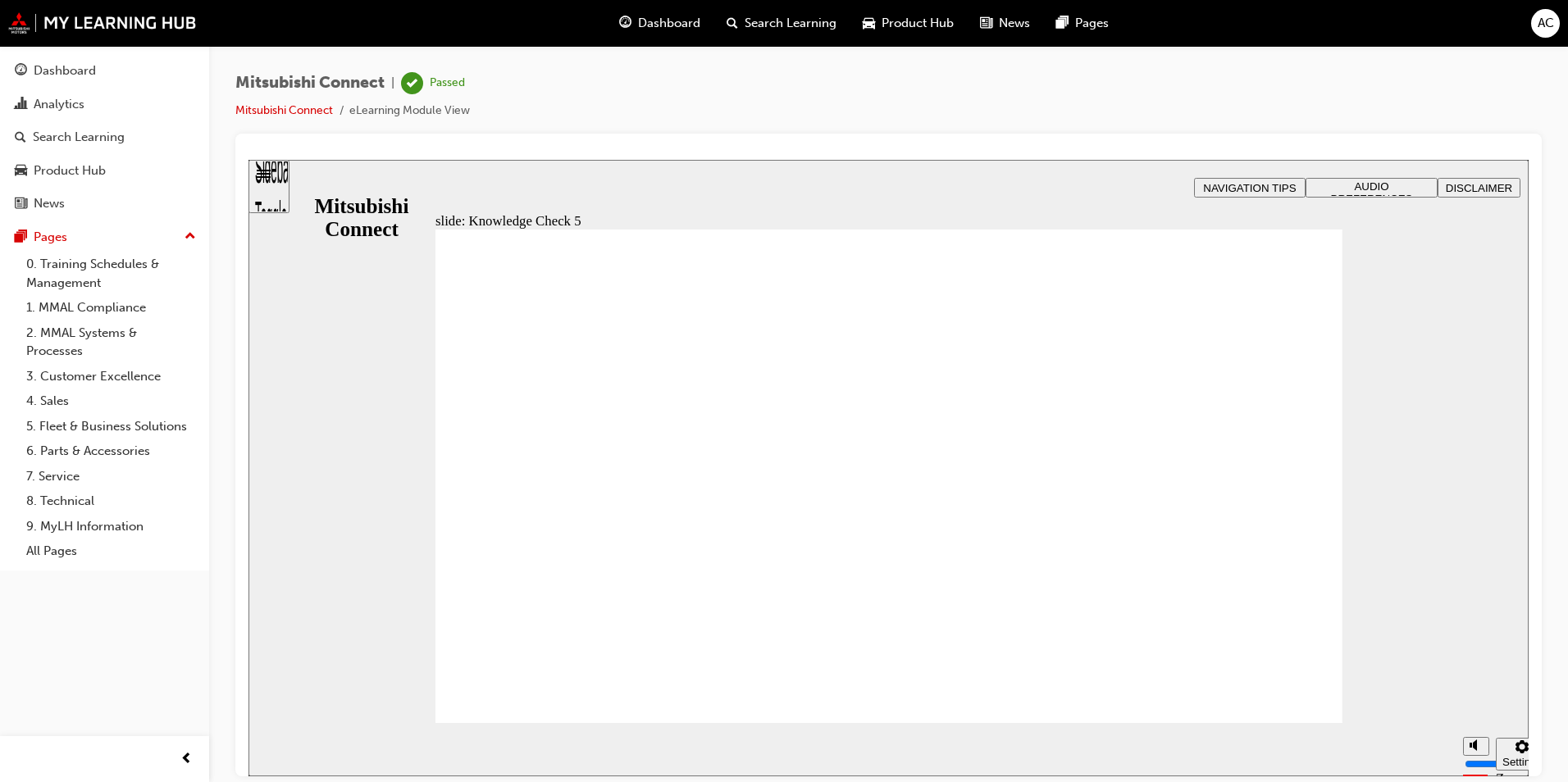
checkbox input "false"
checkbox input "true"
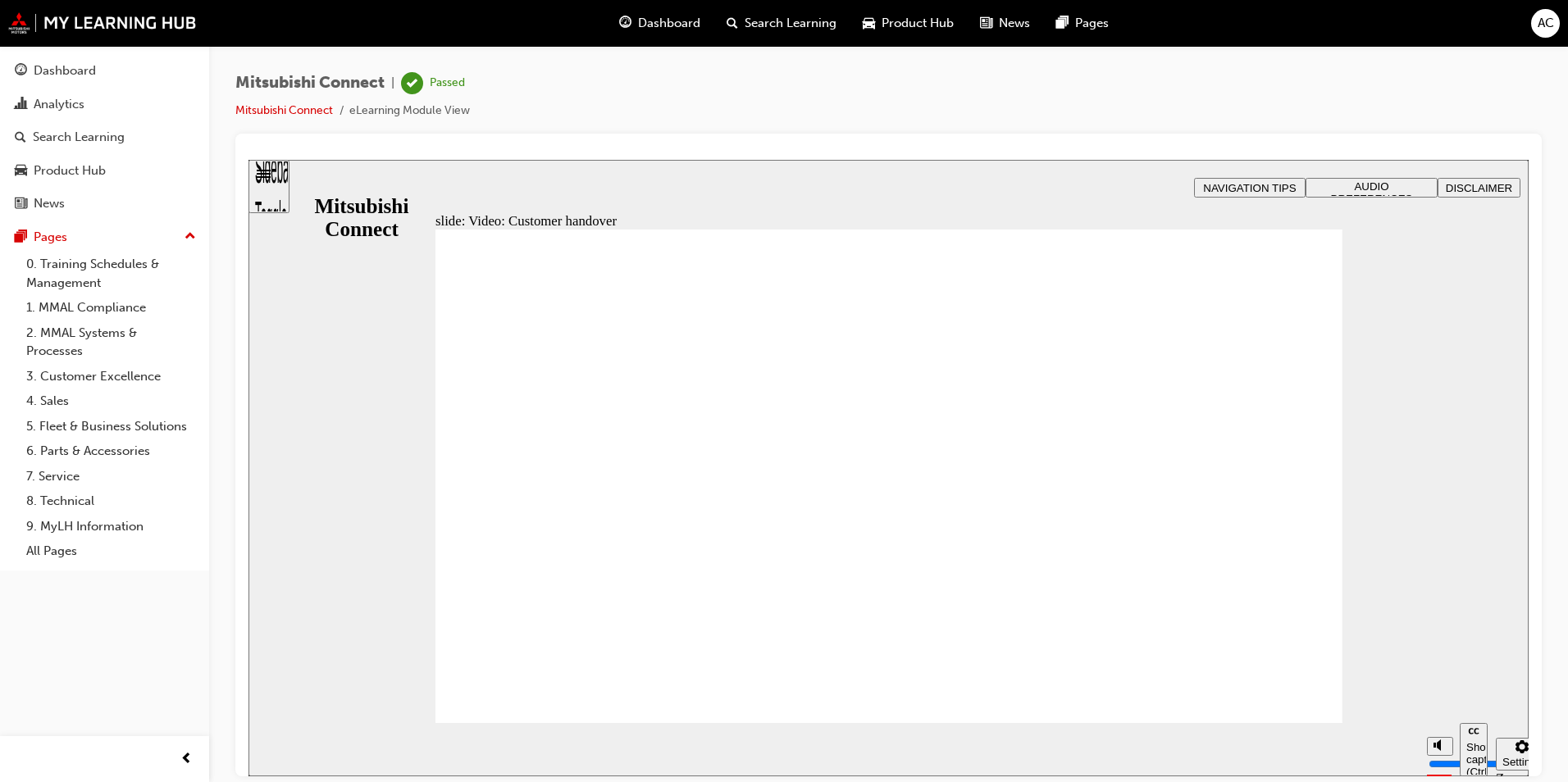
click at [1457, 690] on div "slide: Video: Customer handover You must watch the video to the end to be able …" at bounding box center [888, 467] width 1280 height 617
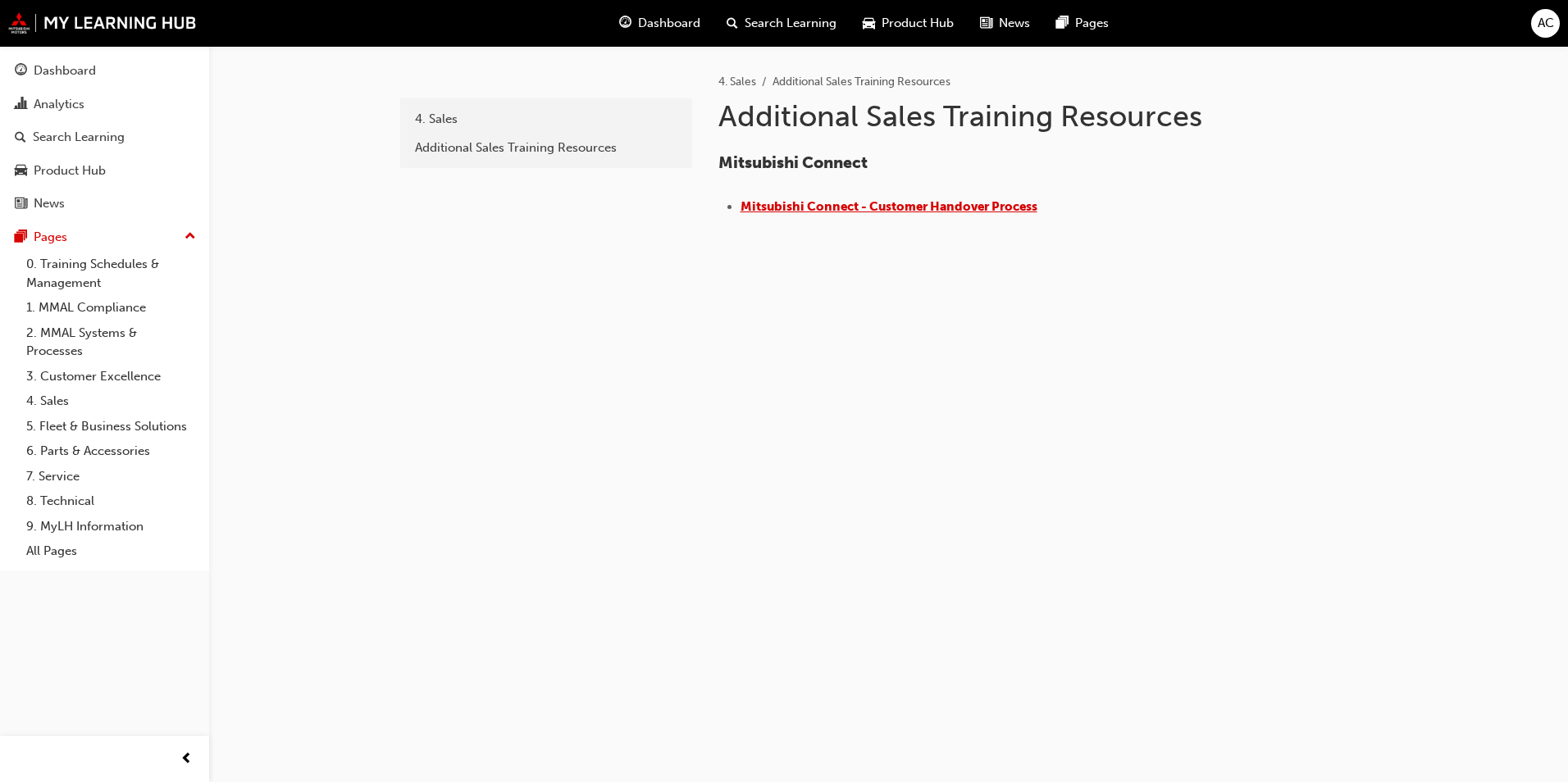
click at [829, 209] on span "​Mitsubishi Connect - Customer Handover Process" at bounding box center [888, 206] width 296 height 14
